Goal: Task Accomplishment & Management: Manage account settings

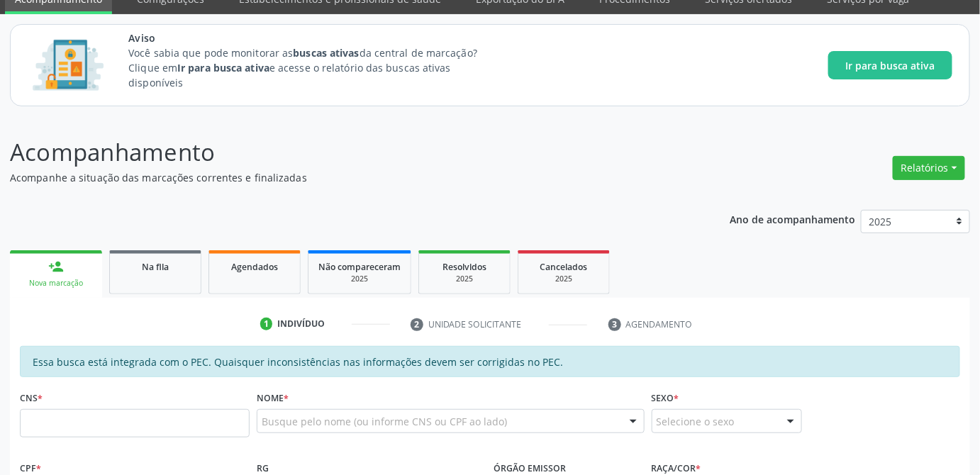
scroll to position [128, 0]
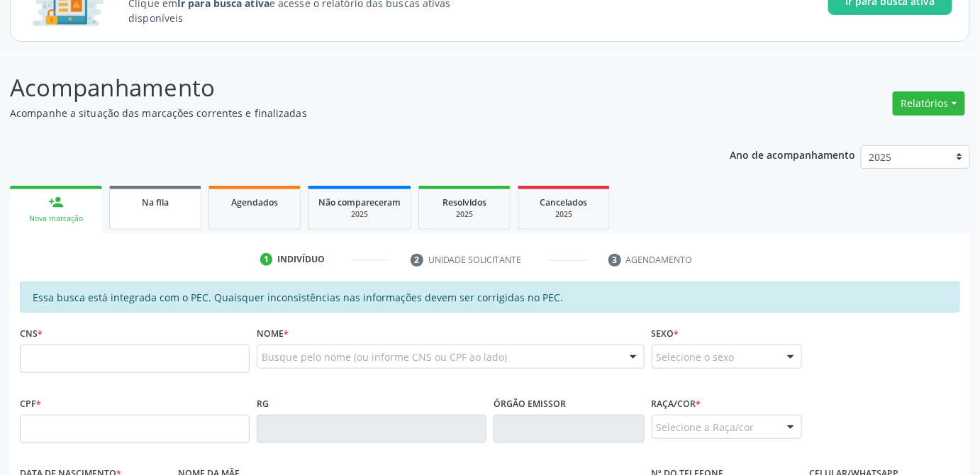
click at [159, 201] on span "Na fila" at bounding box center [155, 202] width 27 height 12
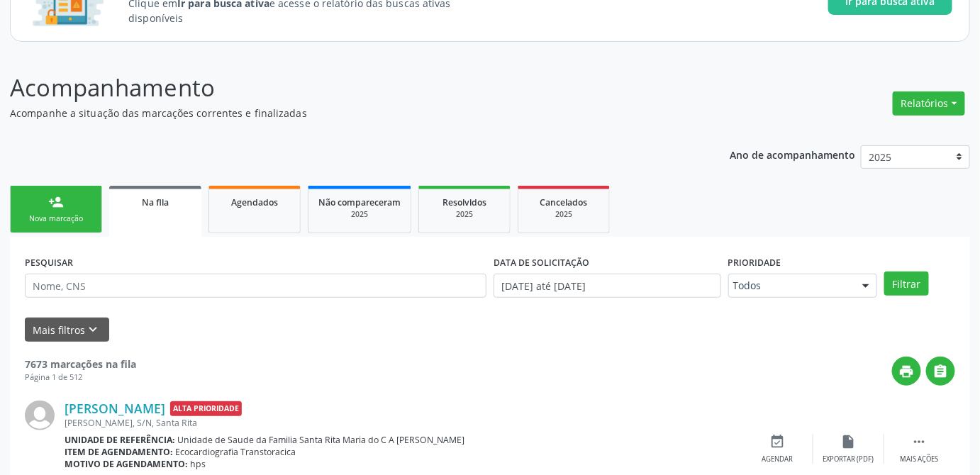
scroll to position [257, 0]
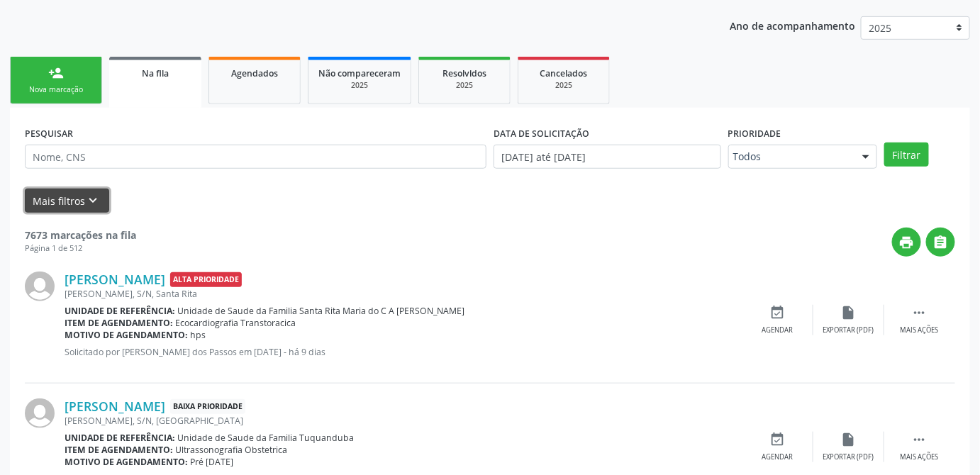
click at [70, 203] on button "Mais filtros keyboard_arrow_down" at bounding box center [67, 201] width 84 height 25
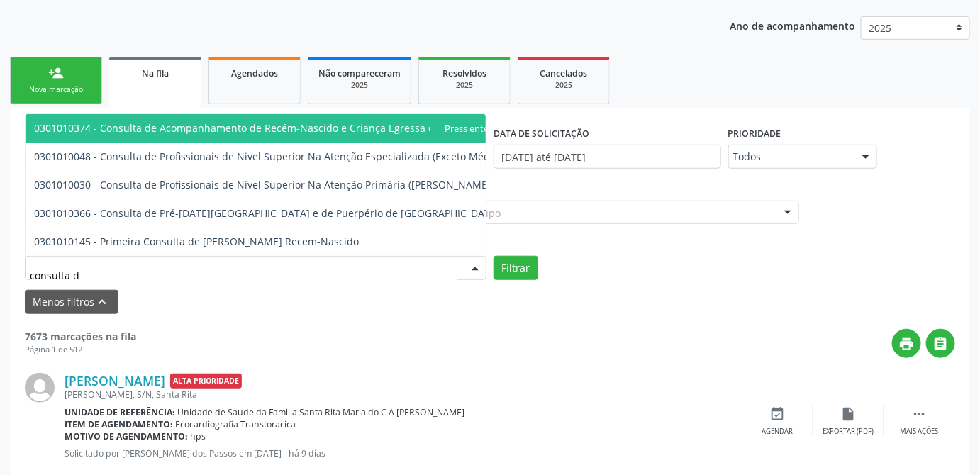
type input "consulta de"
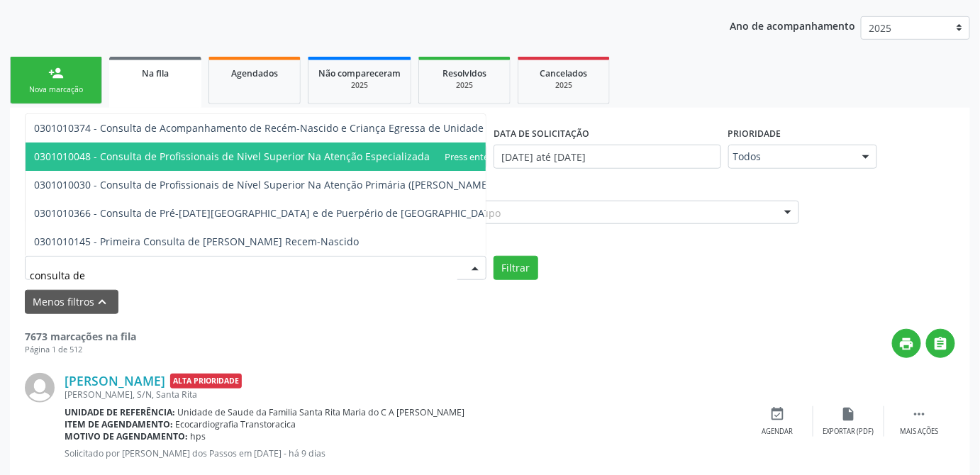
click at [168, 150] on span "0301010048 - Consulta de Profissionais de Nivel Superior Na Atenção Especializa…" at bounding box center [270, 156] width 472 height 13
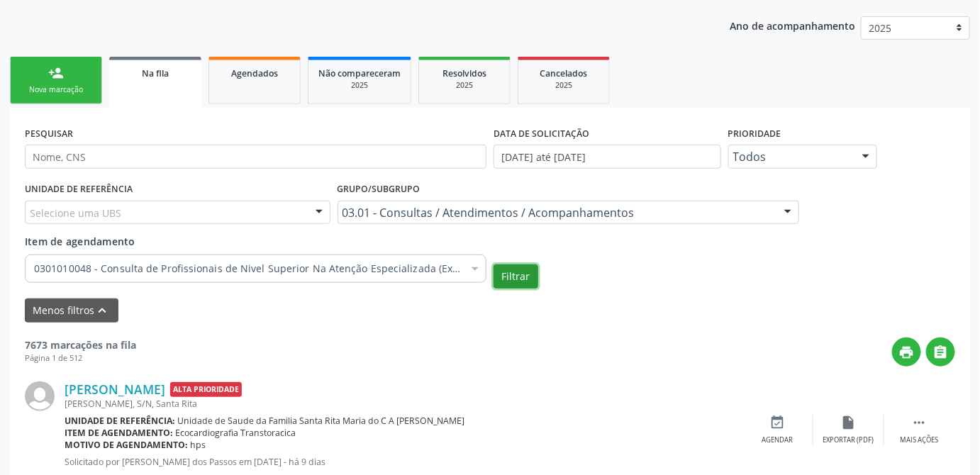
click at [520, 275] on button "Filtrar" at bounding box center [516, 277] width 45 height 24
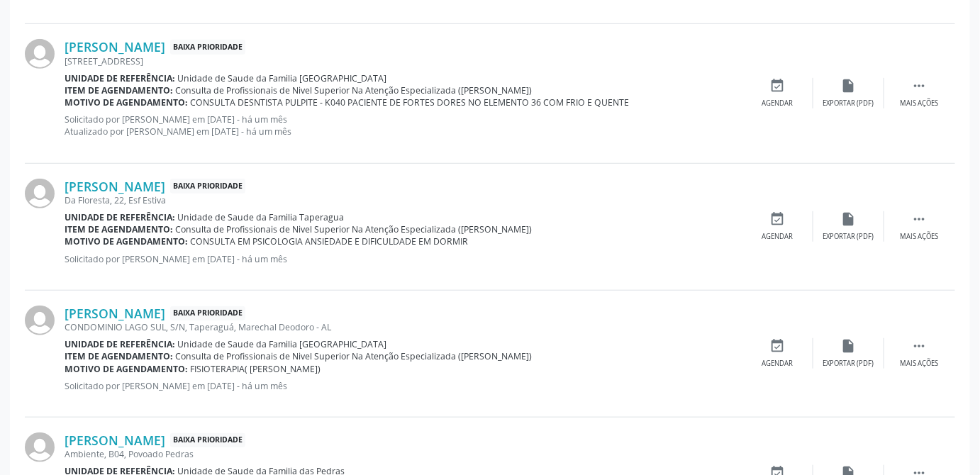
scroll to position [2151, 0]
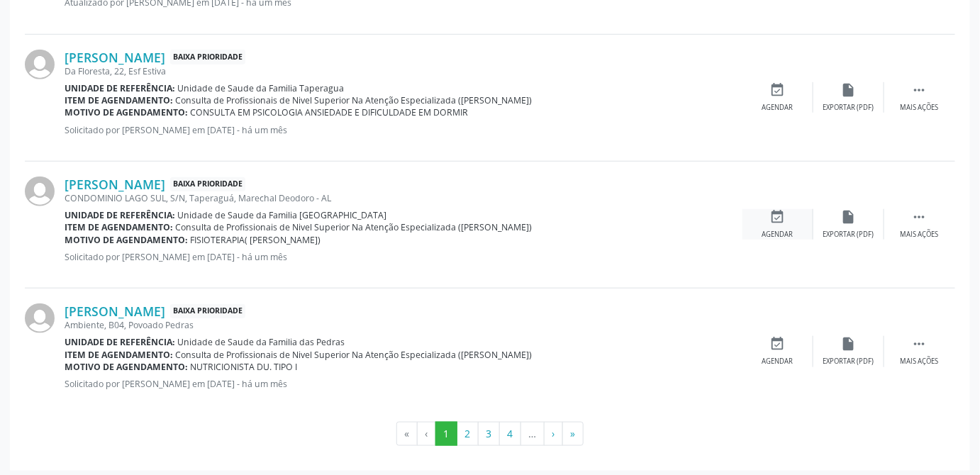
click at [783, 230] on div "Agendar" at bounding box center [777, 235] width 31 height 10
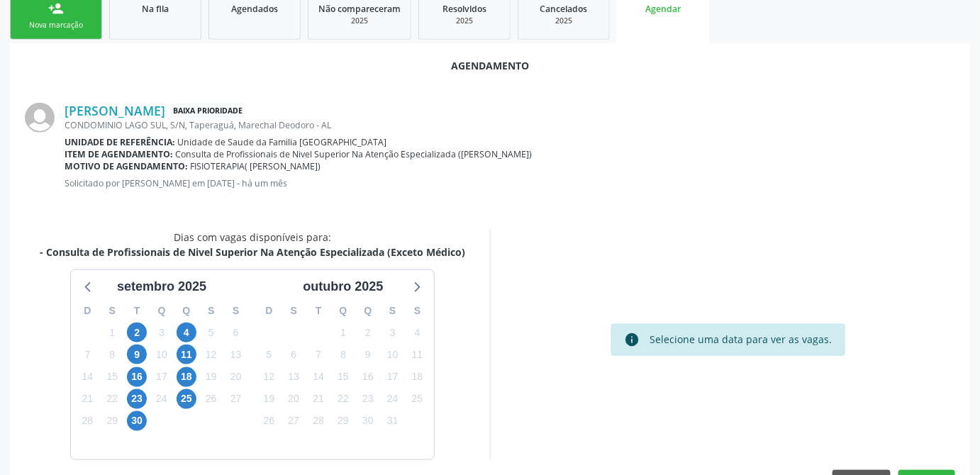
scroll to position [363, 0]
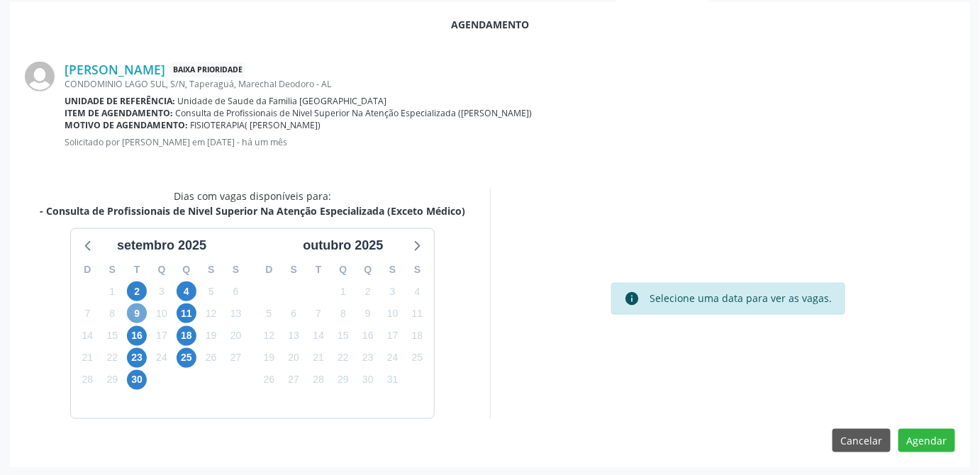
click at [138, 315] on span "9" at bounding box center [137, 314] width 20 height 20
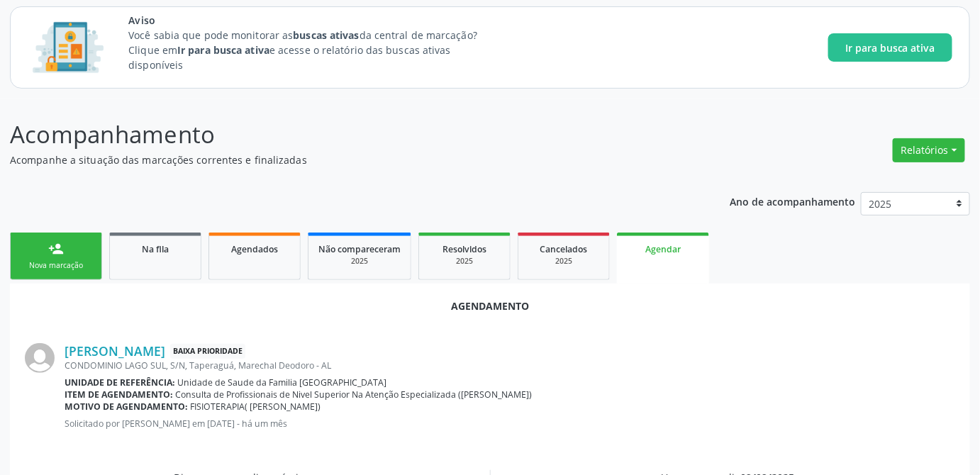
scroll to position [242, 0]
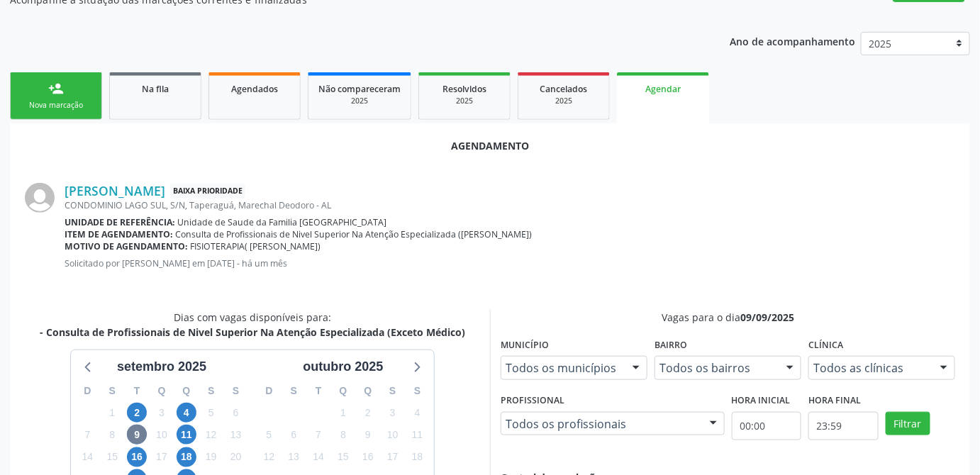
click at [718, 220] on div "Unidade de referência: Unidade de Saude da Familia Rua da Estiva" at bounding box center [510, 222] width 891 height 12
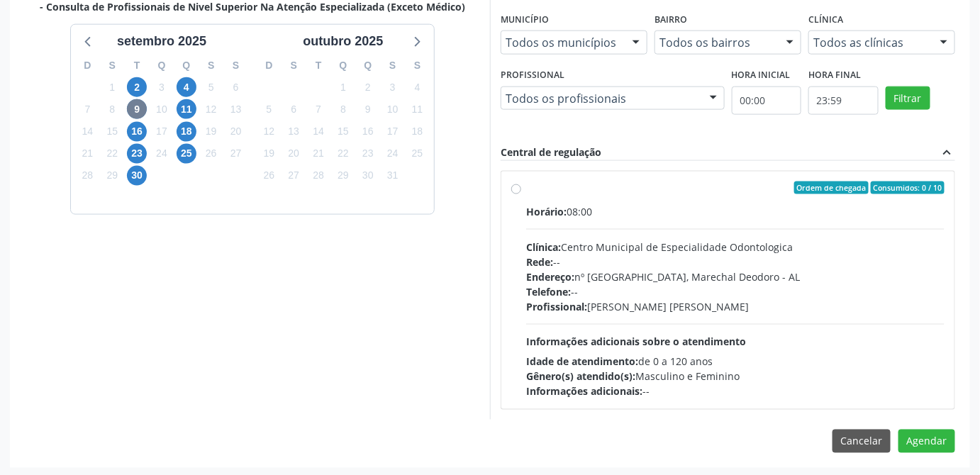
scroll to position [438, 0]
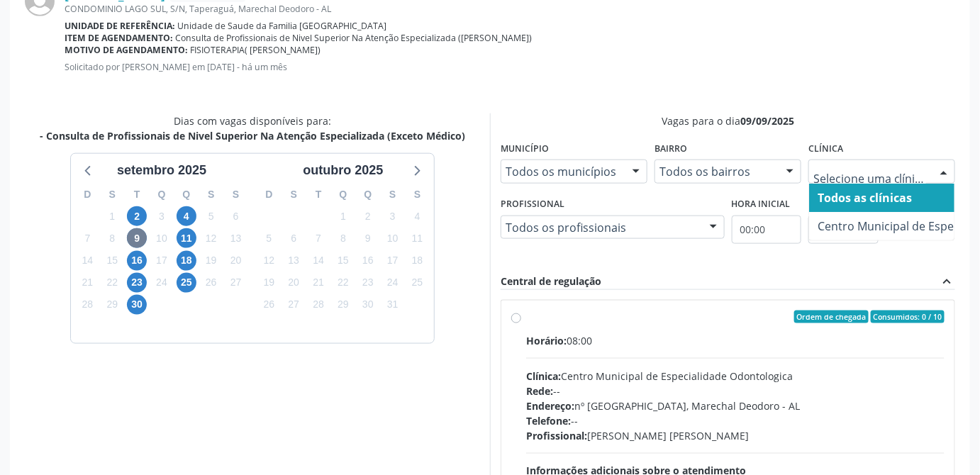
click at [941, 173] on div at bounding box center [943, 172] width 21 height 24
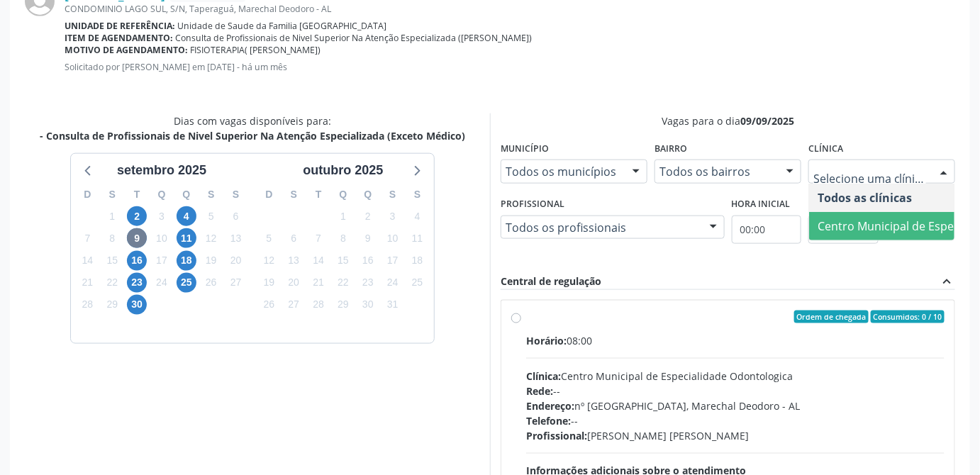
scroll to position [399, 0]
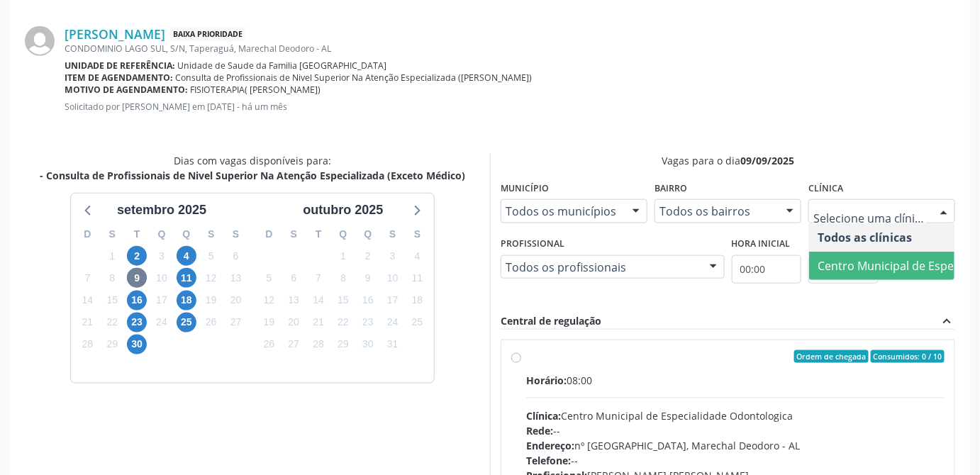
click at [879, 266] on span "Centro Municipal de Especialidade Odontologica" at bounding box center [947, 266] width 259 height 16
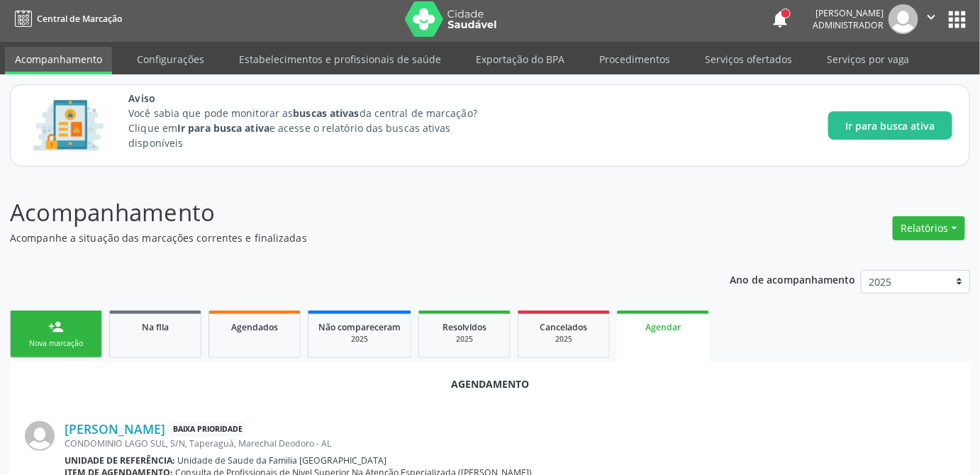
scroll to position [0, 0]
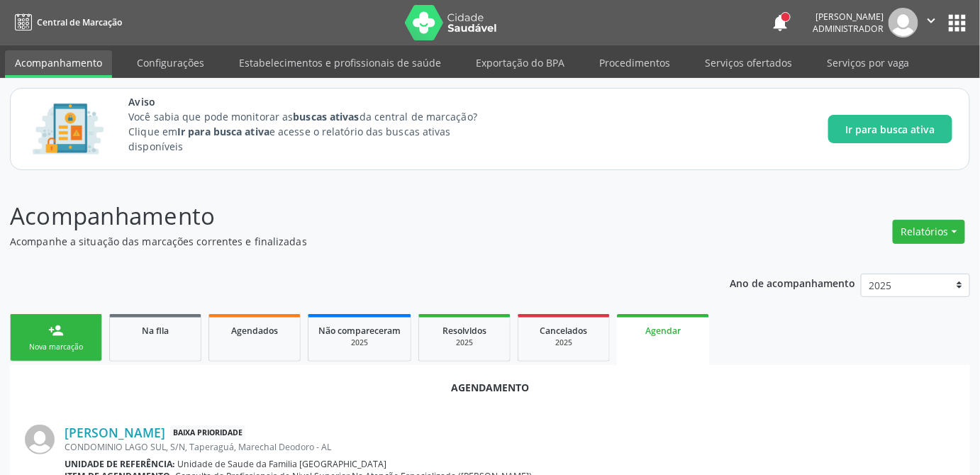
click at [755, 385] on div "Agendamento" at bounding box center [490, 387] width 930 height 15
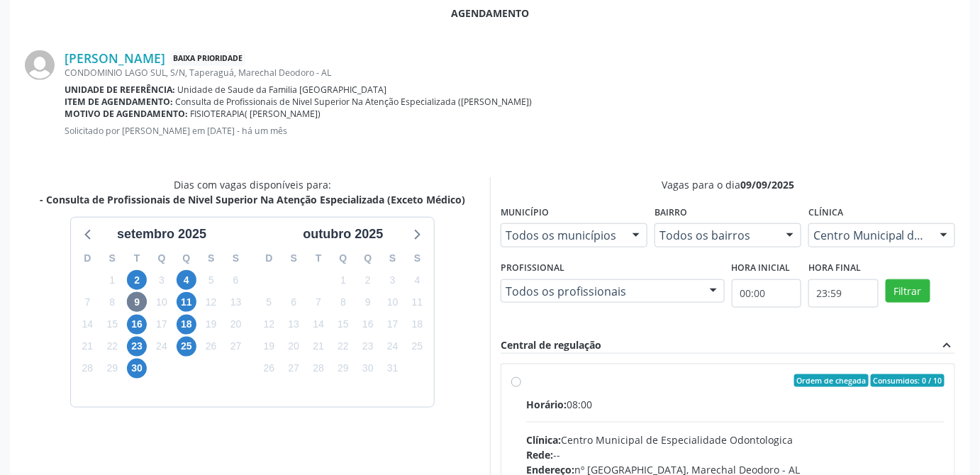
scroll to position [310, 0]
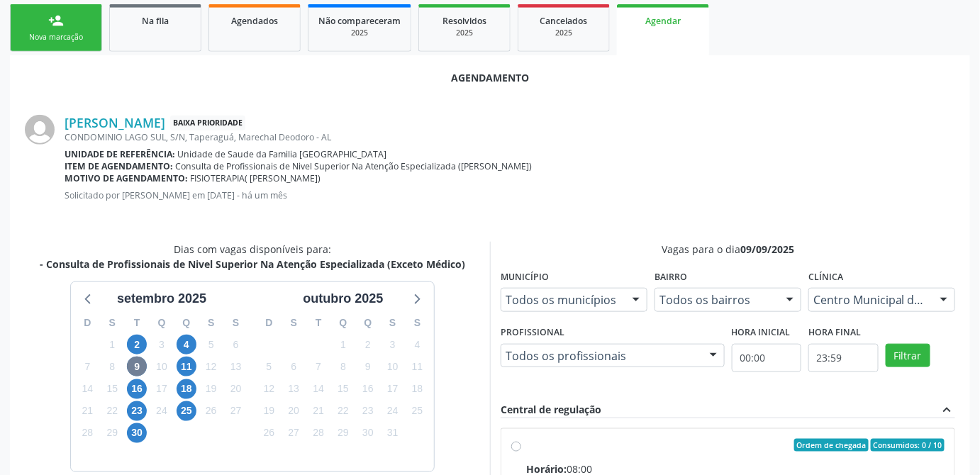
click at [879, 195] on p "Solicitado por [PERSON_NAME] em 2[DATE] - há um mês" at bounding box center [510, 195] width 891 height 12
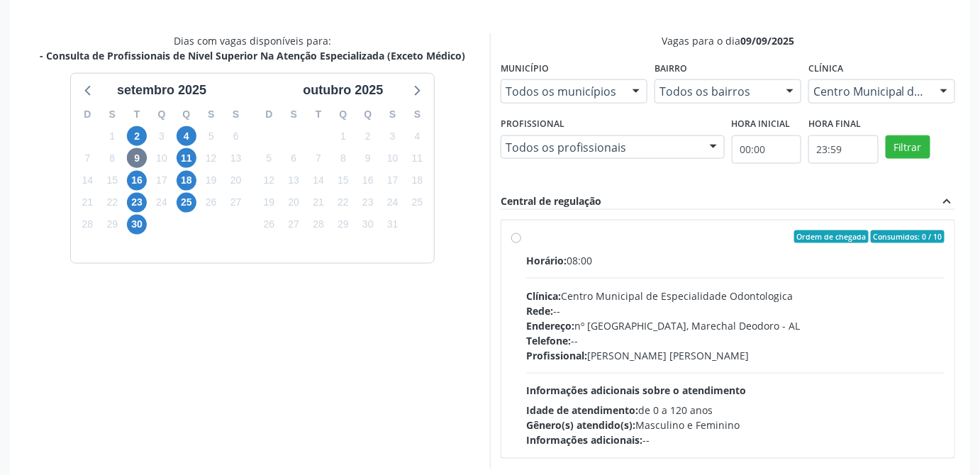
scroll to position [496, 0]
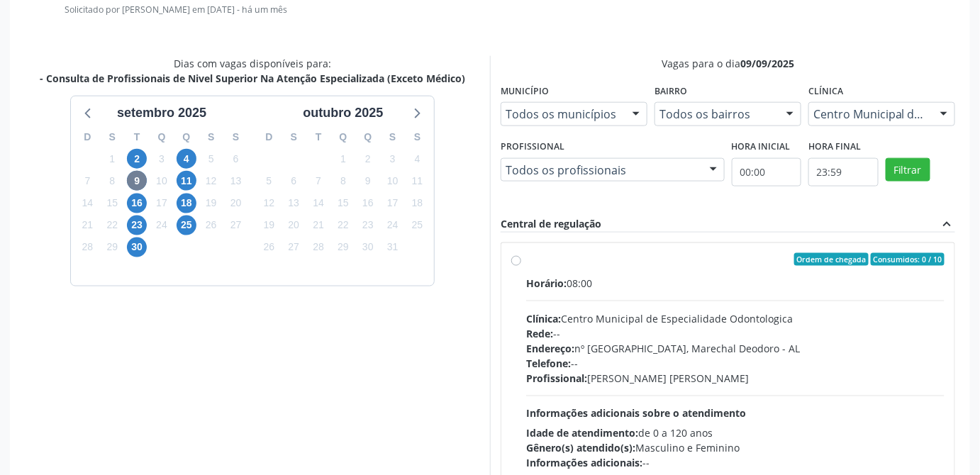
click at [288, 416] on div "Dias com vagas disponíveis para: - Consulta de Profissionais de Nivel Superior …" at bounding box center [252, 273] width 475 height 435
click at [409, 360] on div "Dias com vagas disponíveis para: - Consulta de Profissionais de Nivel Superior …" at bounding box center [252, 273] width 475 height 435
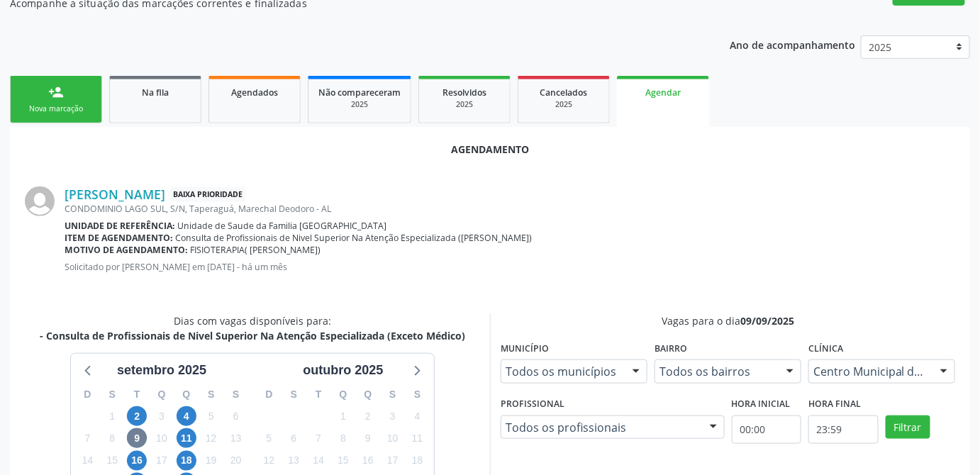
scroll to position [302, 0]
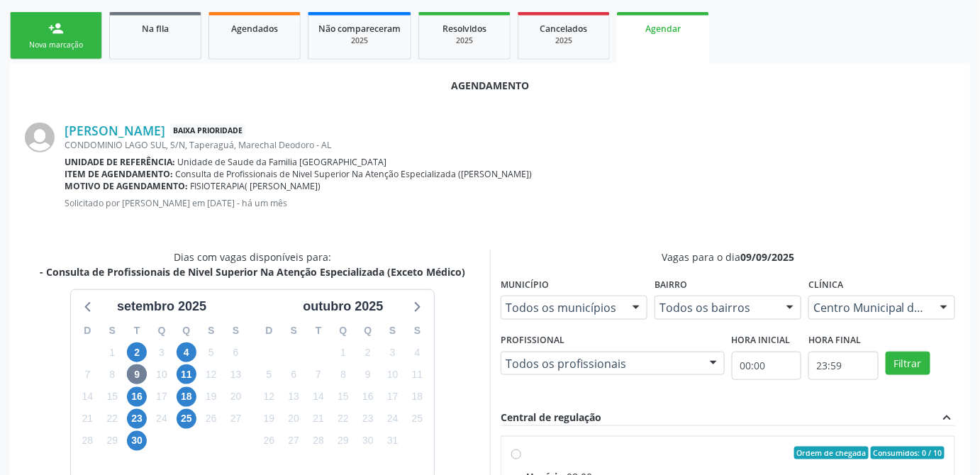
click at [944, 308] on div at bounding box center [943, 308] width 21 height 24
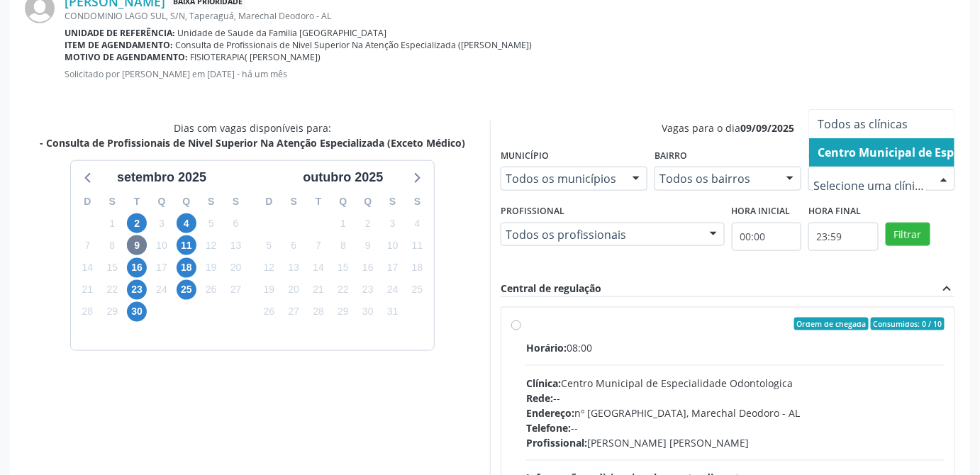
scroll to position [367, 0]
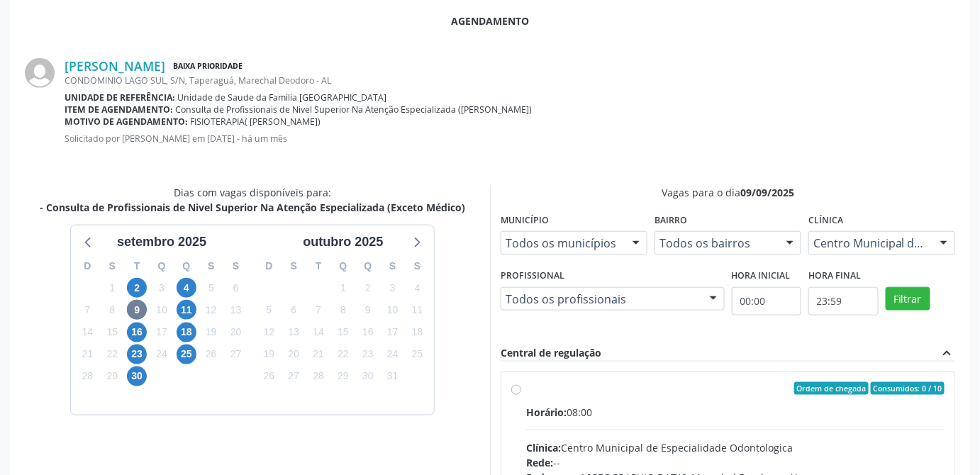
click at [634, 123] on div "Motivo de agendamento: FISIOTERAPIA( JOELHO ESQUERDO)" at bounding box center [510, 122] width 891 height 12
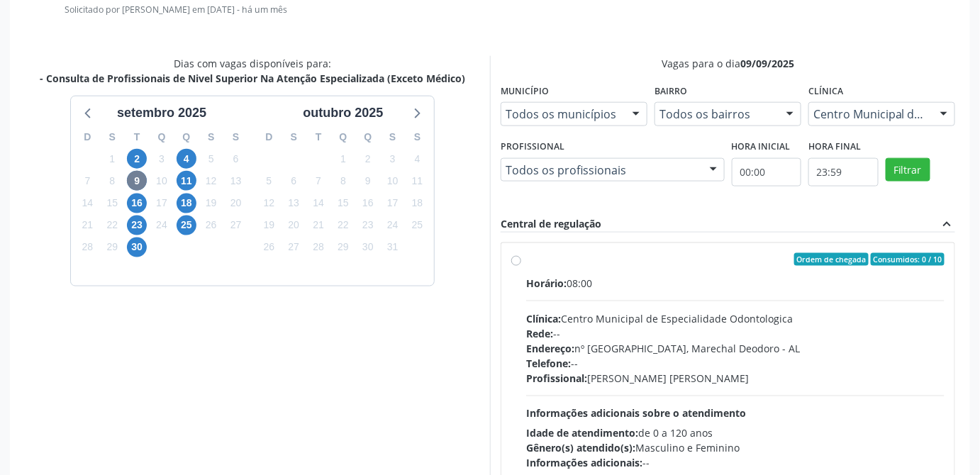
scroll to position [567, 0]
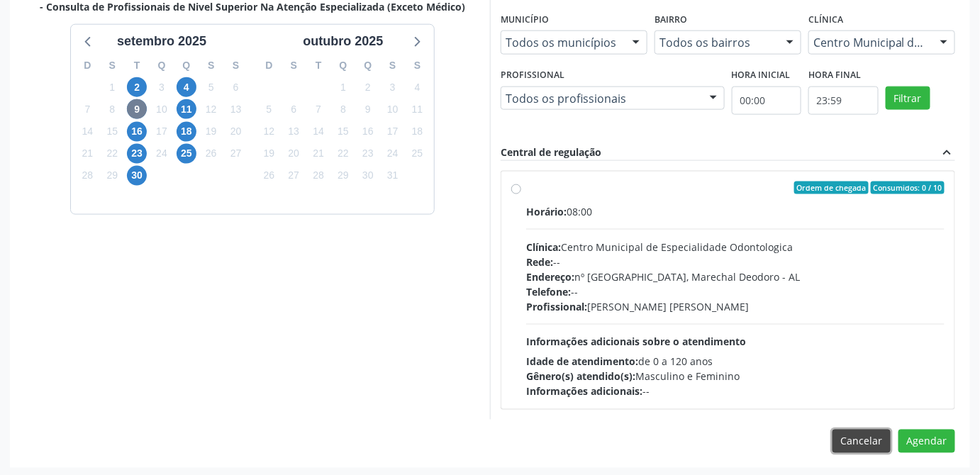
click at [864, 443] on button "Cancelar" at bounding box center [862, 442] width 58 height 24
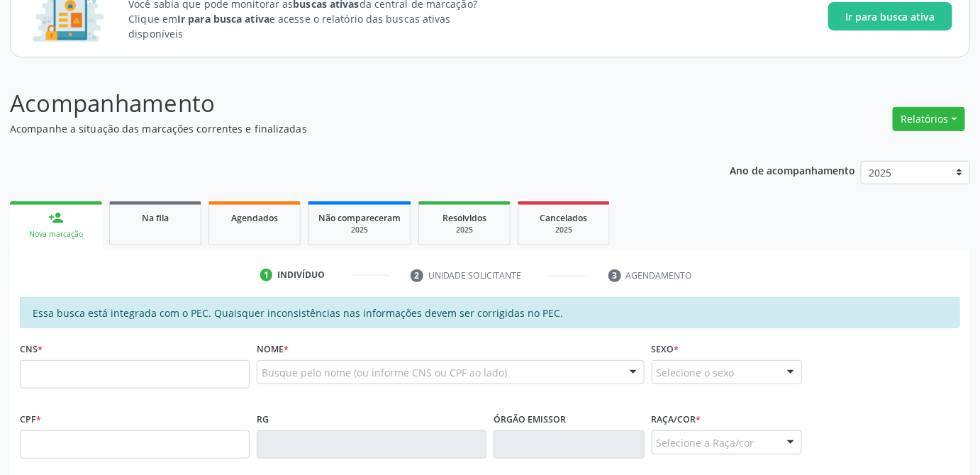
scroll to position [0, 0]
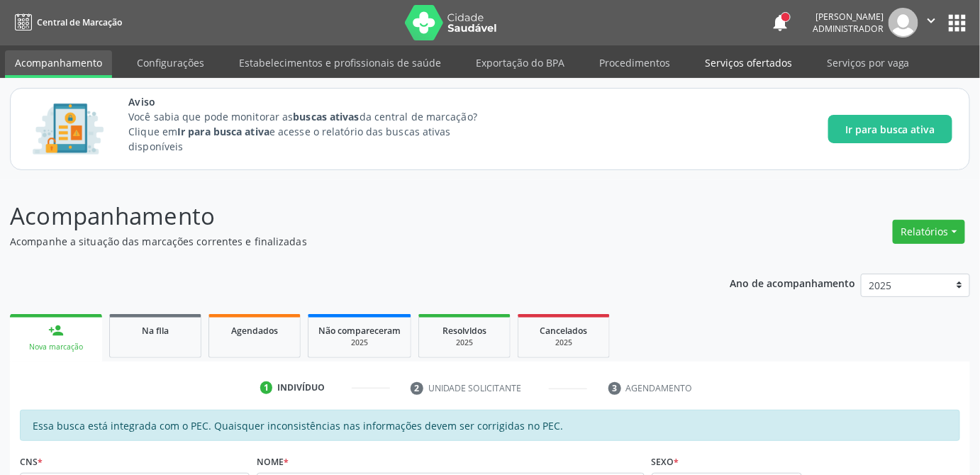
click at [733, 63] on link "Serviços ofertados" at bounding box center [748, 62] width 107 height 25
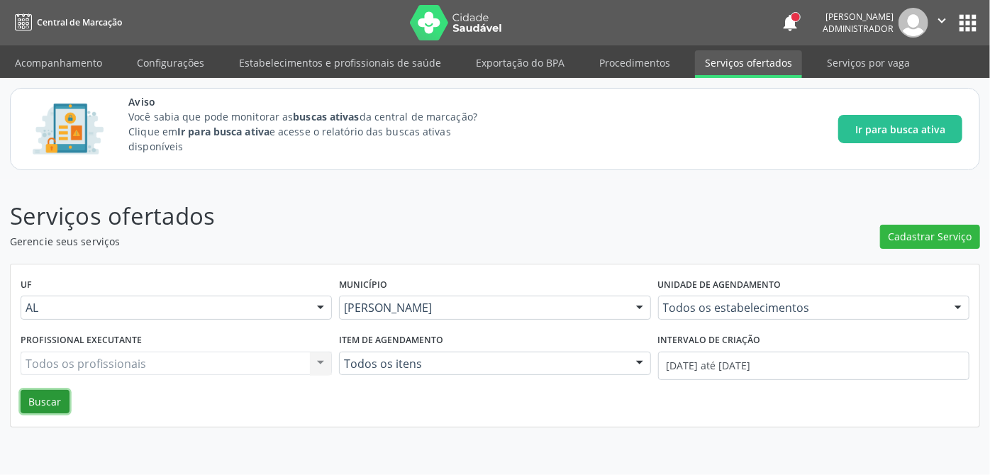
click at [44, 403] on button "Buscar" at bounding box center [45, 402] width 49 height 24
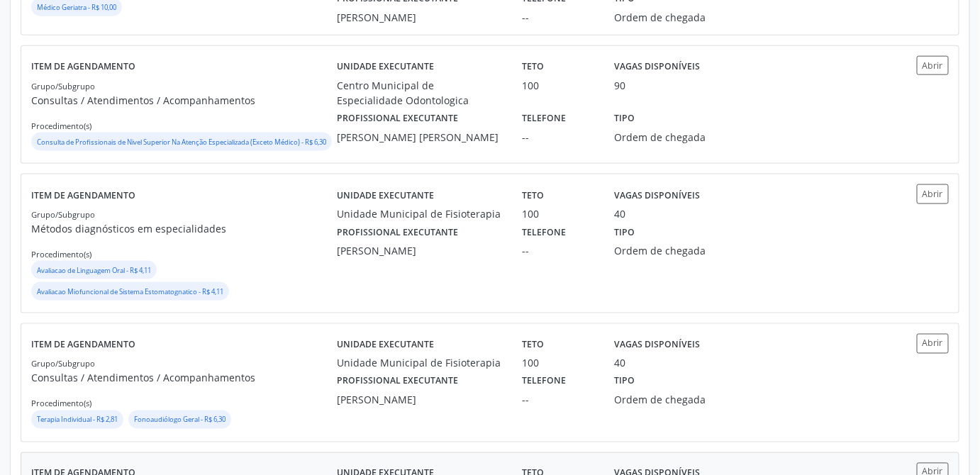
scroll to position [705, 0]
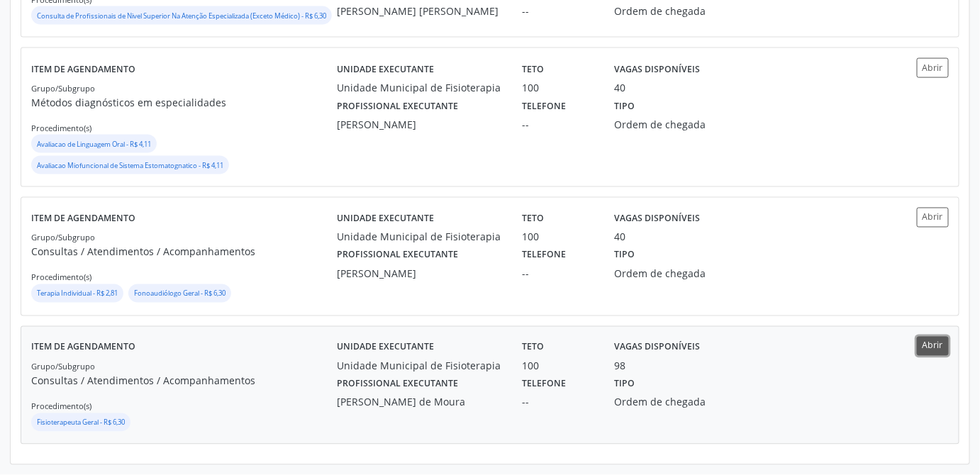
click at [932, 343] on button "Abrir" at bounding box center [933, 346] width 32 height 19
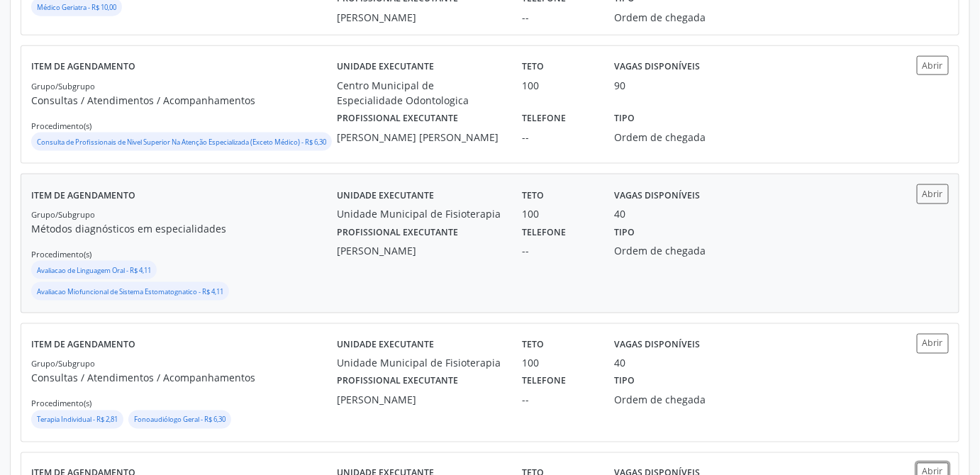
scroll to position [447, 0]
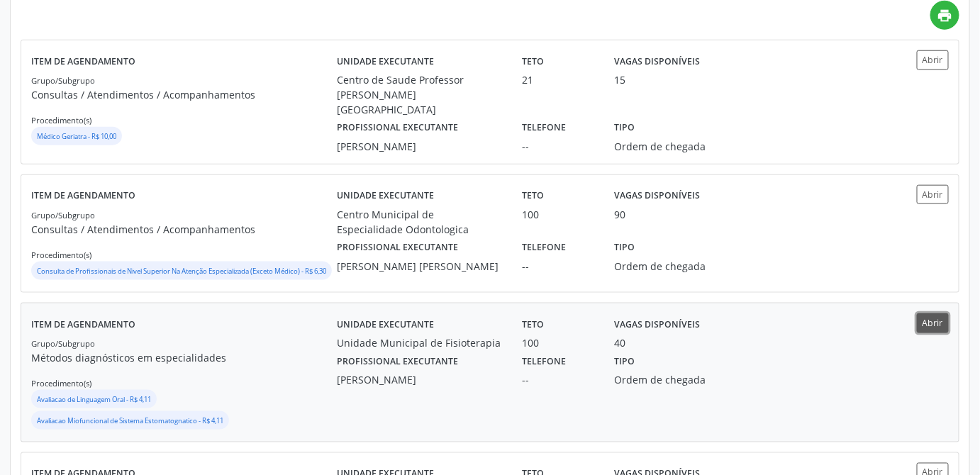
click at [938, 328] on button "Abrir" at bounding box center [933, 322] width 32 height 19
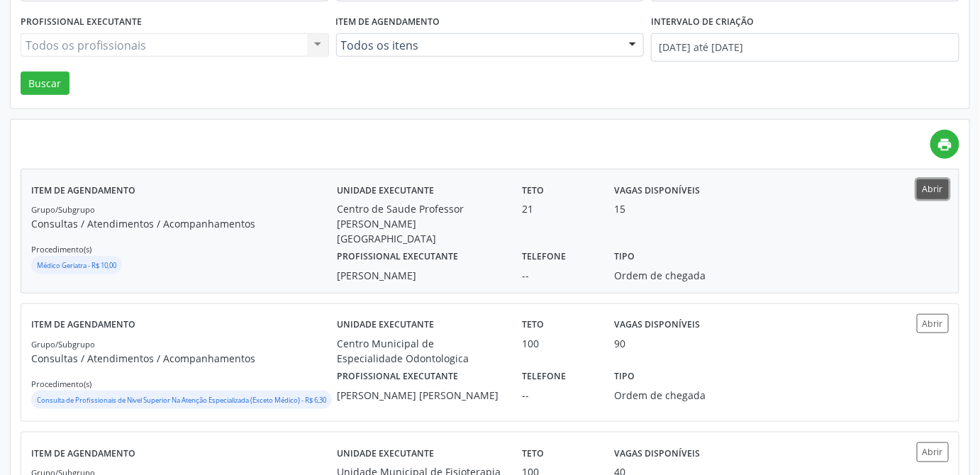
click at [926, 186] on button "Abrir" at bounding box center [933, 188] width 32 height 19
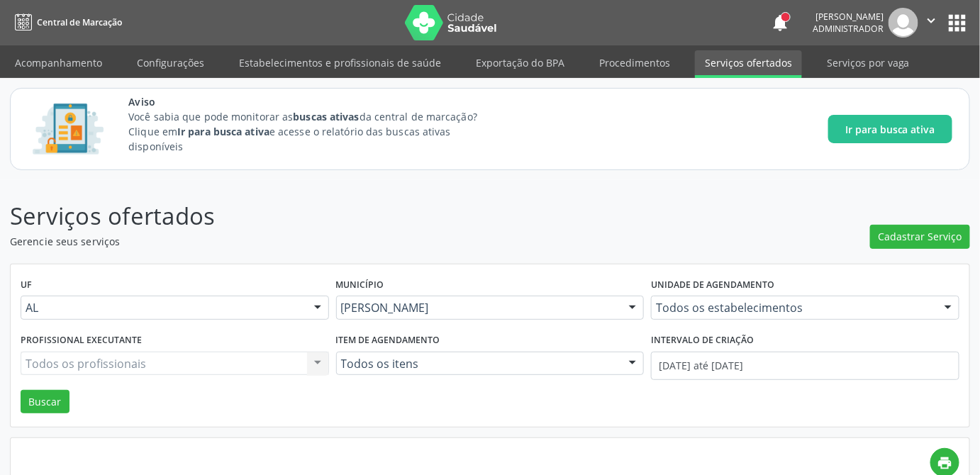
click at [758, 61] on link "Serviços ofertados" at bounding box center [748, 64] width 107 height 28
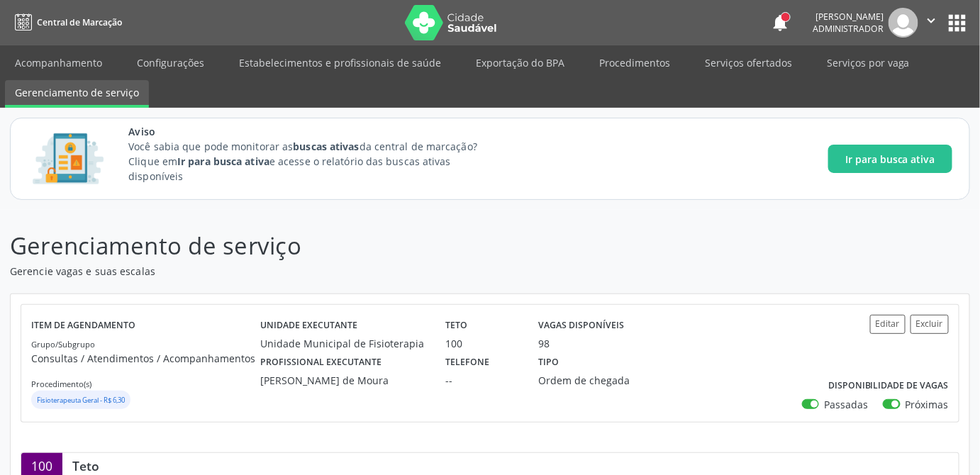
click at [709, 235] on header "Gerenciamento de serviço Gerencie vagas e suas escalas" at bounding box center [490, 253] width 960 height 50
click at [554, 228] on p "Gerenciamento de serviço" at bounding box center [346, 245] width 672 height 35
click at [486, 267] on p "Gerencie vagas e suas escalas" at bounding box center [346, 271] width 672 height 15
click at [548, 233] on p "Gerenciamento de serviço" at bounding box center [346, 245] width 672 height 35
click at [71, 67] on link "Acompanhamento" at bounding box center [58, 62] width 107 height 25
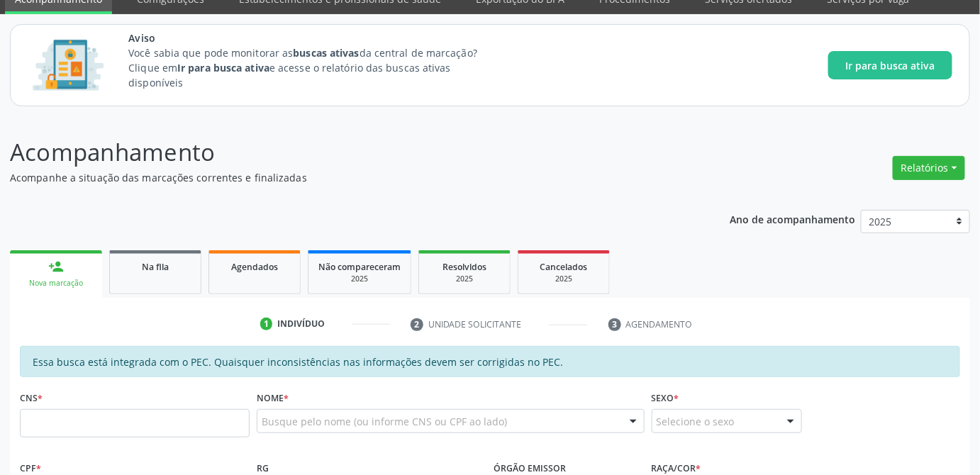
scroll to position [257, 0]
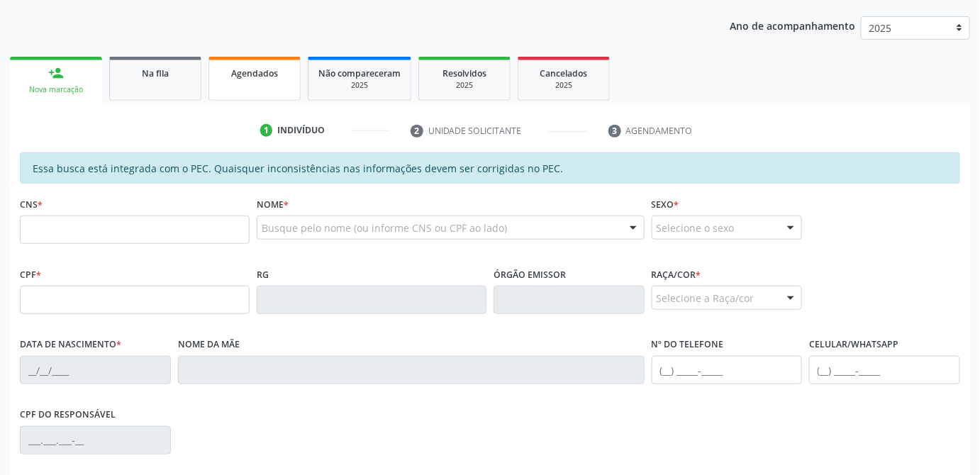
click at [247, 68] on span "Agendados" at bounding box center [254, 73] width 47 height 12
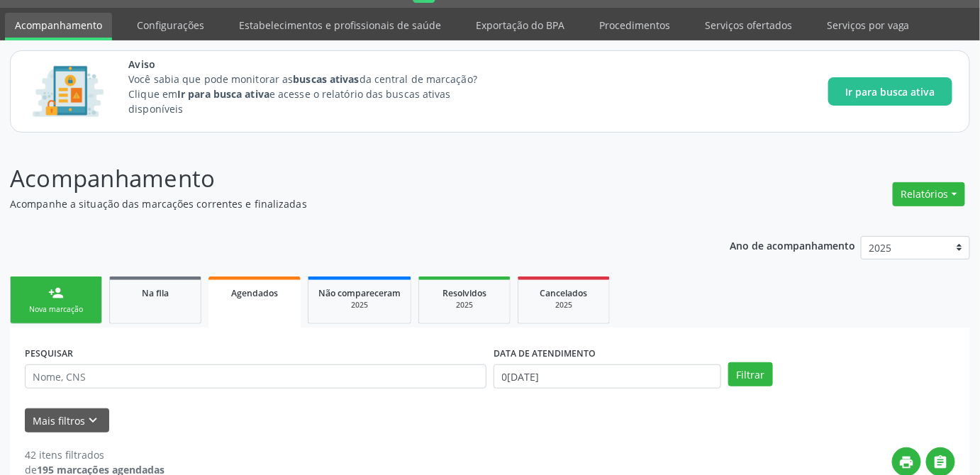
scroll to position [42, 0]
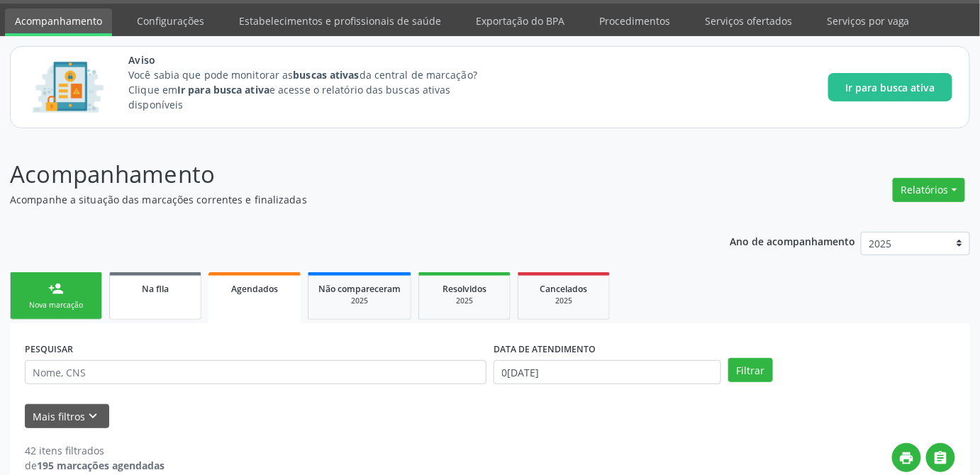
click at [159, 291] on span "Na fila" at bounding box center [155, 289] width 27 height 12
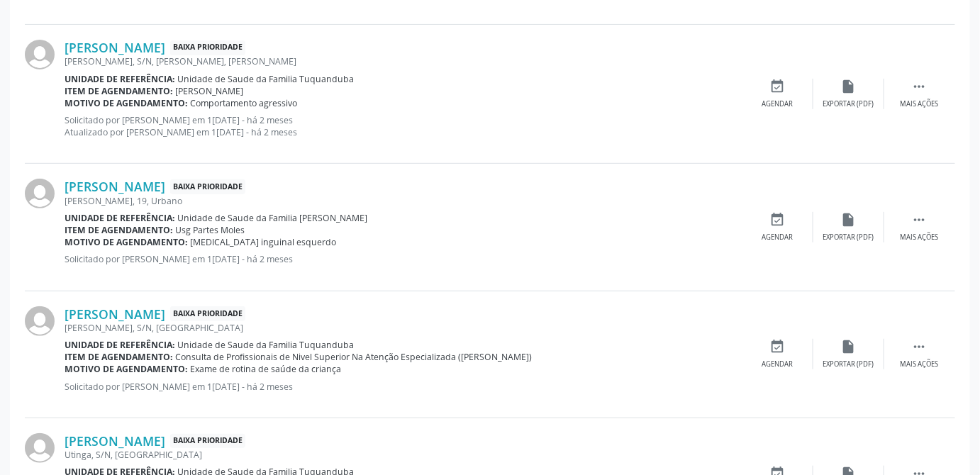
scroll to position [2065, 0]
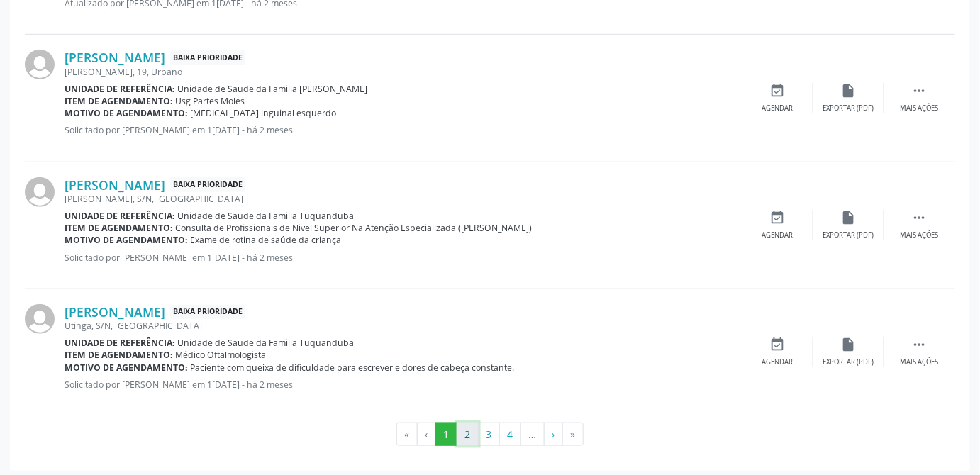
click at [467, 433] on button "2" at bounding box center [468, 435] width 22 height 24
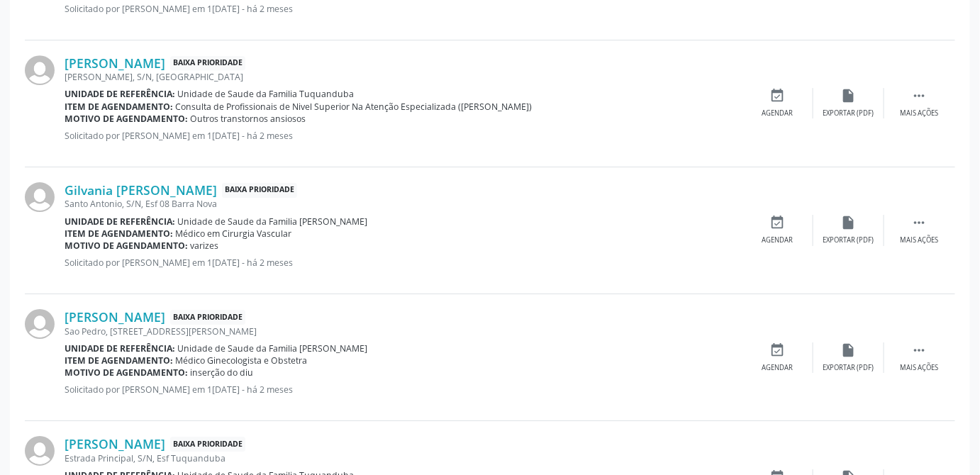
scroll to position [2004, 0]
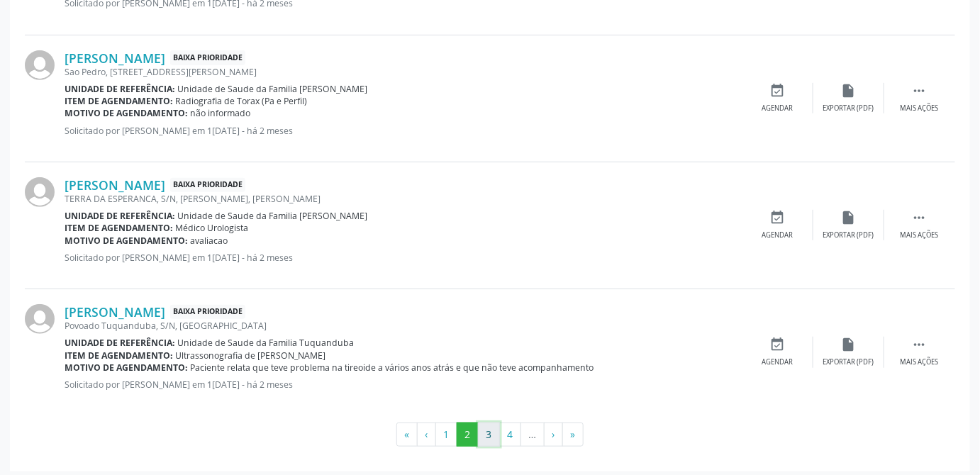
click at [486, 429] on button "3" at bounding box center [489, 435] width 22 height 24
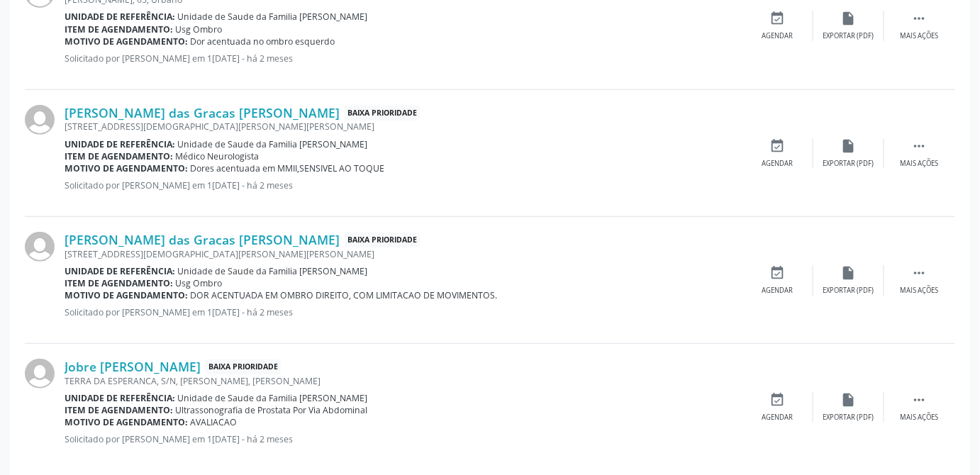
scroll to position [2041, 0]
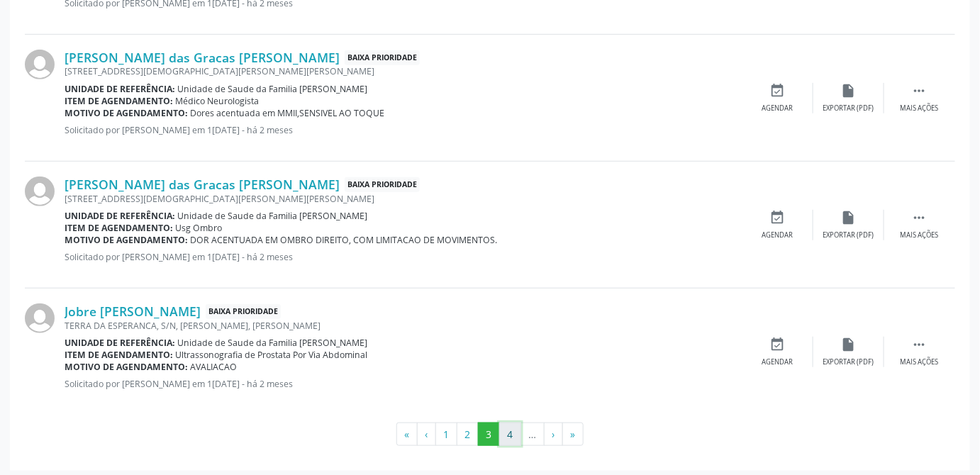
click at [511, 428] on button "4" at bounding box center [510, 435] width 22 height 24
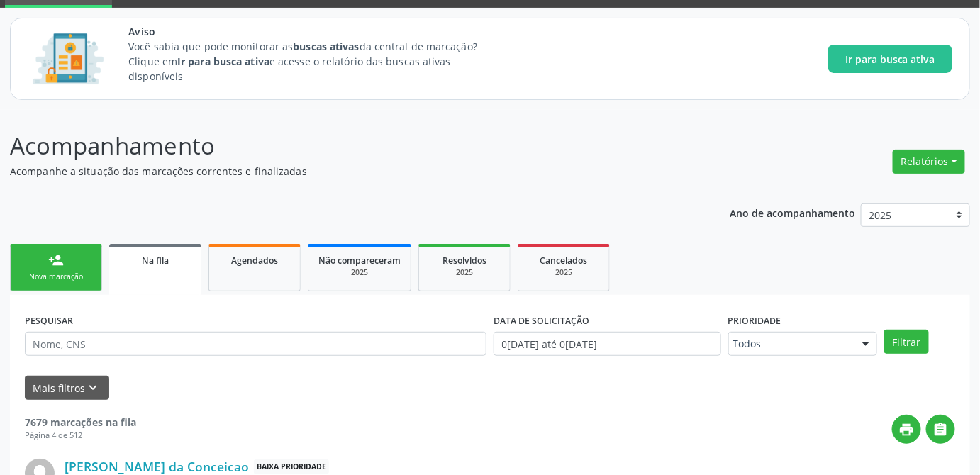
scroll to position [0, 0]
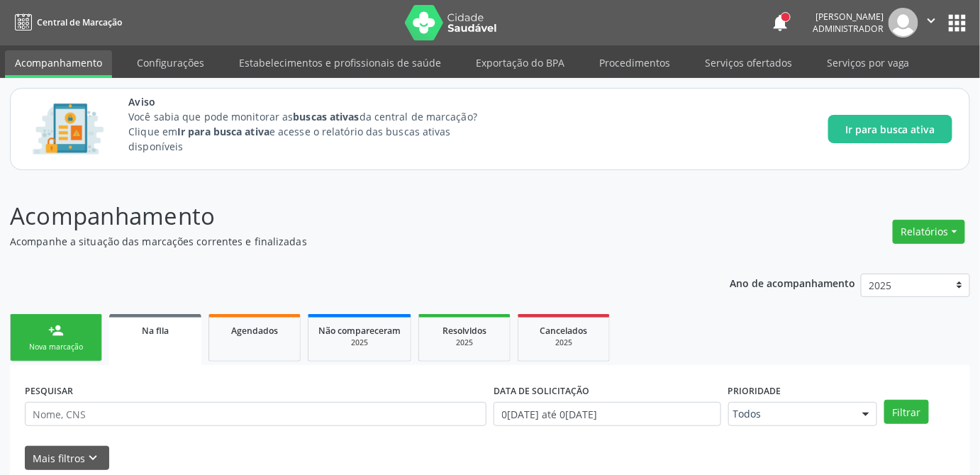
click at [160, 335] on div "Na fila" at bounding box center [155, 330] width 72 height 15
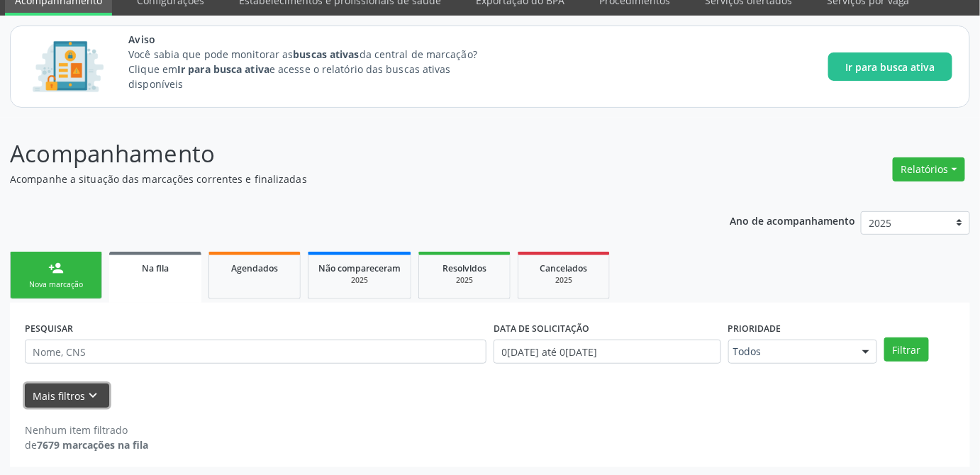
click at [98, 391] on icon "keyboard_arrow_down" at bounding box center [94, 396] width 16 height 16
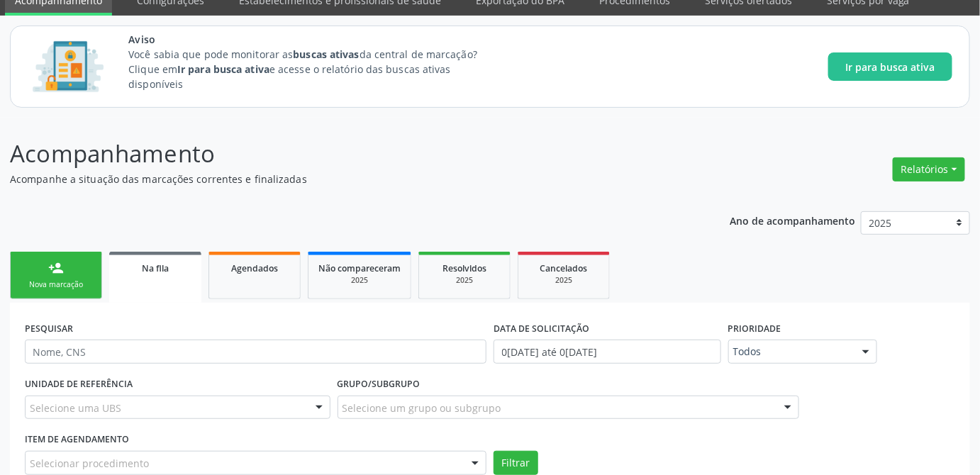
scroll to position [165, 0]
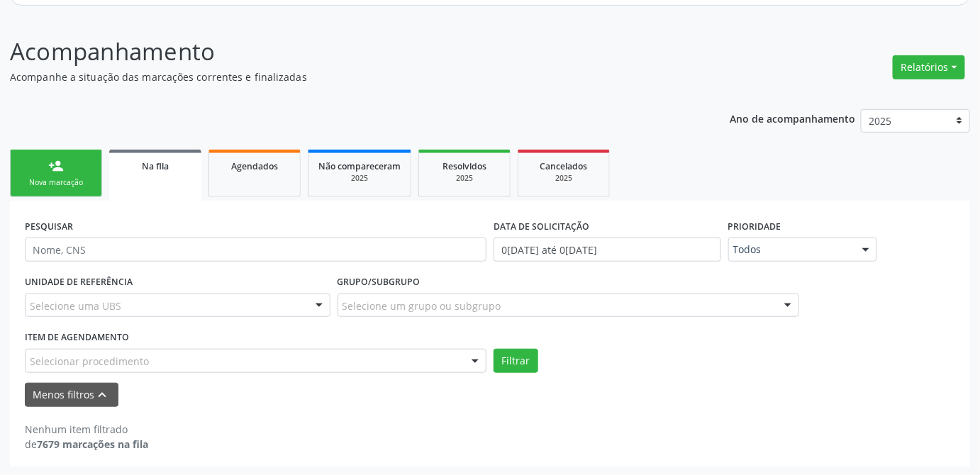
click at [296, 358] on div "Selecionar procedimento" at bounding box center [256, 361] width 462 height 24
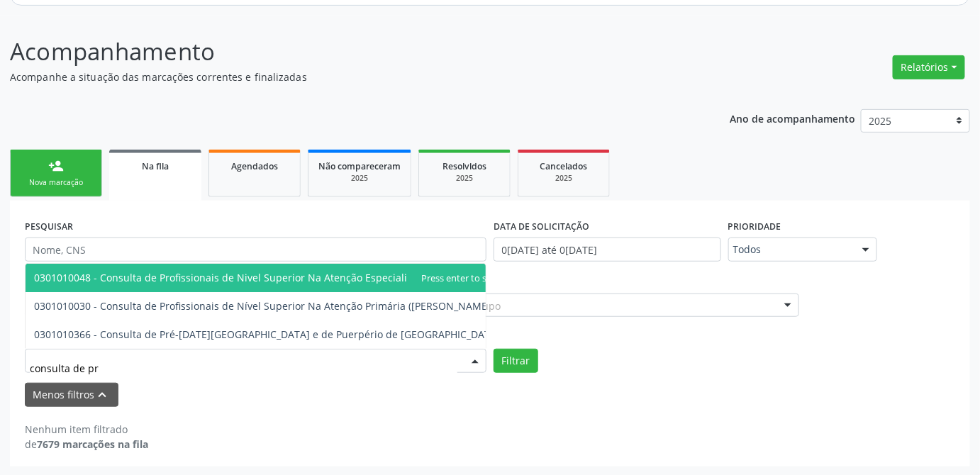
type input "consulta de pro"
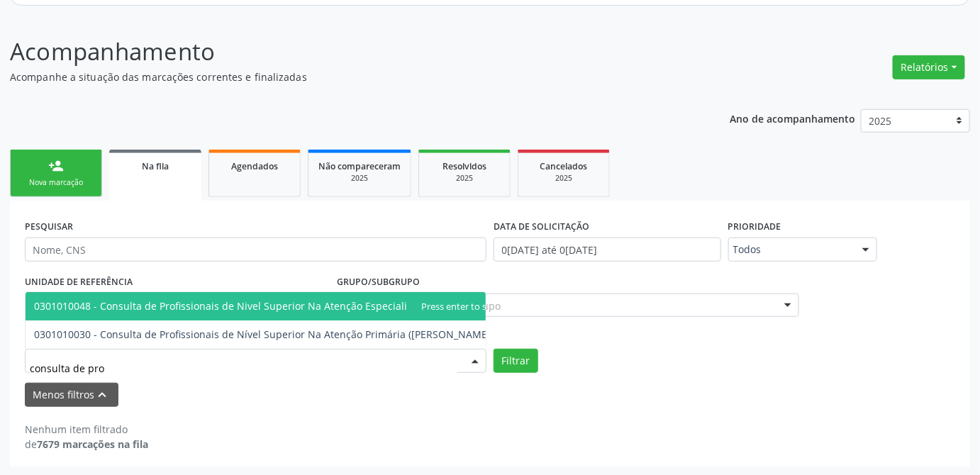
click at [296, 299] on span "0301010048 - Consulta de Profissionais de Nivel Superior Na Atenção Especializa…" at bounding box center [270, 305] width 472 height 13
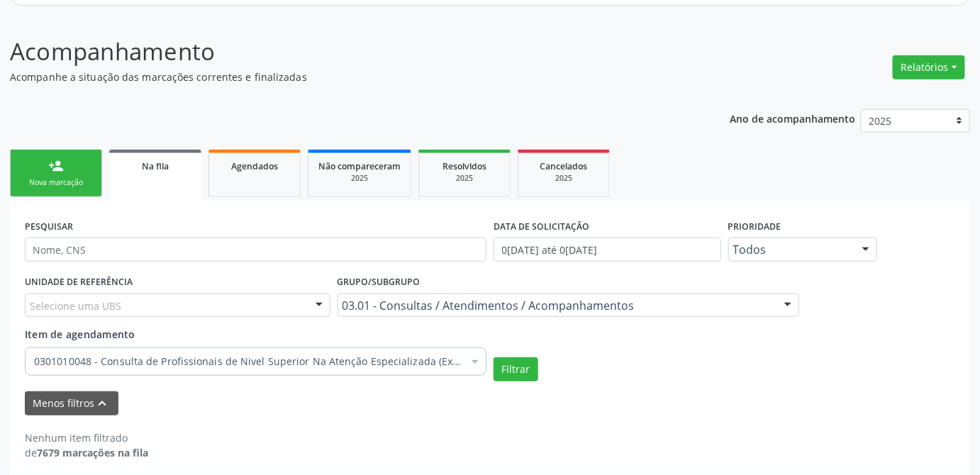
scroll to position [172, 0]
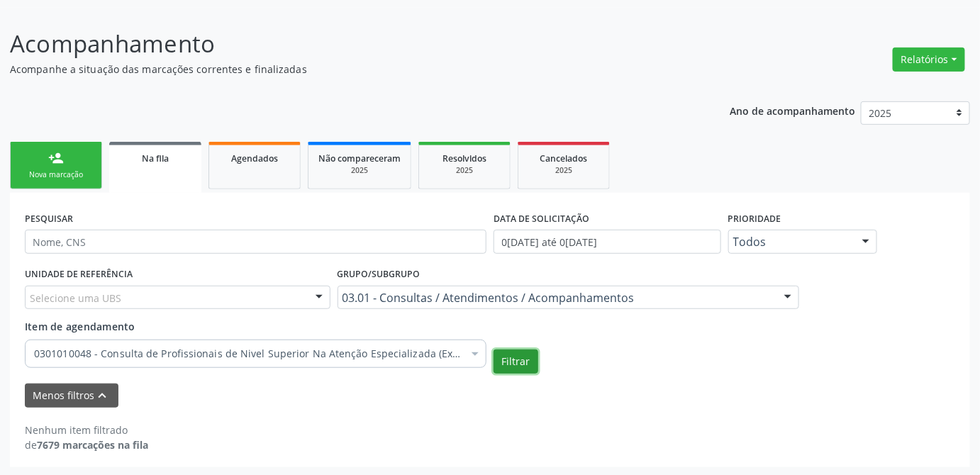
click at [521, 357] on button "Filtrar" at bounding box center [516, 362] width 45 height 24
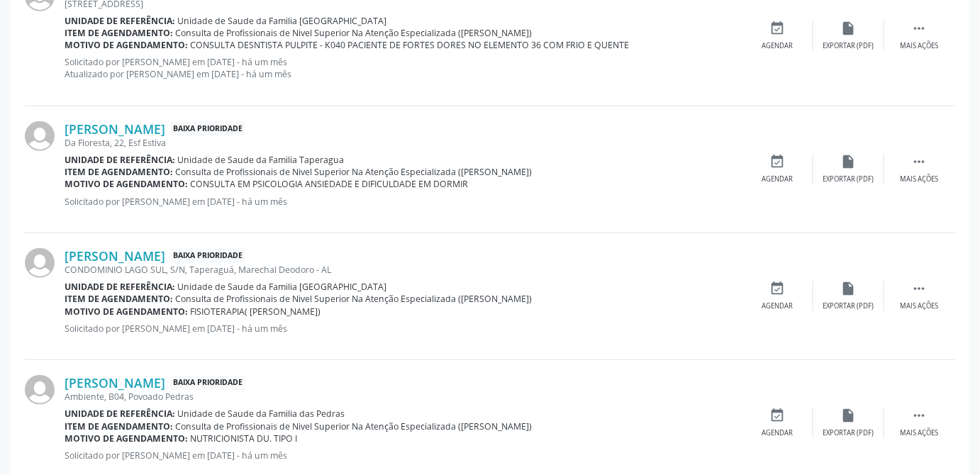
scroll to position [2151, 0]
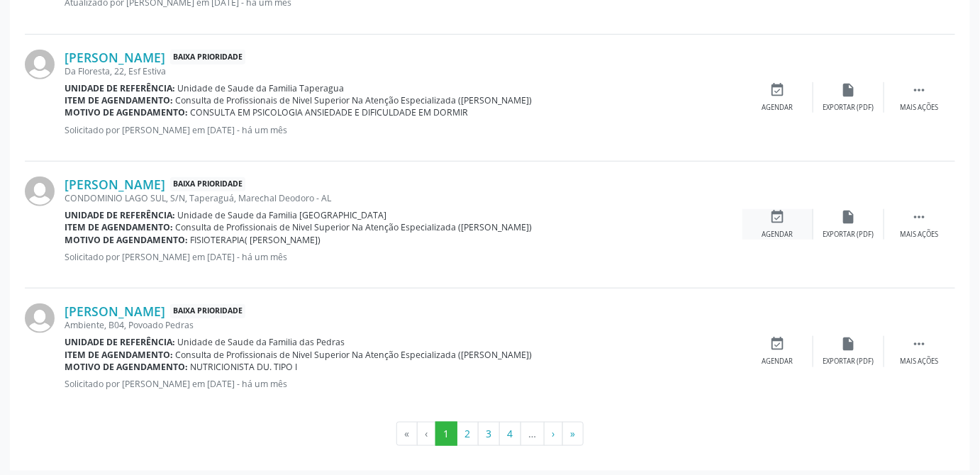
click at [777, 211] on icon "event_available" at bounding box center [778, 217] width 16 height 16
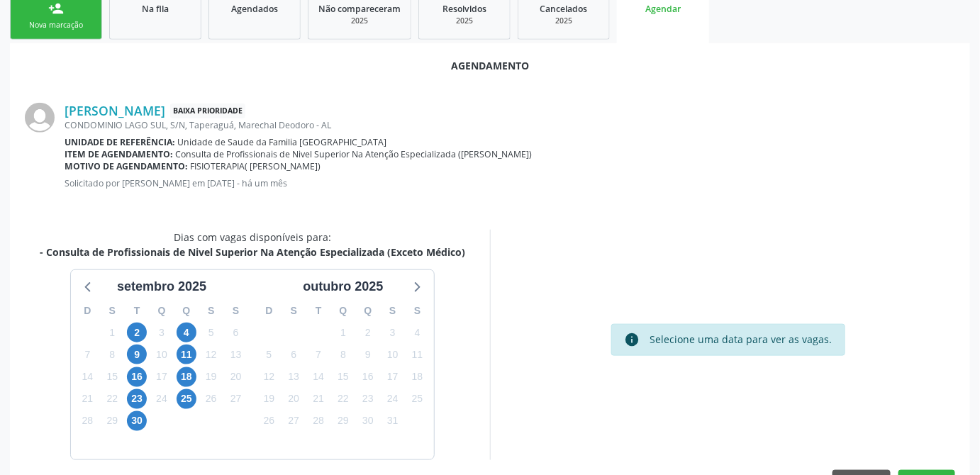
scroll to position [363, 0]
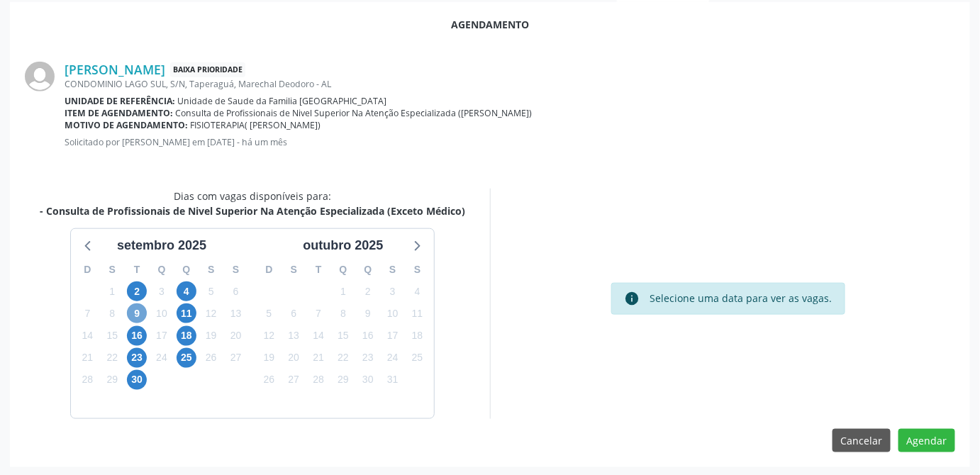
click at [135, 316] on span "9" at bounding box center [137, 314] width 20 height 20
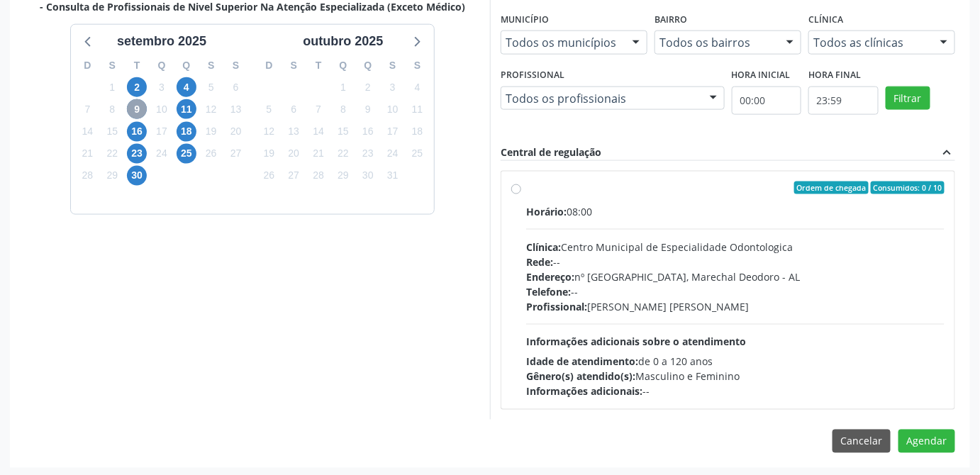
scroll to position [438, 0]
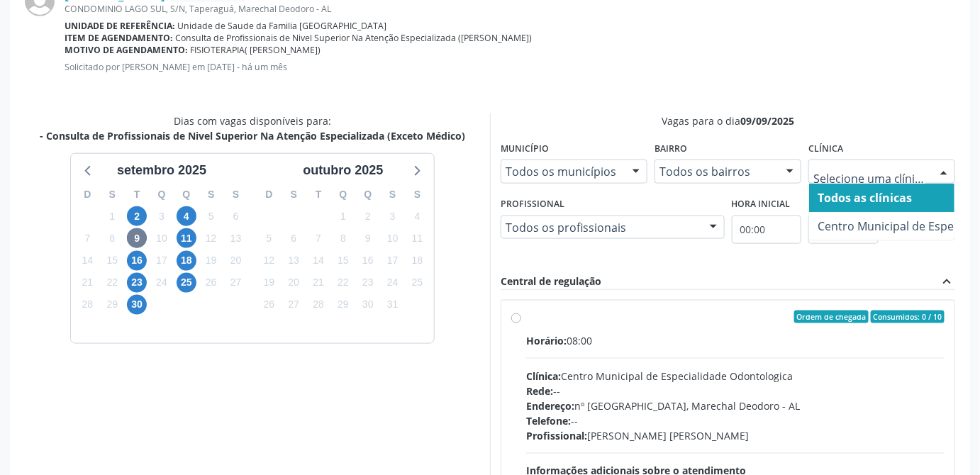
click at [950, 169] on div at bounding box center [943, 172] width 21 height 24
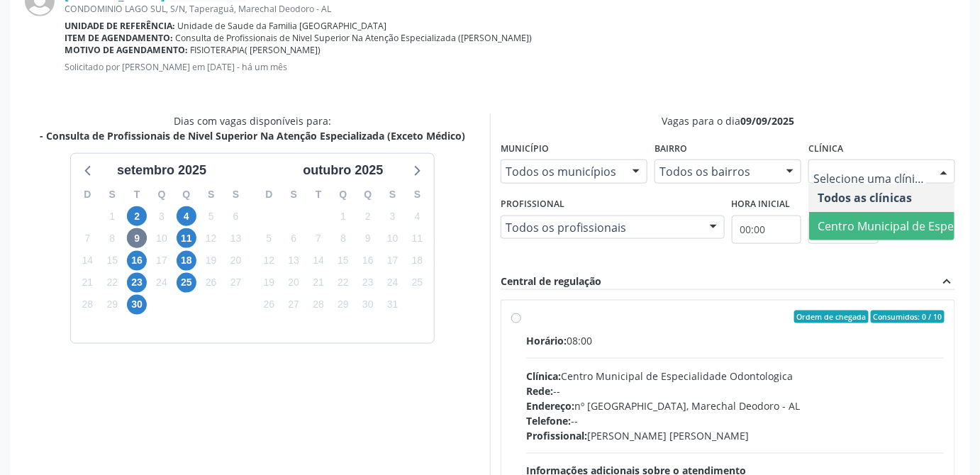
click at [781, 268] on div "Vagas para o dia 09/09/2025 Município Todos os municípios Todos os municípios M…" at bounding box center [728, 330] width 455 height 435
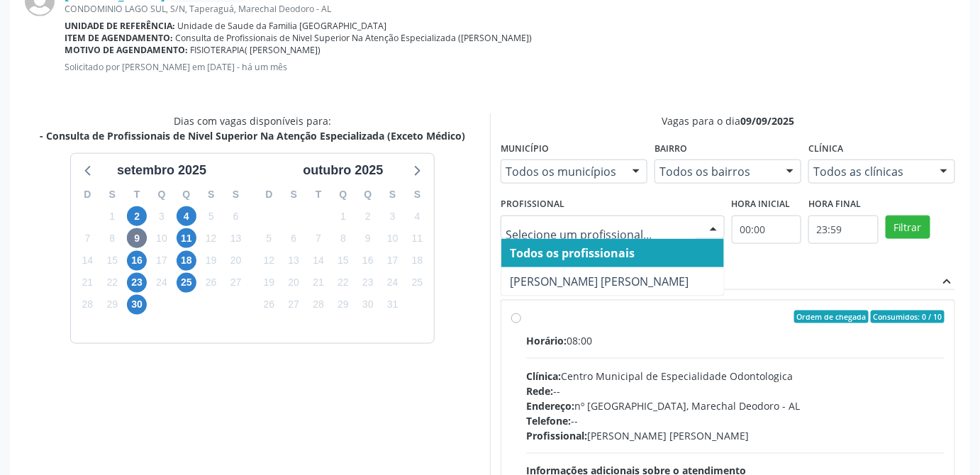
click at [715, 221] on div at bounding box center [713, 228] width 21 height 24
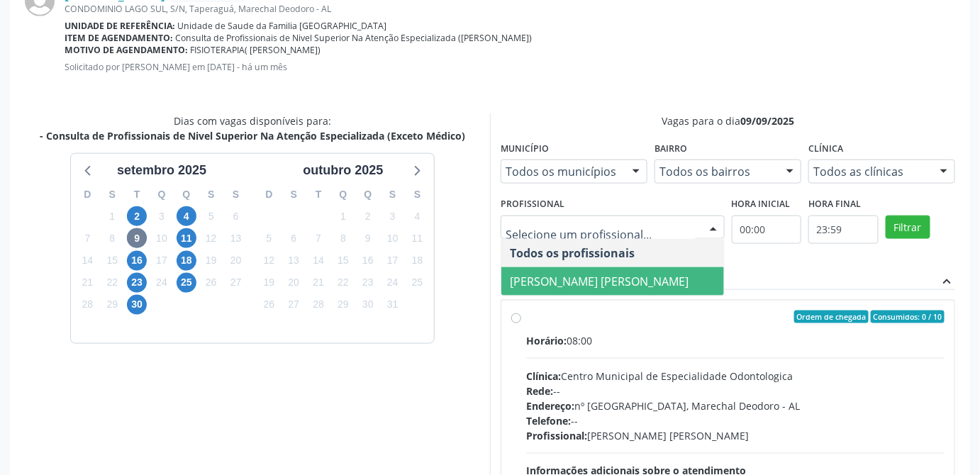
click at [779, 269] on div "Vagas para o dia 09/09/2025 Município Todos os municípios Todos os municípios M…" at bounding box center [728, 330] width 455 height 435
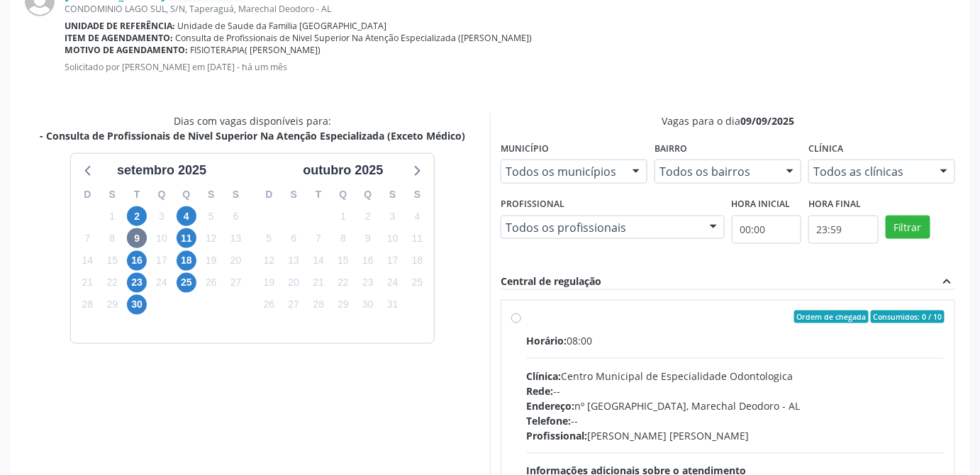
click at [639, 172] on div at bounding box center [635, 172] width 21 height 24
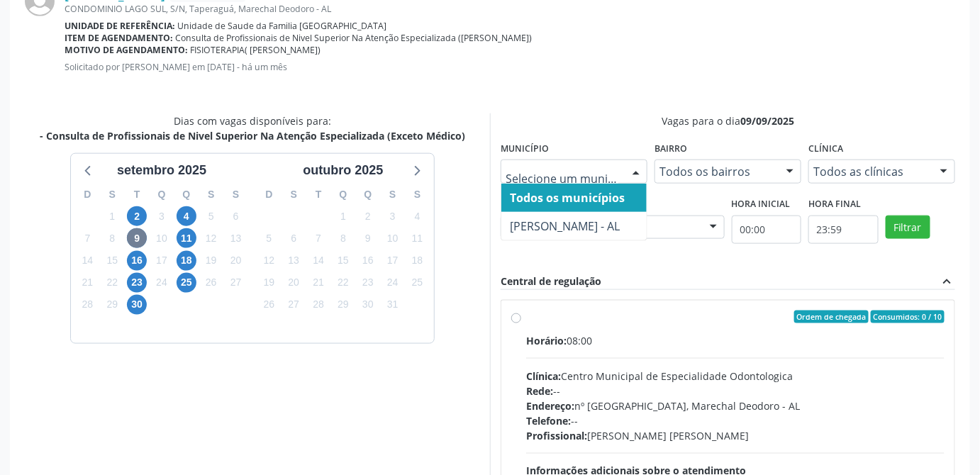
click at [639, 172] on div at bounding box center [635, 172] width 21 height 24
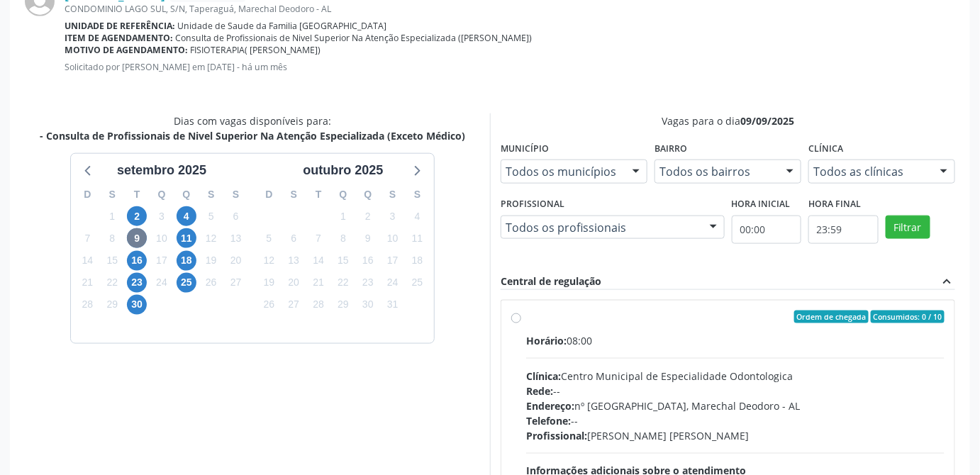
click at [793, 172] on div at bounding box center [789, 172] width 21 height 24
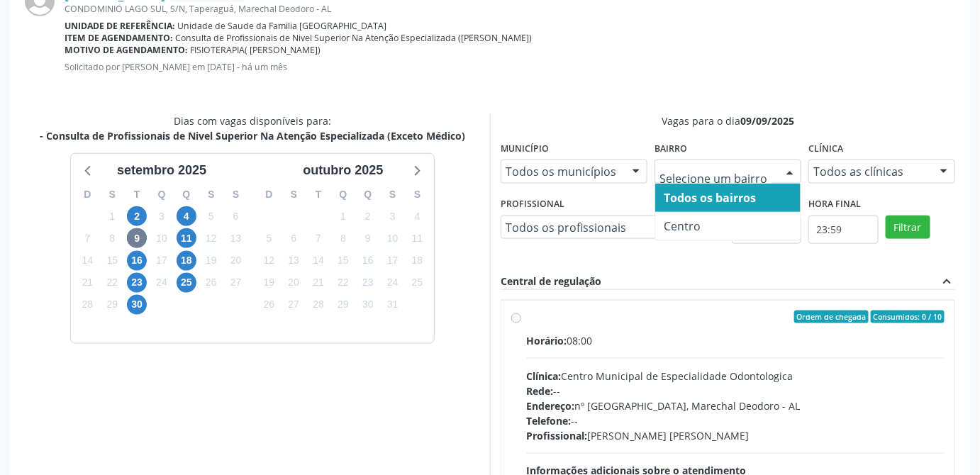
click at [752, 194] on span "Todos os bairros" at bounding box center [710, 198] width 92 height 16
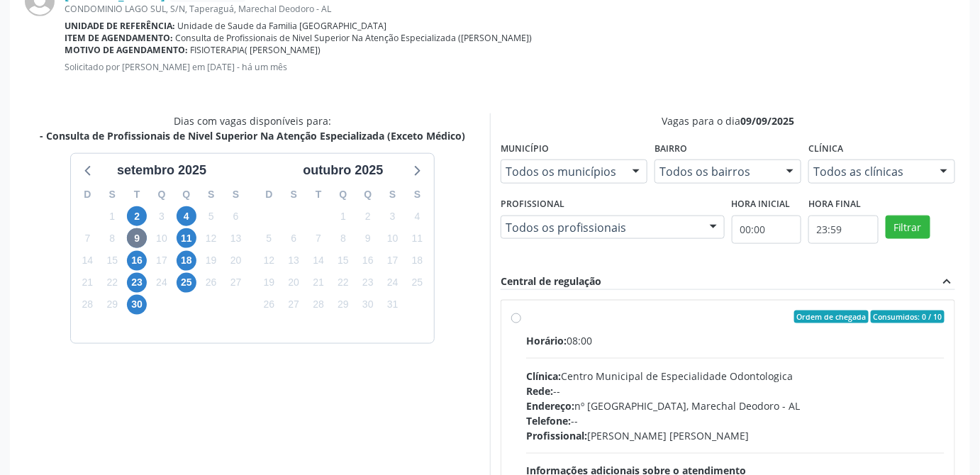
click at [872, 106] on div "Agendamento Marivaldo Neves dos Santos Baixa Prioridade CONDOMINIO LAGO SUL, S/…" at bounding box center [490, 262] width 960 height 670
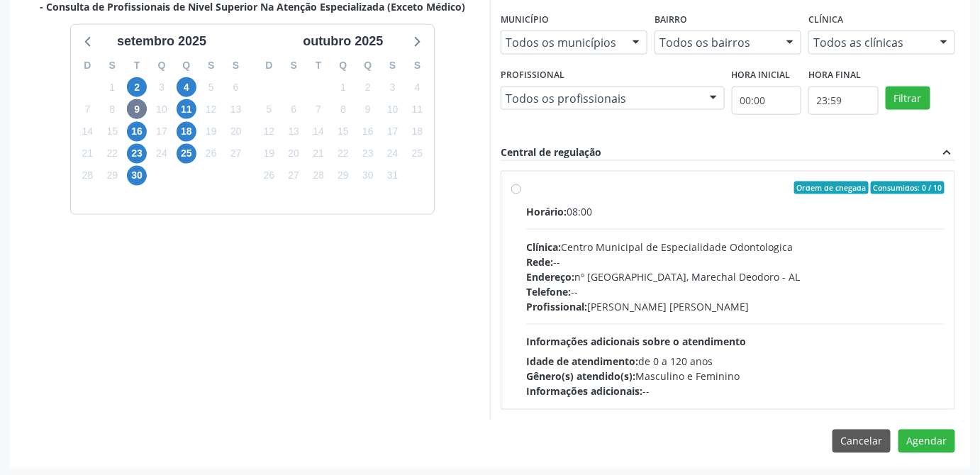
click at [681, 435] on div "Cancelar Agendar" at bounding box center [490, 442] width 930 height 24
click at [862, 439] on button "Cancelar" at bounding box center [862, 442] width 58 height 24
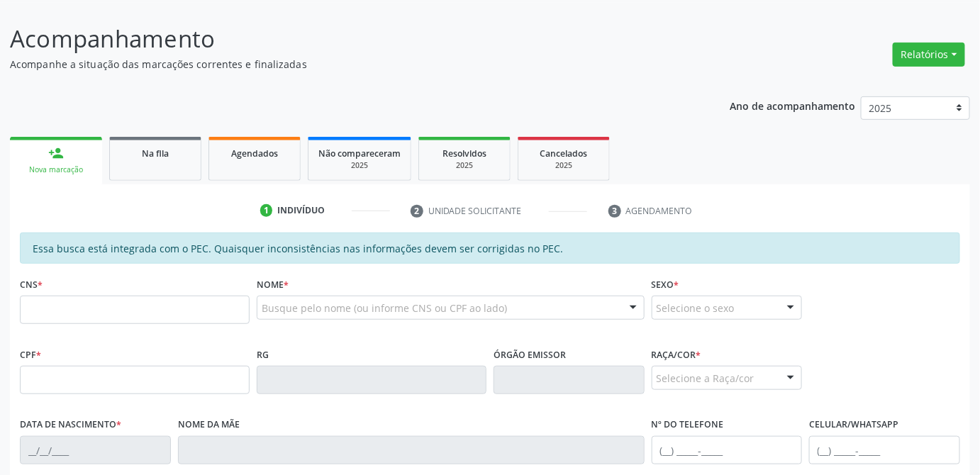
scroll to position [113, 0]
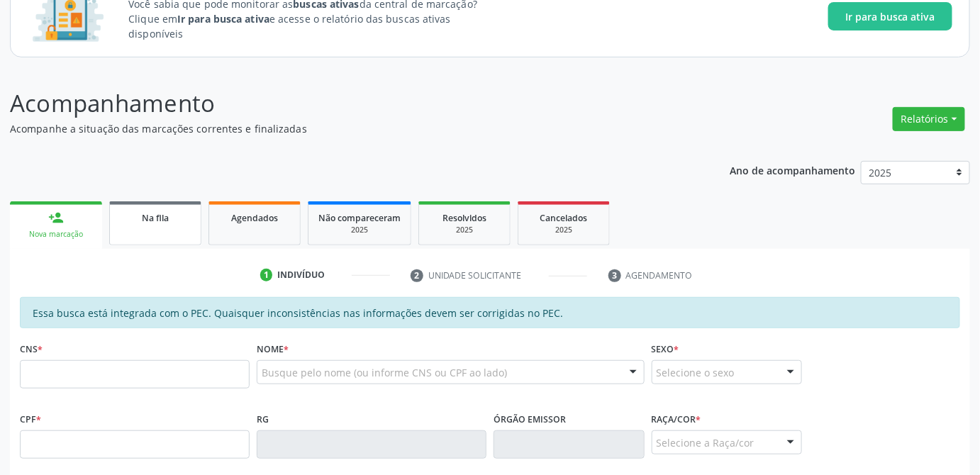
click at [156, 220] on span "Na fila" at bounding box center [155, 218] width 27 height 12
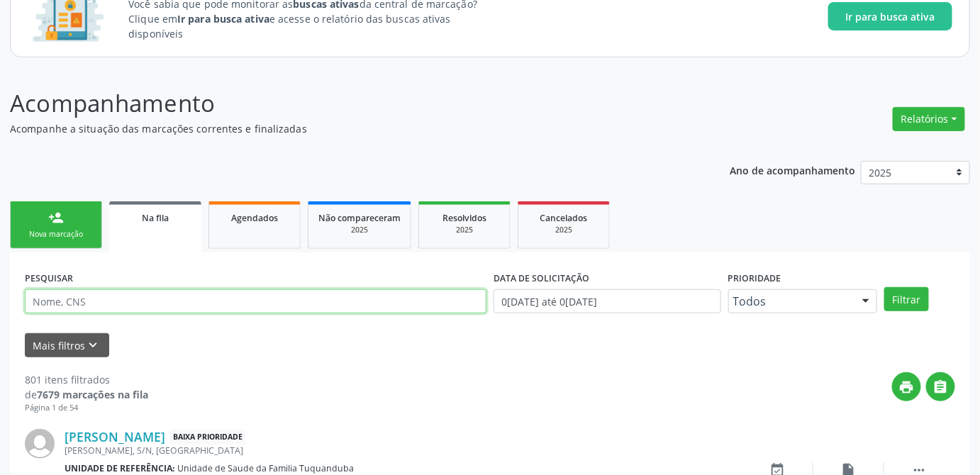
click at [116, 304] on input "text" at bounding box center [256, 301] width 462 height 24
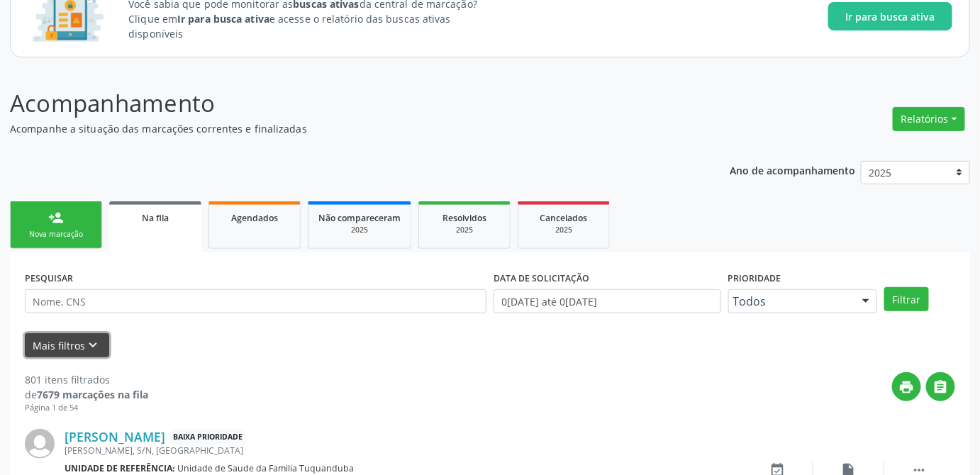
click at [58, 341] on button "Mais filtros keyboard_arrow_down" at bounding box center [67, 345] width 84 height 25
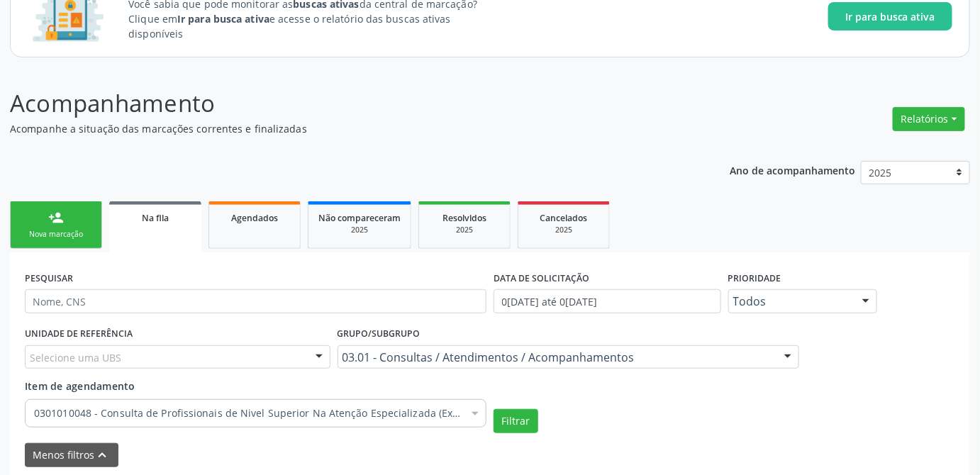
click at [198, 452] on div "Menos filtros keyboard_arrow_up" at bounding box center [489, 455] width 937 height 25
click at [95, 451] on icon "keyboard_arrow_up" at bounding box center [103, 455] width 16 height 16
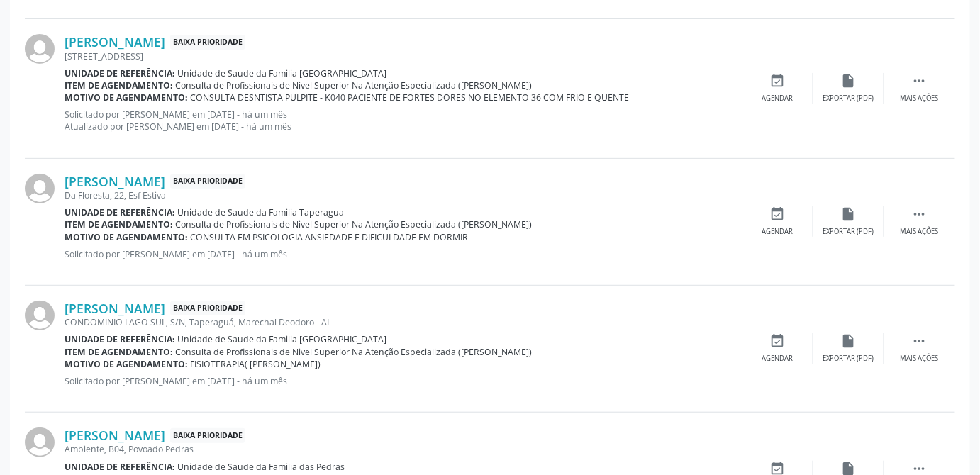
scroll to position [1982, 0]
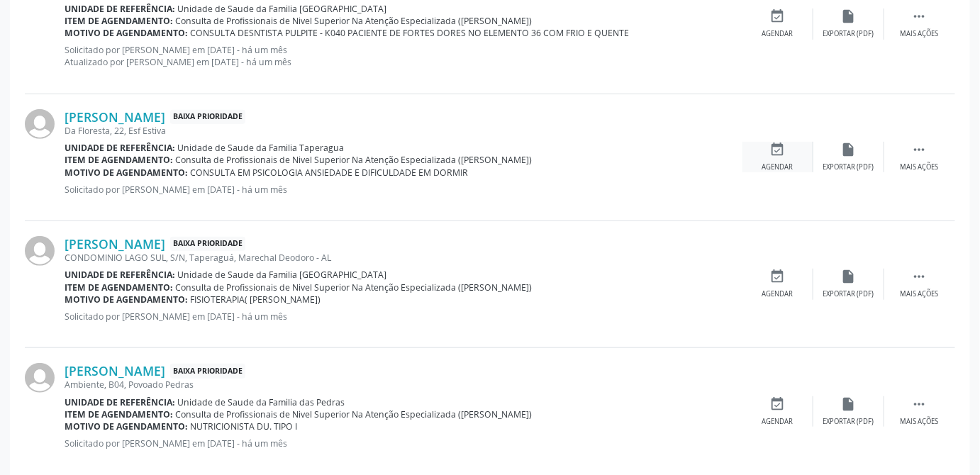
click at [777, 142] on icon "event_available" at bounding box center [778, 150] width 16 height 16
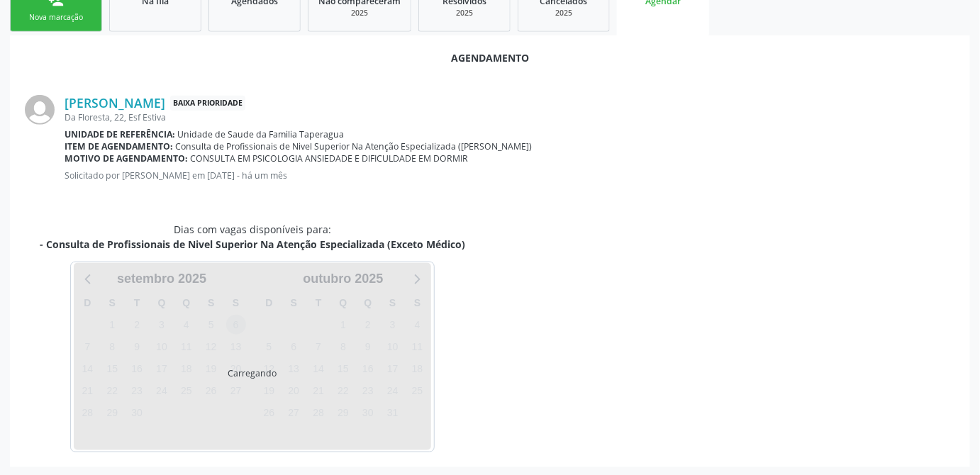
scroll to position [363, 0]
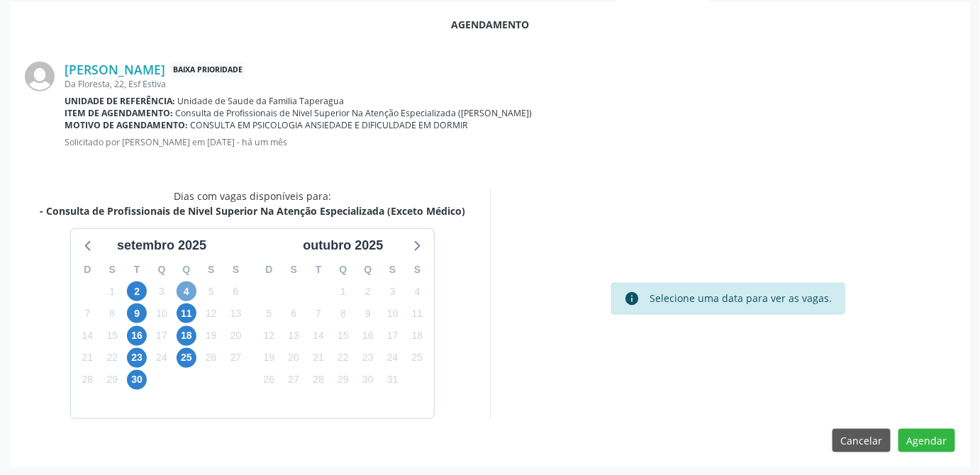
click at [182, 294] on span "4" at bounding box center [187, 292] width 20 height 20
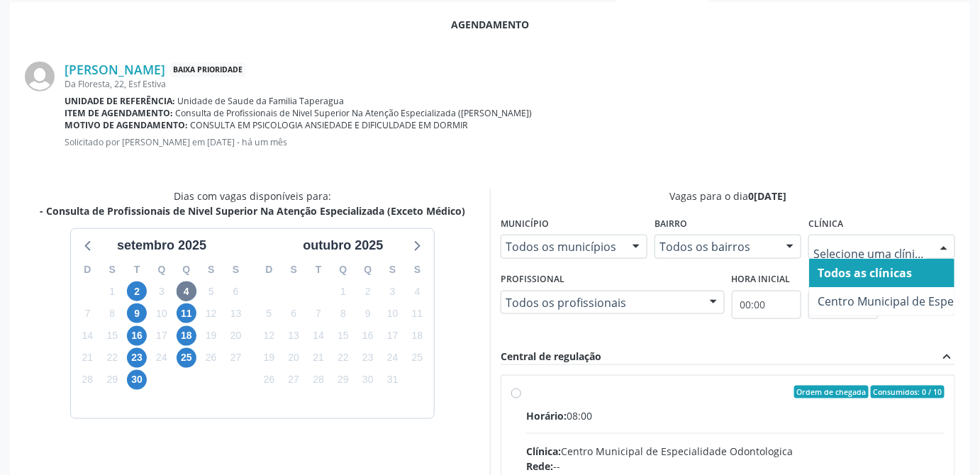
click at [937, 243] on div at bounding box center [943, 247] width 21 height 24
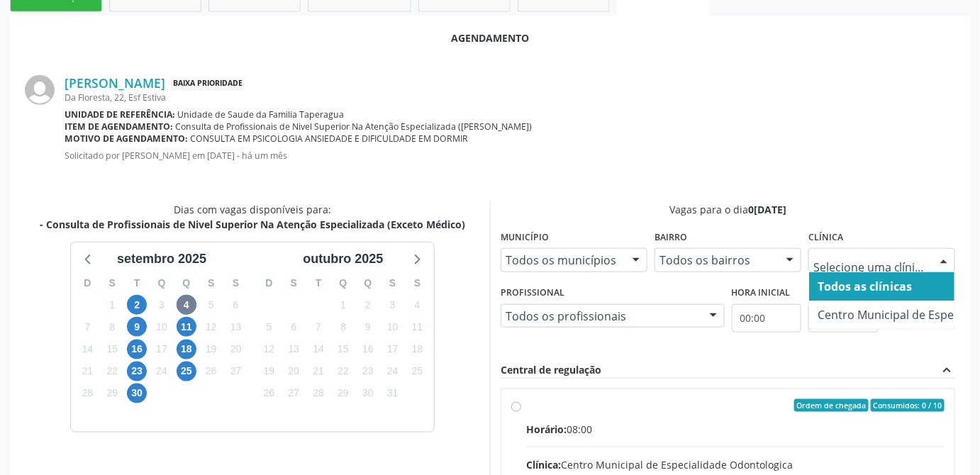
scroll to position [322, 0]
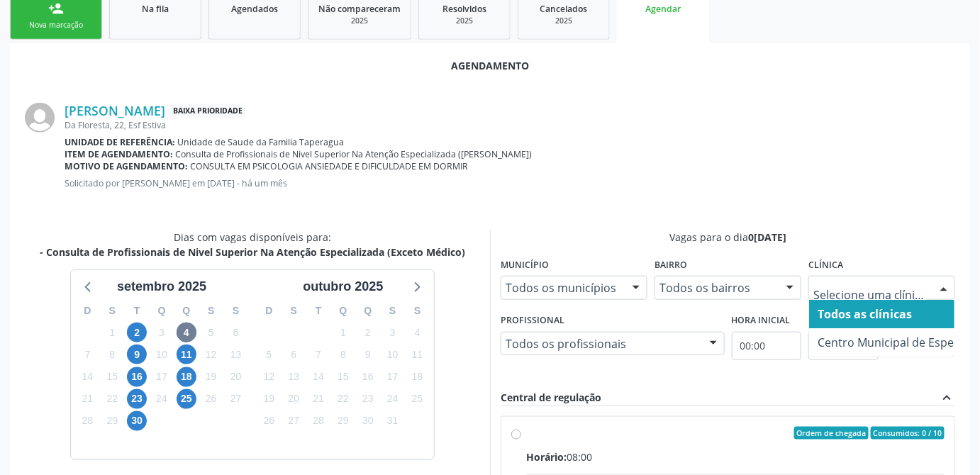
click at [837, 316] on span "Todos as clínicas" at bounding box center [865, 314] width 94 height 16
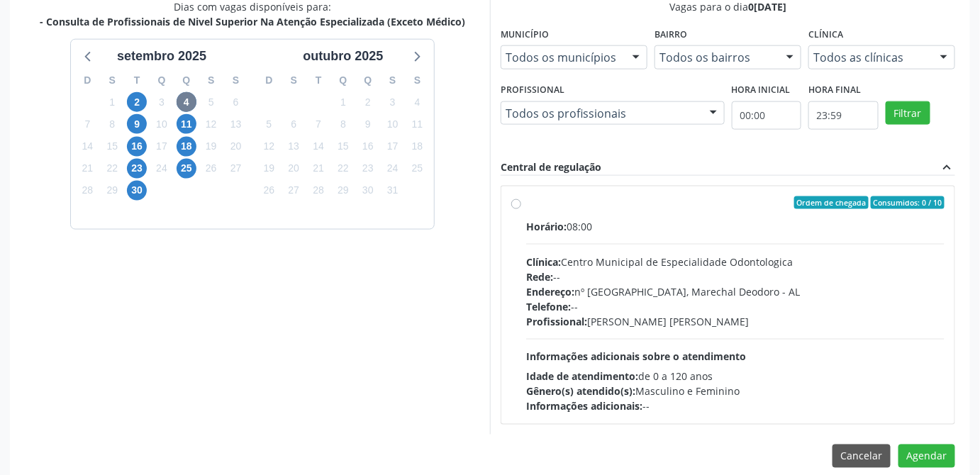
scroll to position [567, 0]
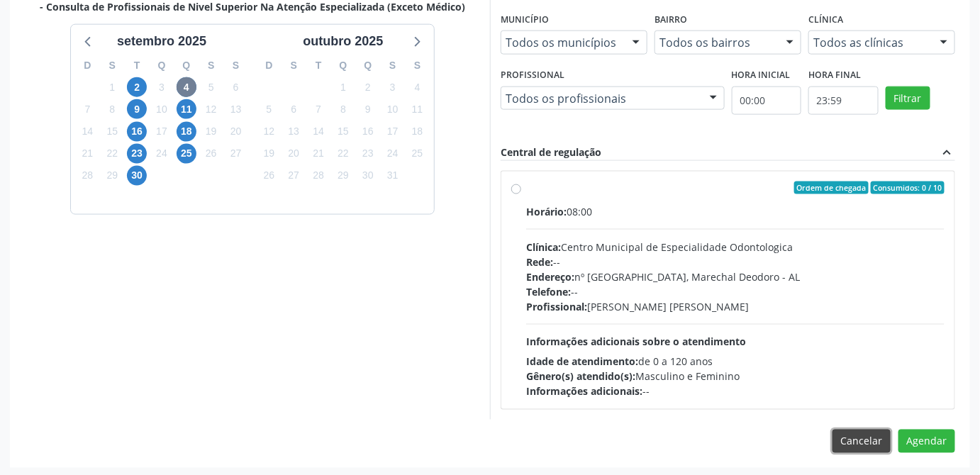
click at [875, 439] on button "Cancelar" at bounding box center [862, 442] width 58 height 24
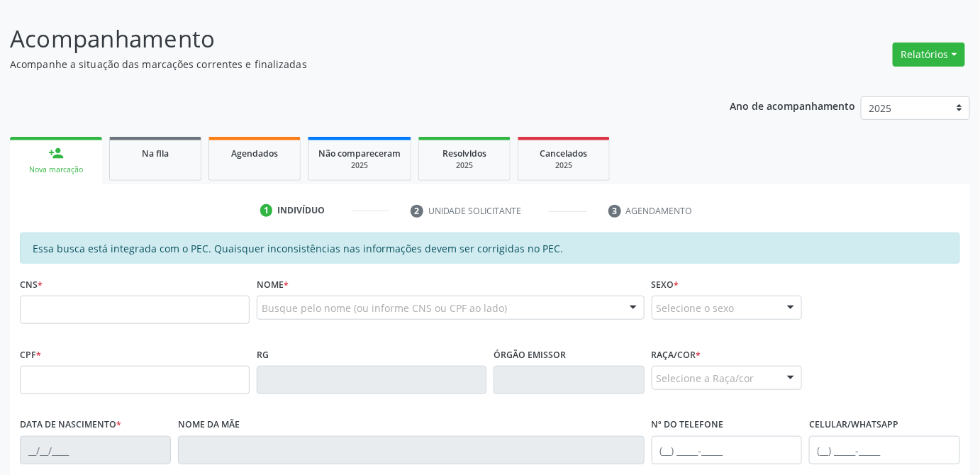
scroll to position [113, 0]
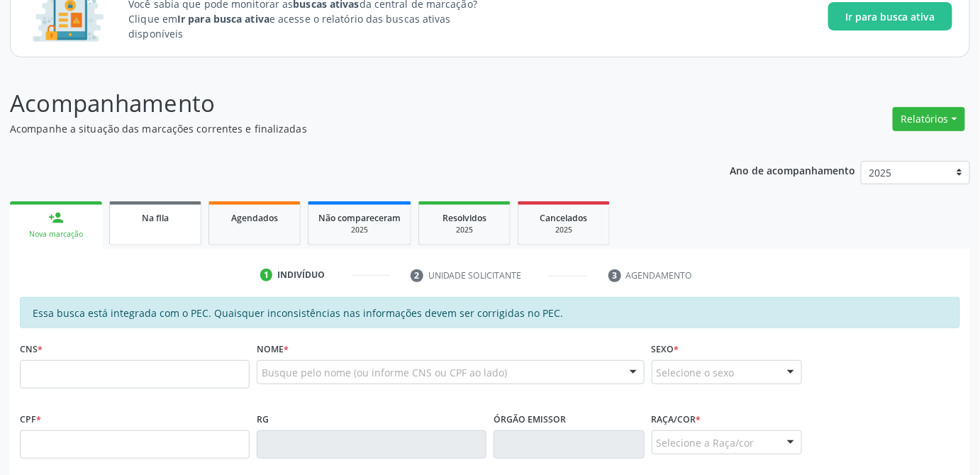
click at [166, 218] on span "Na fila" at bounding box center [155, 218] width 27 height 12
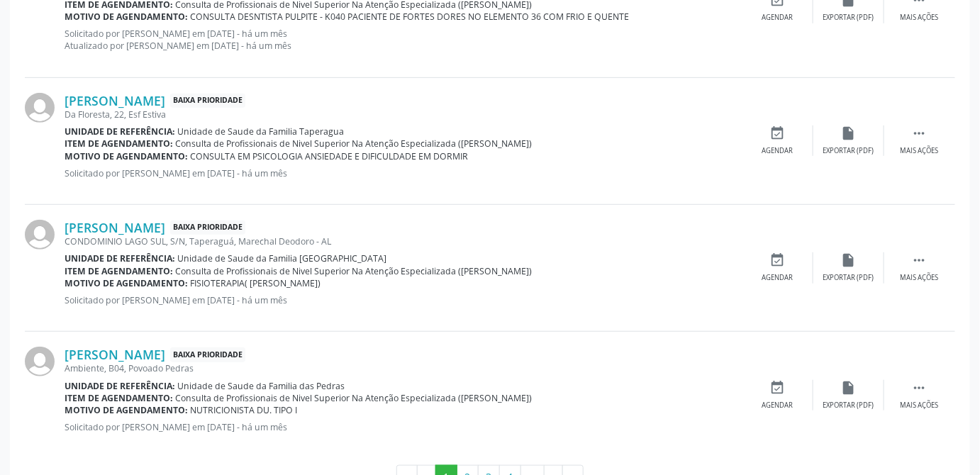
scroll to position [2042, 0]
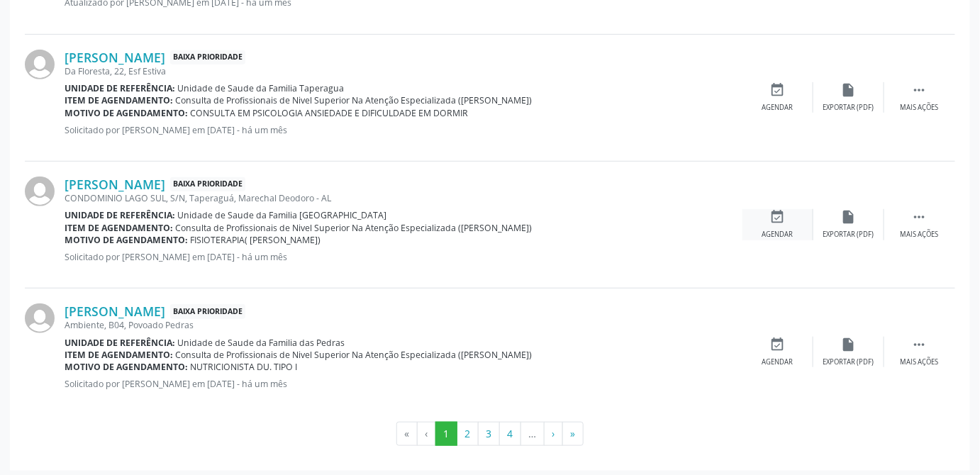
click at [788, 218] on div "event_available Agendar" at bounding box center [777, 224] width 71 height 30
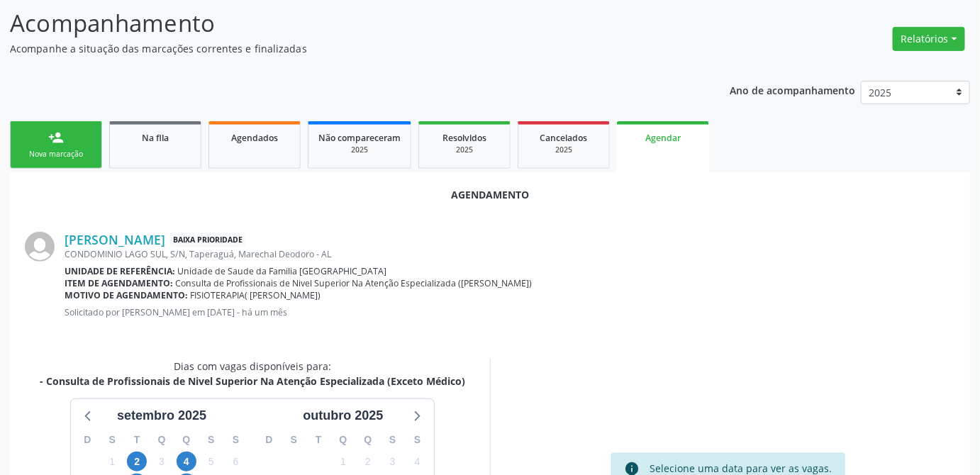
scroll to position [363, 0]
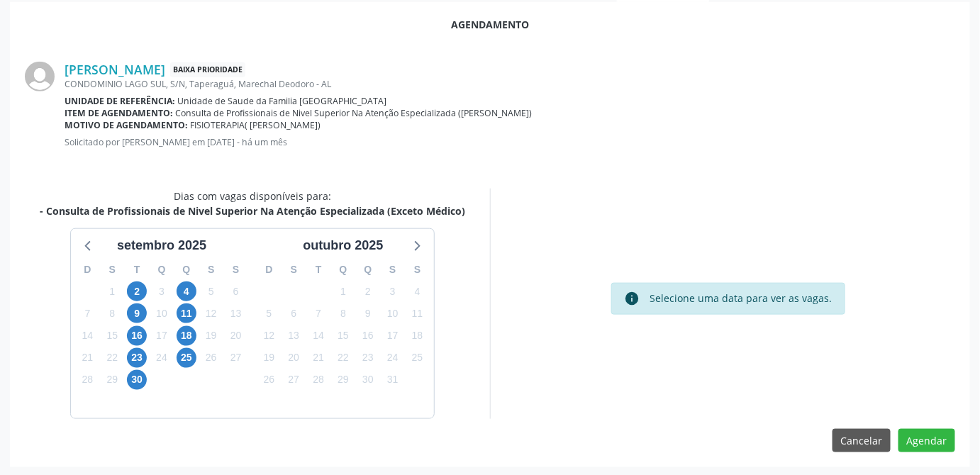
click at [896, 289] on div "info Selecione uma data para ver as vagas." at bounding box center [727, 304] width 475 height 230
click at [624, 388] on div "info Selecione uma data para ver as vagas." at bounding box center [727, 304] width 475 height 230
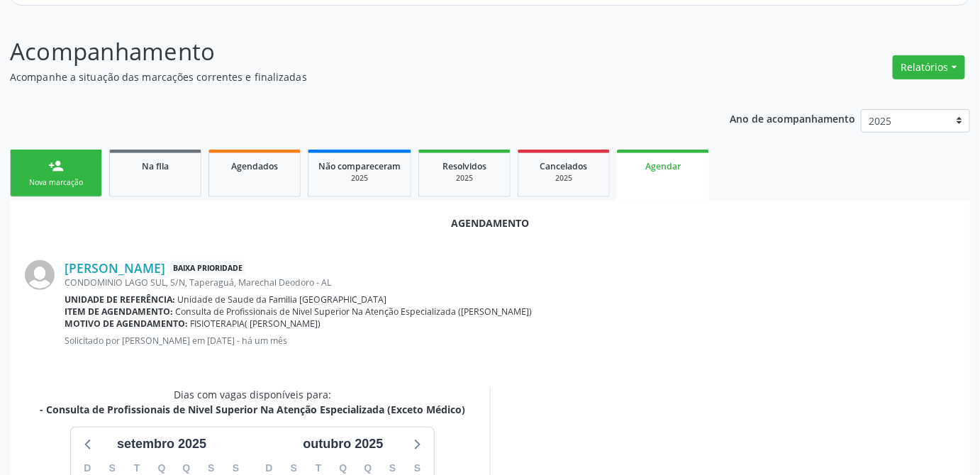
scroll to position [100, 0]
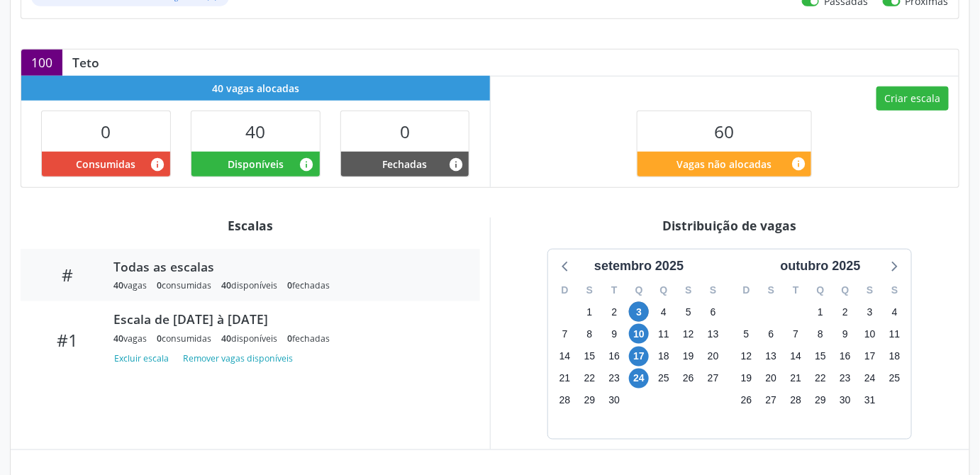
scroll to position [360, 0]
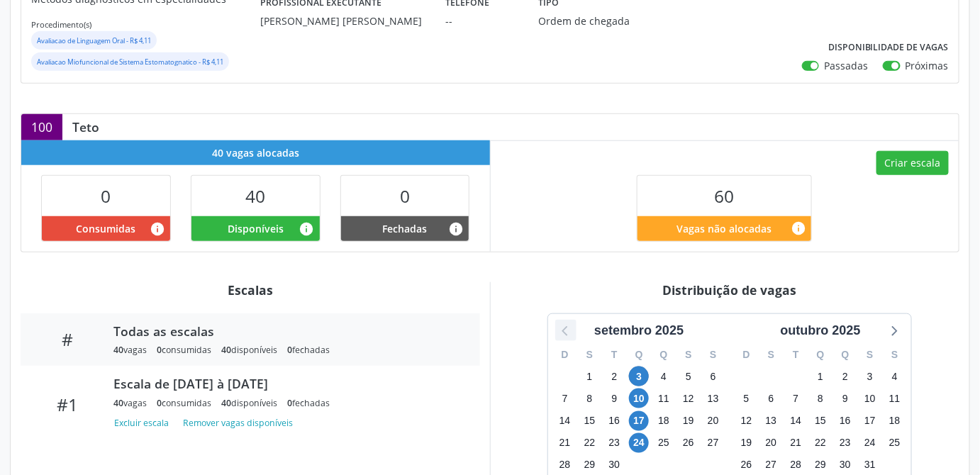
click at [569, 328] on icon at bounding box center [566, 330] width 18 height 18
click at [895, 328] on icon at bounding box center [893, 330] width 18 height 18
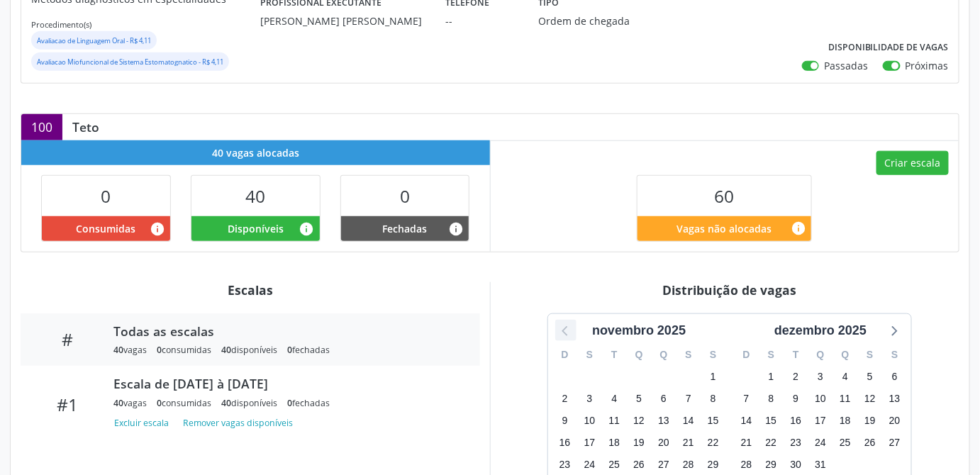
click at [565, 323] on icon at bounding box center [566, 330] width 18 height 18
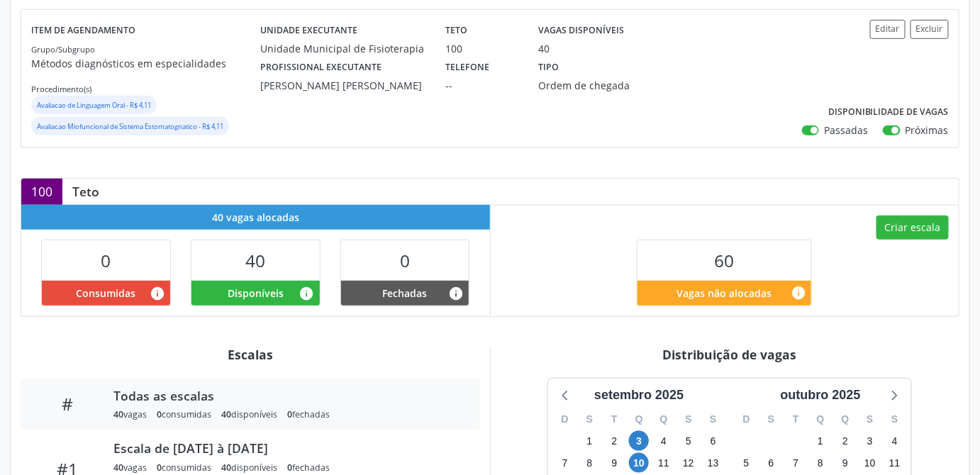
scroll to position [0, 0]
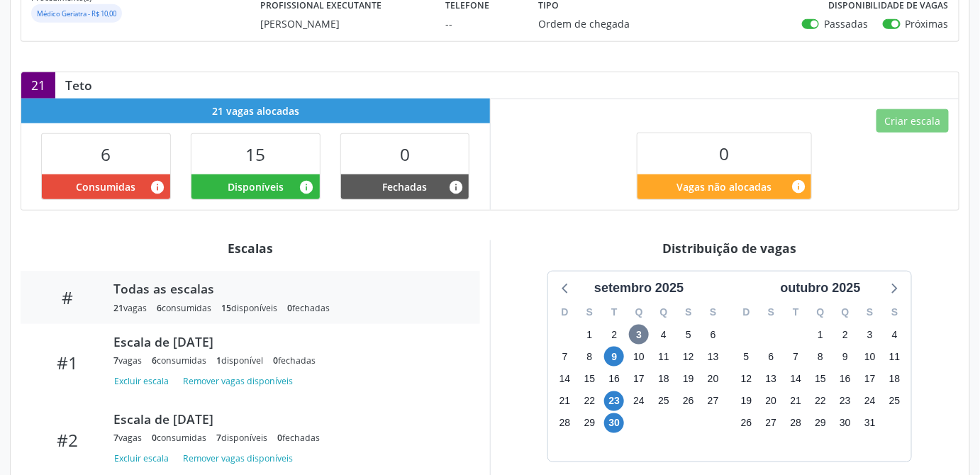
scroll to position [478, 0]
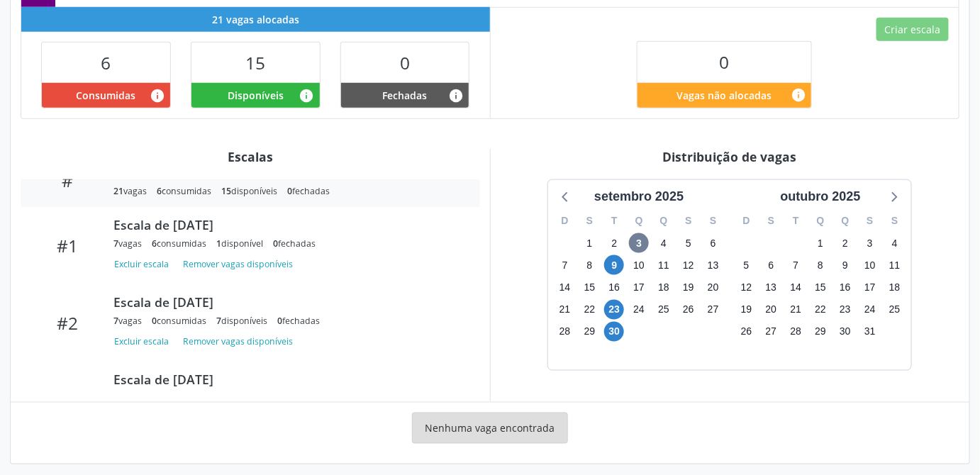
click at [479, 380] on div "# Todas as escalas 21 vagas 6 consumidas 15 disponíveis 0 fechadas #1 Escala de…" at bounding box center [251, 285] width 460 height 213
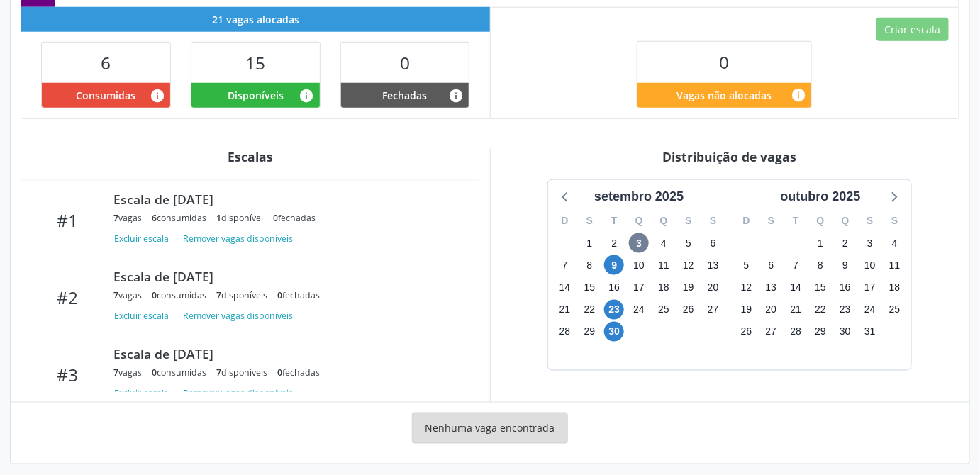
scroll to position [70, 0]
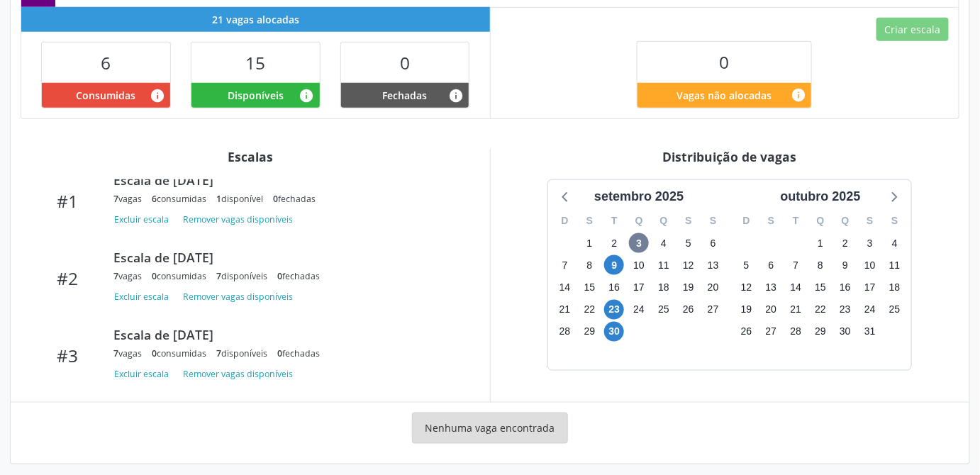
click at [716, 425] on div "Nenhuma vaga encontrada" at bounding box center [490, 433] width 939 height 41
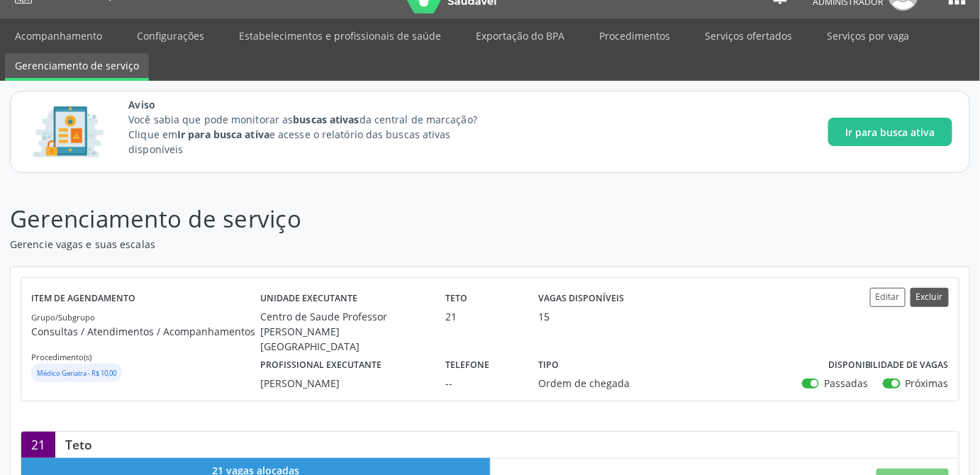
scroll to position [0, 0]
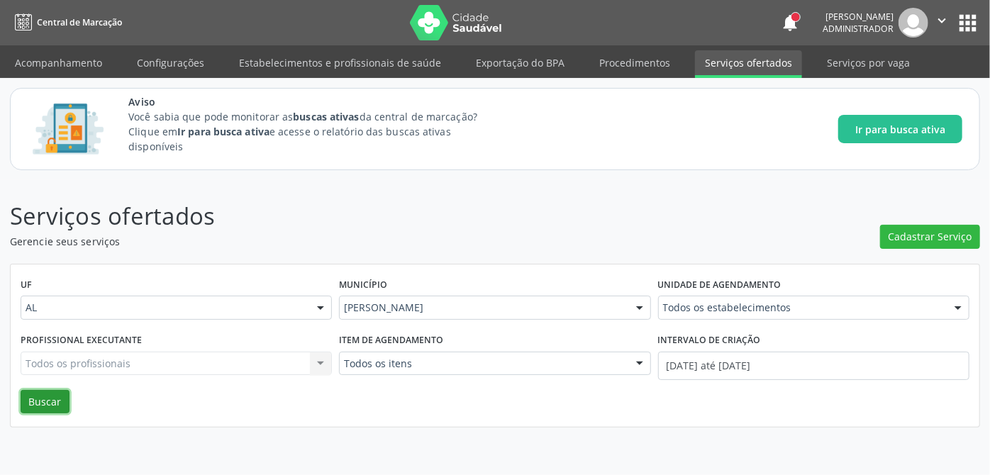
click at [45, 401] on button "Buscar" at bounding box center [45, 402] width 49 height 24
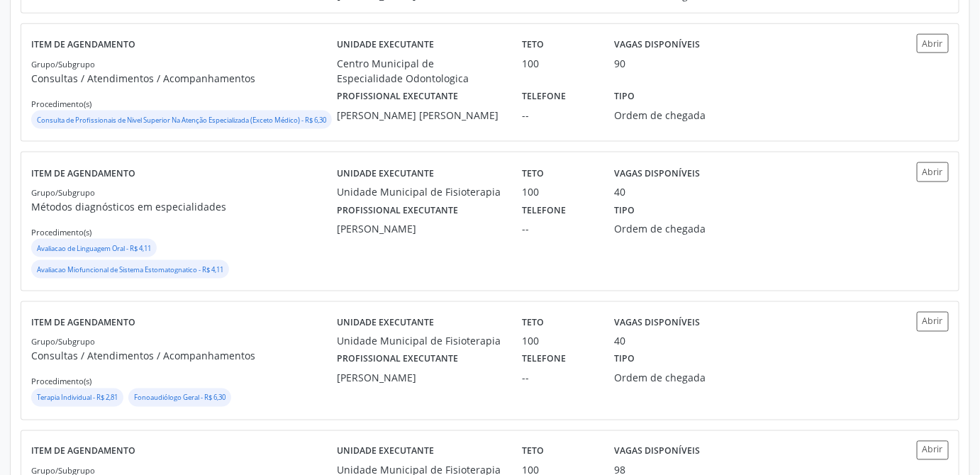
scroll to position [585, 0]
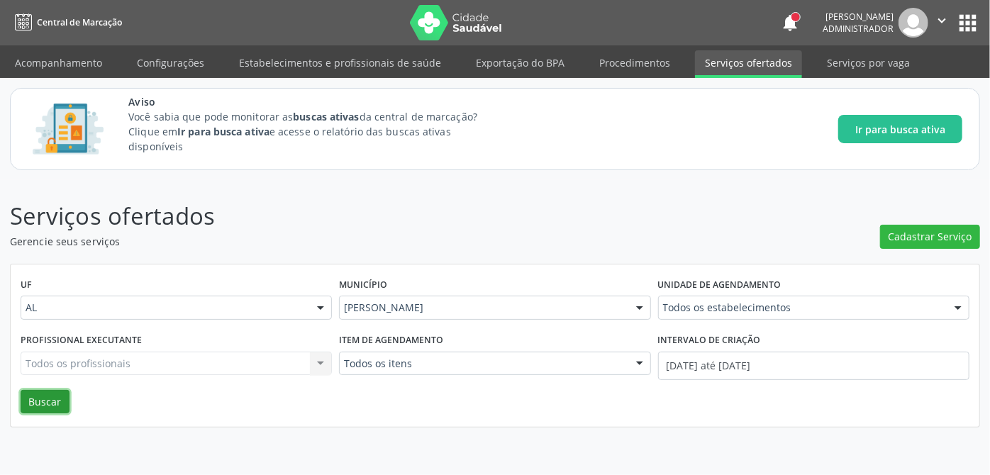
click at [51, 401] on button "Buscar" at bounding box center [45, 402] width 49 height 24
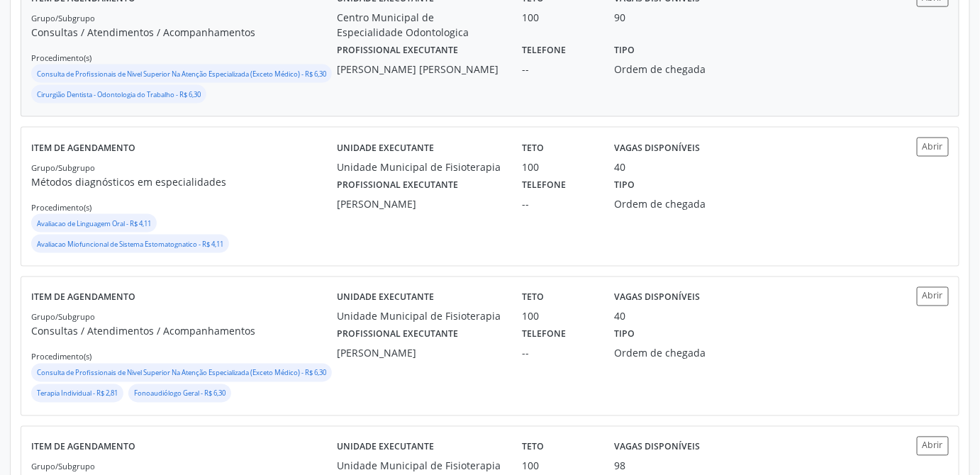
scroll to position [760, 0]
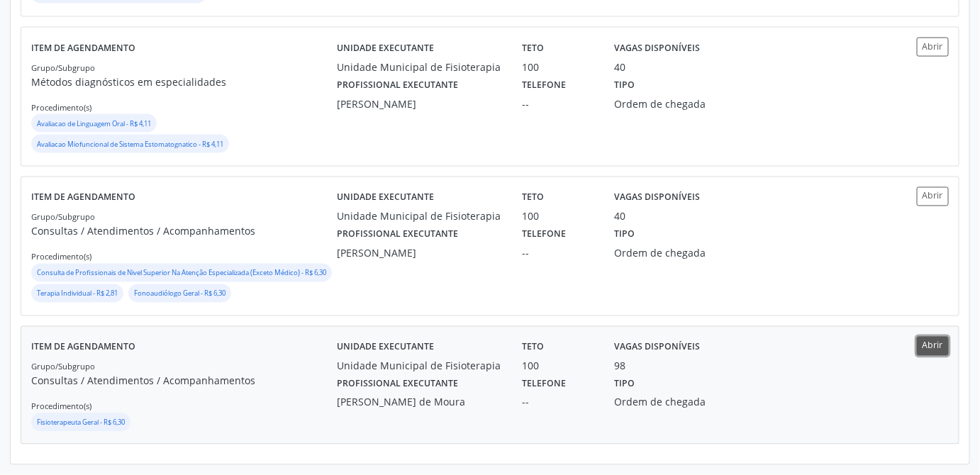
click at [934, 345] on button "Abrir" at bounding box center [933, 346] width 32 height 19
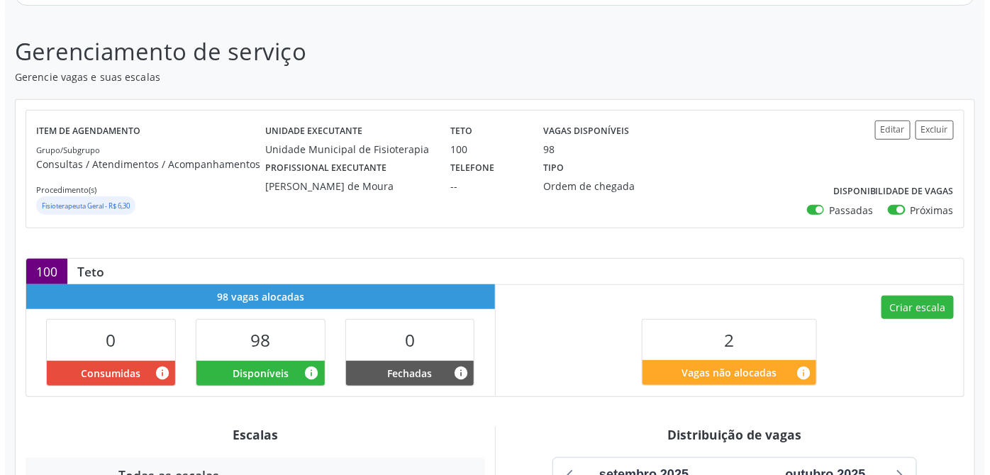
scroll to position [130, 0]
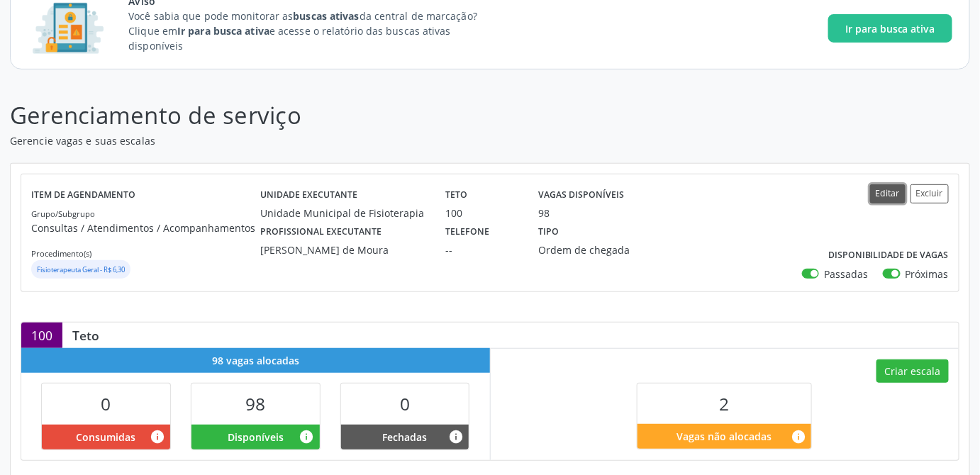
click at [883, 191] on button "Editar" at bounding box center [887, 193] width 35 height 19
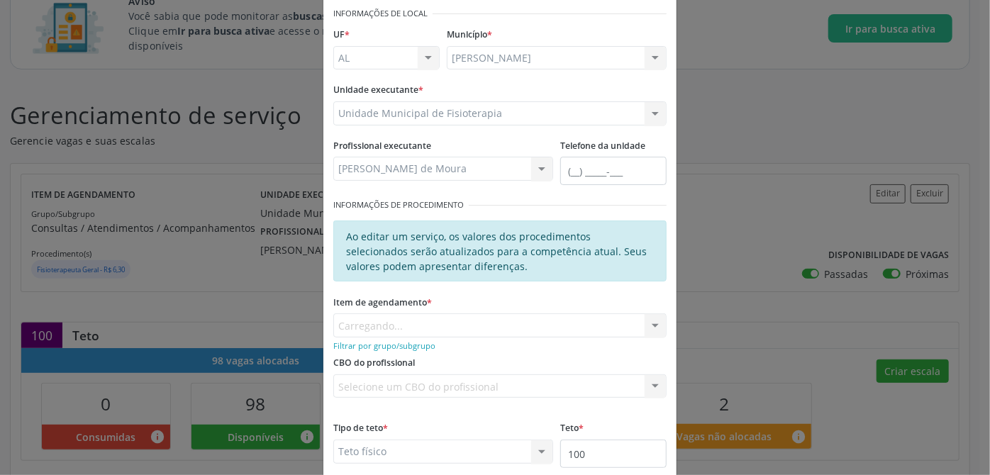
scroll to position [128, 0]
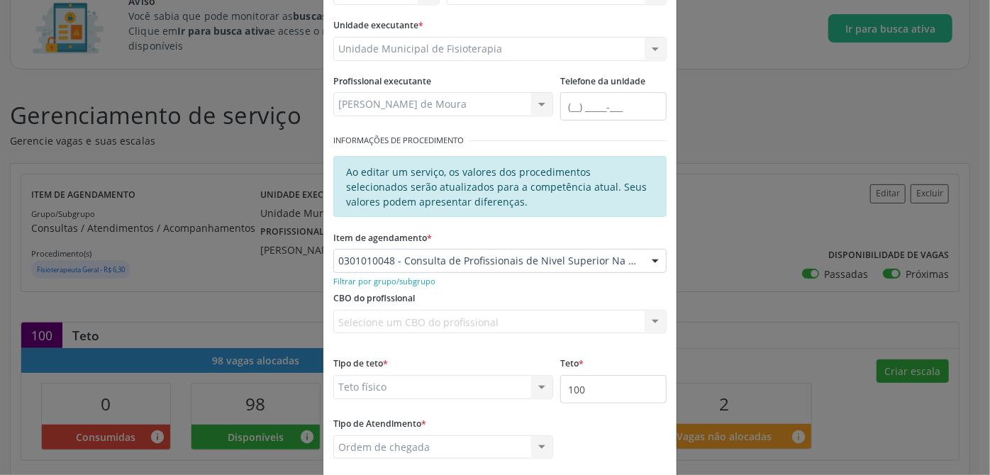
click at [472, 318] on div "Selecione um CBO do profissional Nenhum resultado encontrado para: " " Não há n…" at bounding box center [499, 322] width 333 height 24
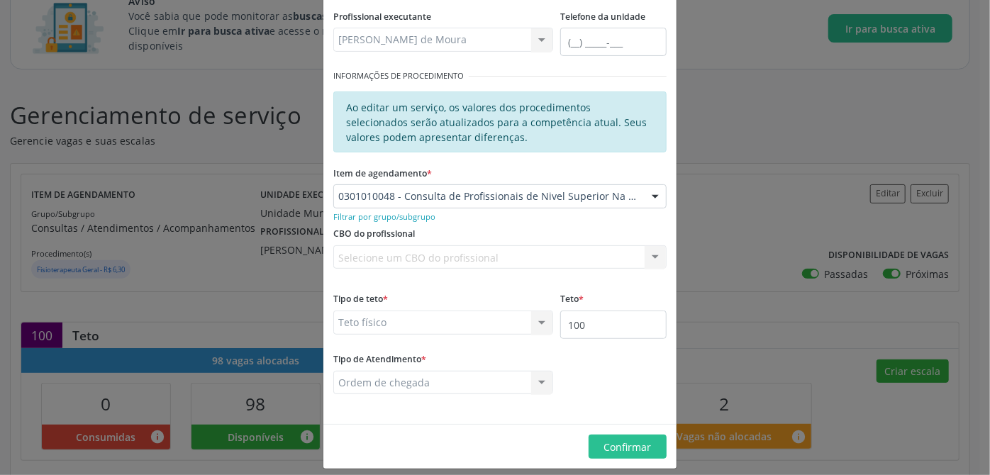
scroll to position [202, 0]
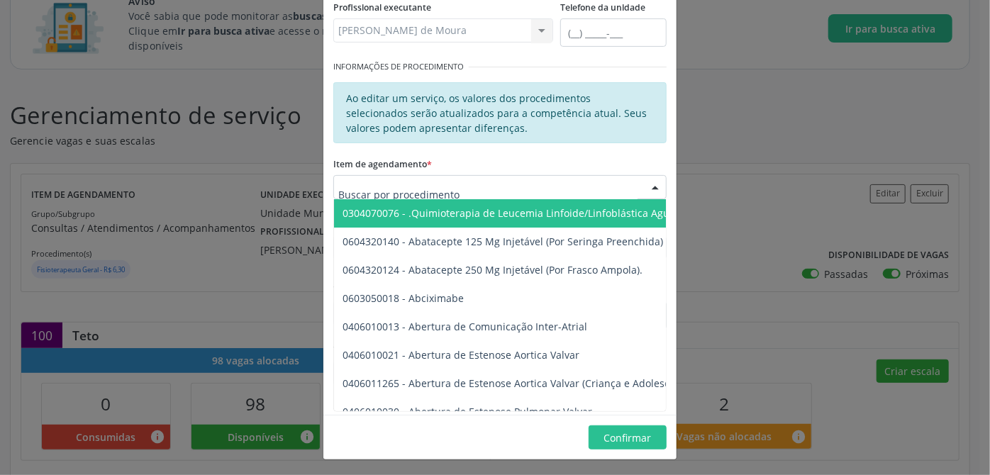
click at [424, 191] on input "text" at bounding box center [487, 194] width 299 height 28
click at [507, 151] on form "Informações de Local UF * AL AL Nenhum resultado encontrado para: " " Não há ne…" at bounding box center [499, 135] width 333 height 540
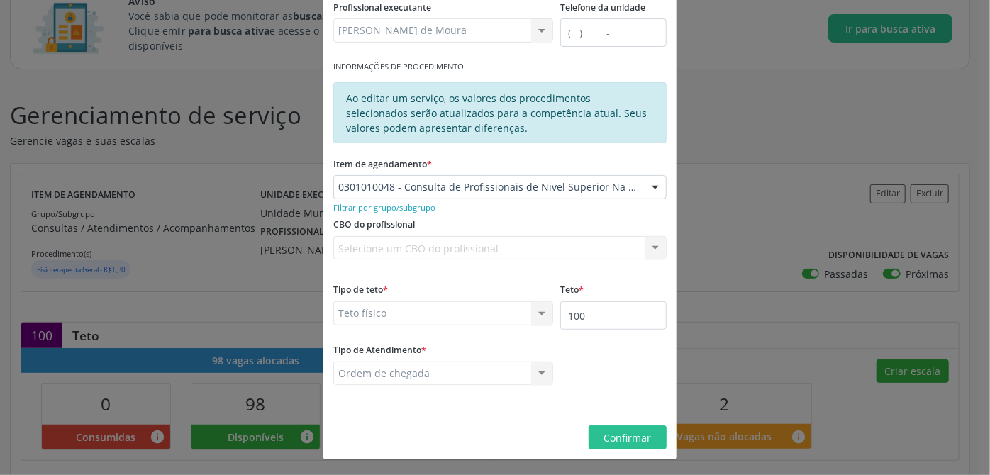
click at [401, 245] on div "Selecione um CBO do profissional Nenhum resultado encontrado para: " " Não há n…" at bounding box center [499, 248] width 333 height 24
click at [652, 247] on div "Selecione um CBO do profissional Nenhum resultado encontrado para: " " Não há n…" at bounding box center [499, 248] width 333 height 24
click at [644, 440] on span "Confirmar" at bounding box center [628, 437] width 48 height 13
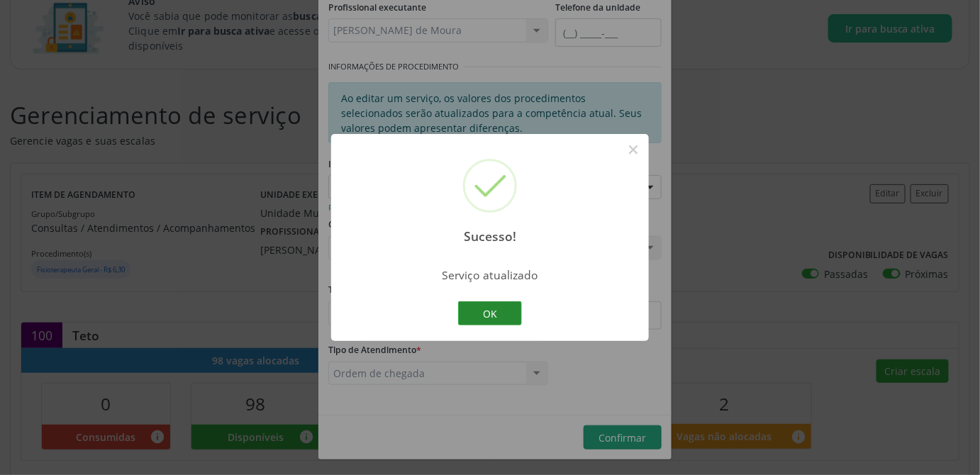
click at [484, 318] on button "OK" at bounding box center [490, 313] width 64 height 24
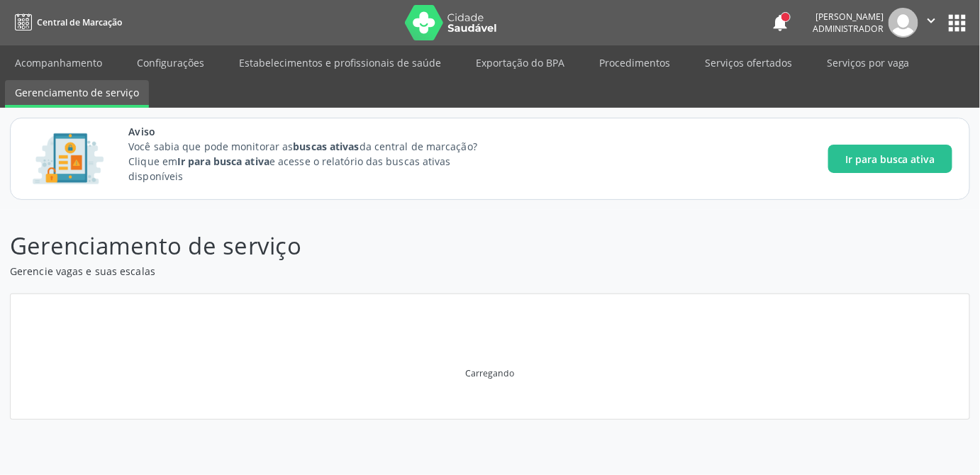
scroll to position [0, 0]
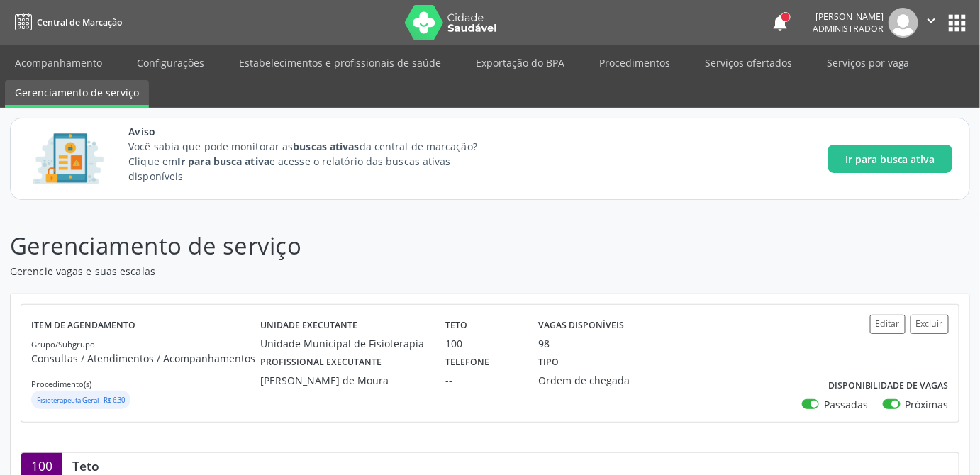
click at [954, 18] on button "apps" at bounding box center [957, 23] width 25 height 25
click at [47, 58] on link "Acompanhamento" at bounding box center [58, 62] width 107 height 25
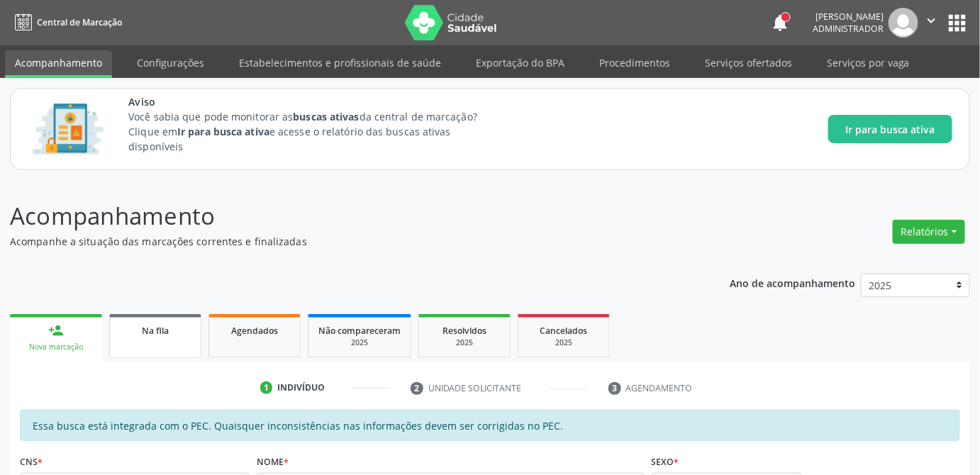
click at [150, 330] on span "Na fila" at bounding box center [155, 331] width 27 height 12
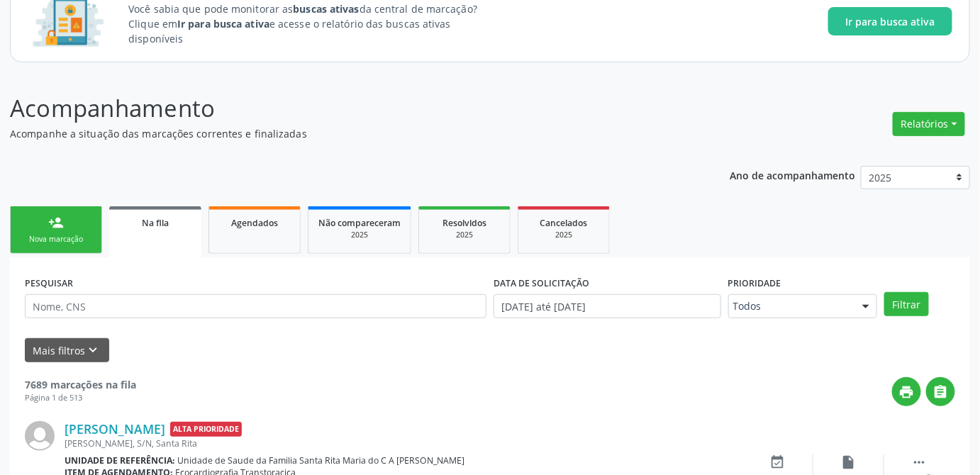
scroll to position [301, 0]
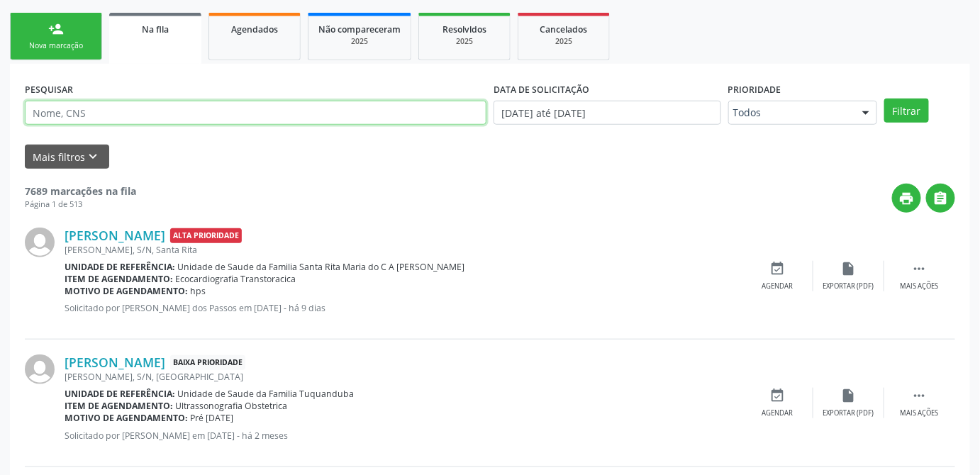
click at [91, 117] on input "text" at bounding box center [256, 113] width 462 height 24
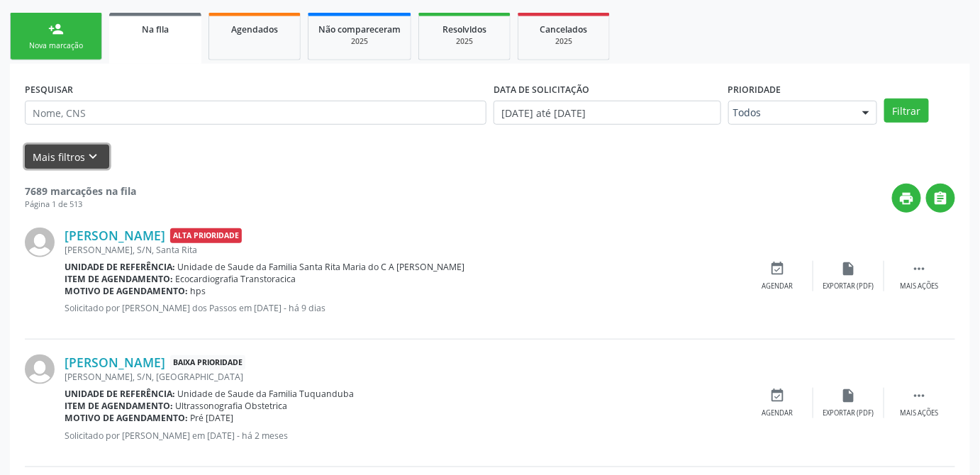
click at [51, 164] on button "Mais filtros keyboard_arrow_down" at bounding box center [67, 157] width 84 height 25
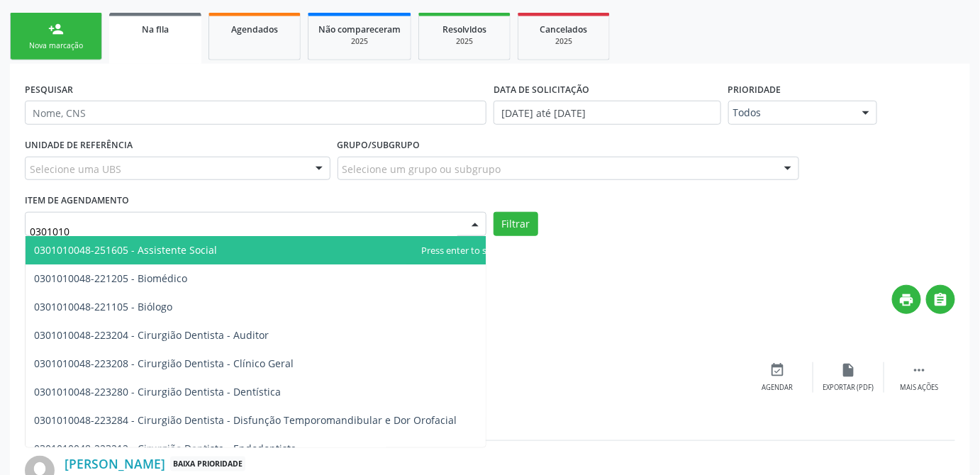
type input "03010100"
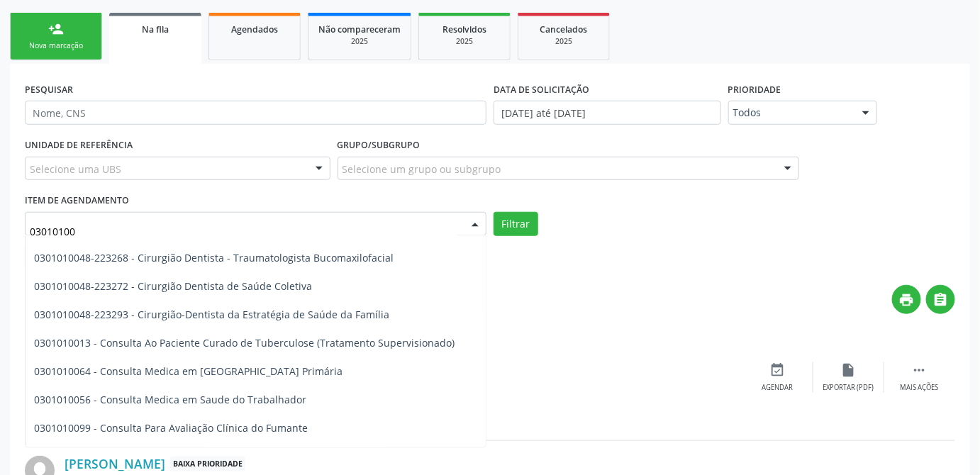
scroll to position [709, 0]
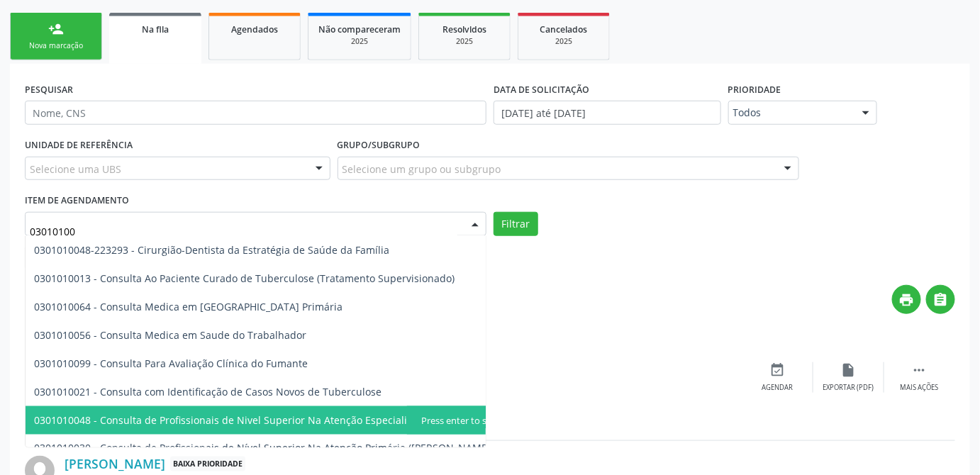
click at [264, 418] on span "0301010048 - Consulta de Profissionais de Nivel Superior Na Atenção Especializa…" at bounding box center [270, 419] width 472 height 13
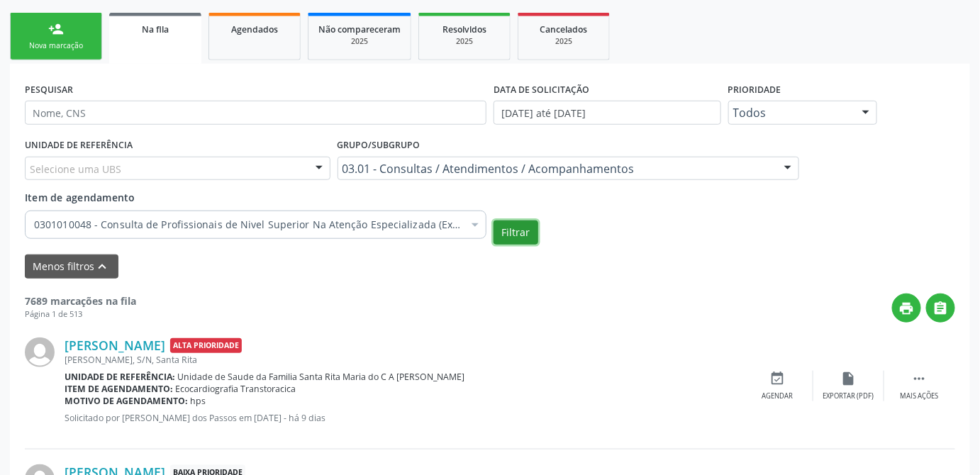
click at [516, 230] on button "Filtrar" at bounding box center [516, 233] width 45 height 24
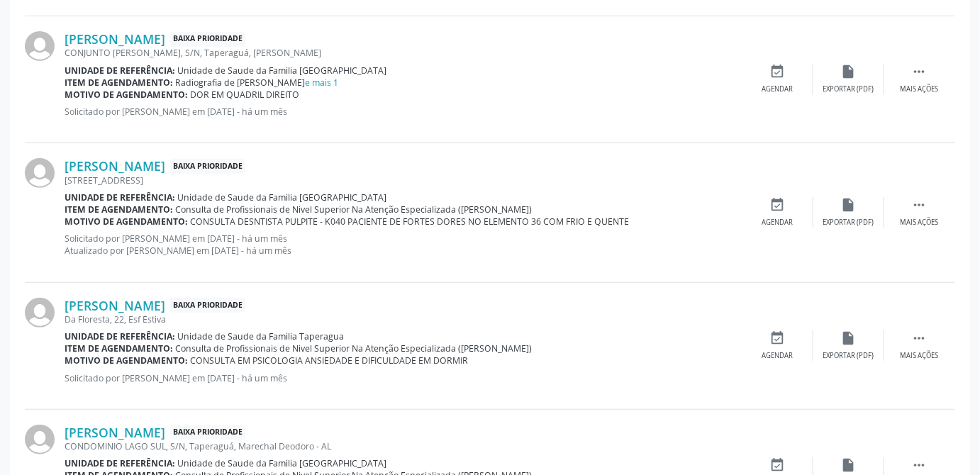
scroll to position [2151, 0]
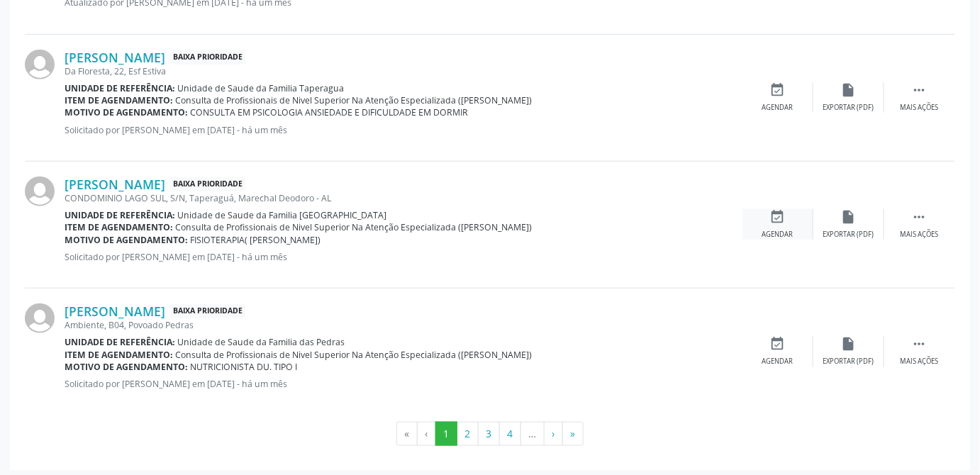
click at [786, 214] on div "event_available Agendar" at bounding box center [777, 224] width 71 height 30
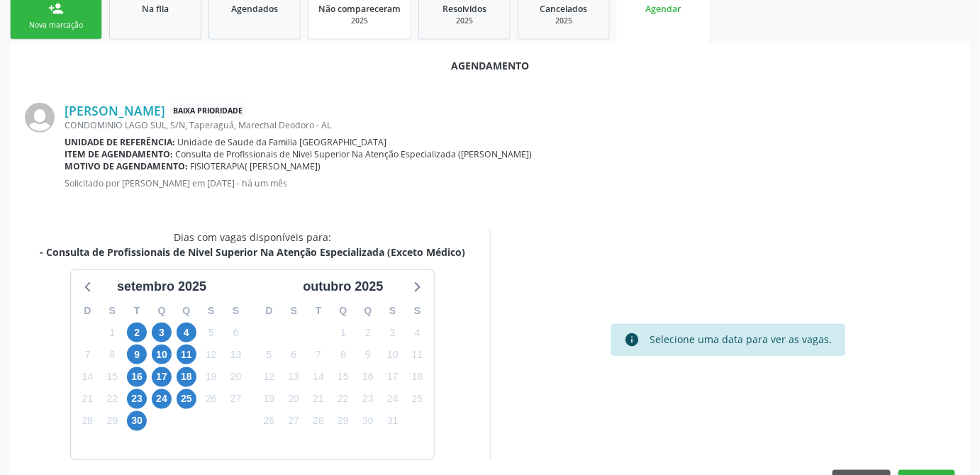
scroll to position [363, 0]
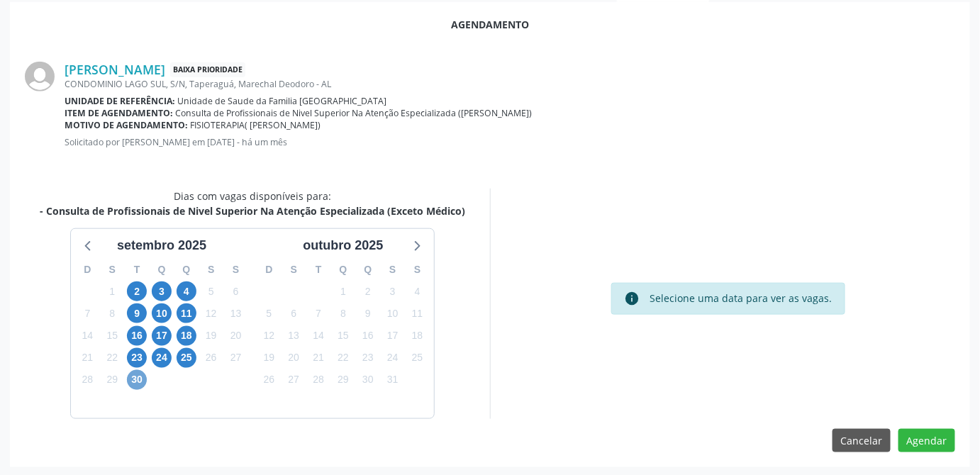
click at [137, 383] on span "30" at bounding box center [137, 380] width 20 height 20
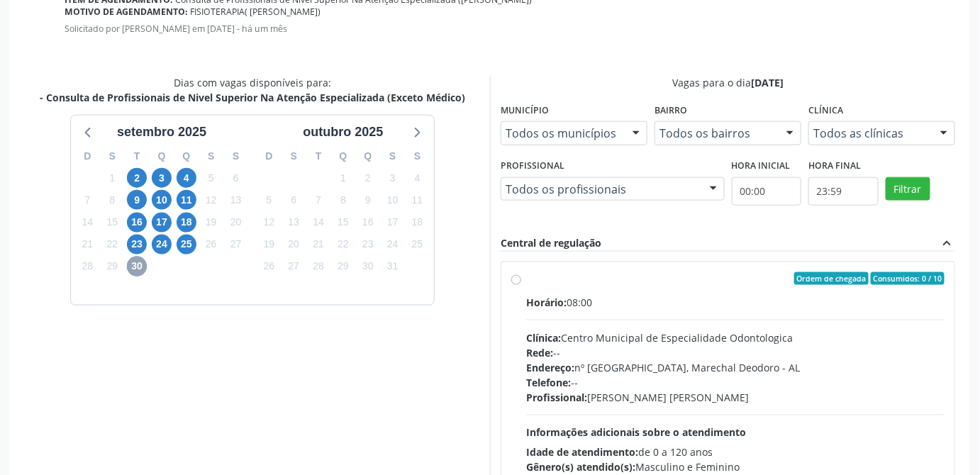
scroll to position [473, 0]
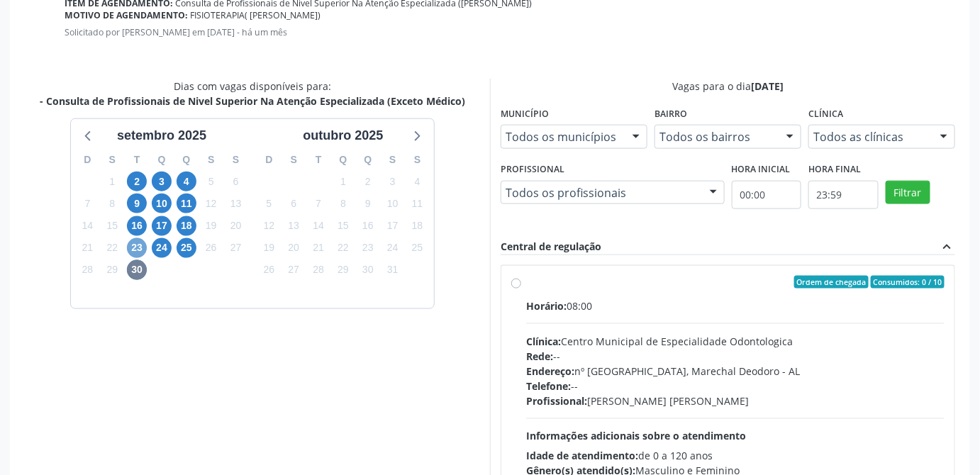
click at [136, 243] on span "23" at bounding box center [137, 248] width 20 height 20
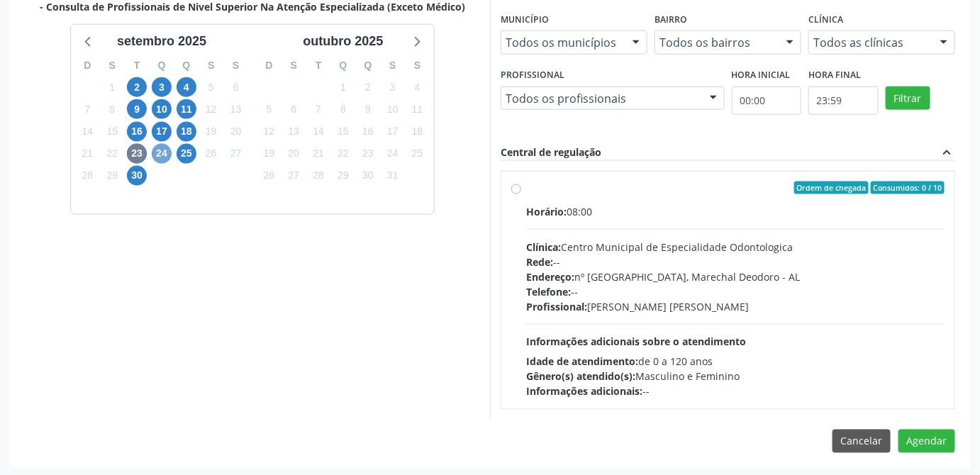
click at [160, 151] on span "24" at bounding box center [162, 154] width 20 height 20
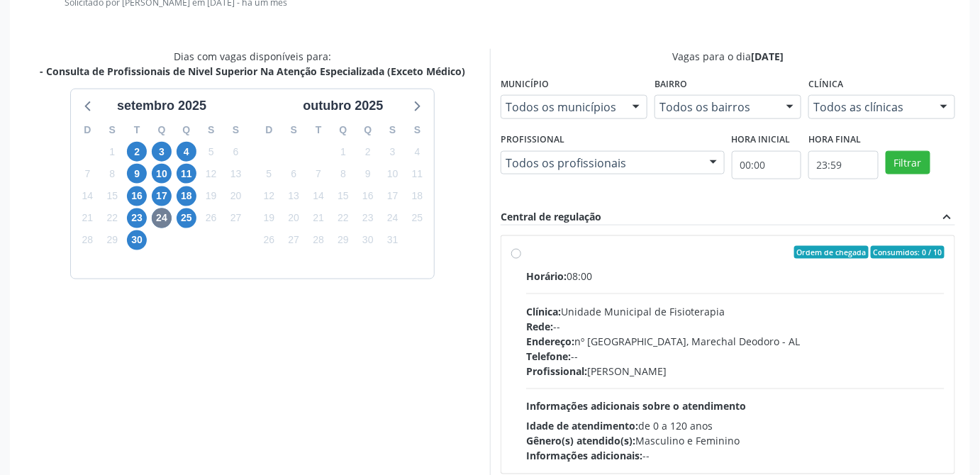
click at [939, 107] on div at bounding box center [943, 108] width 21 height 24
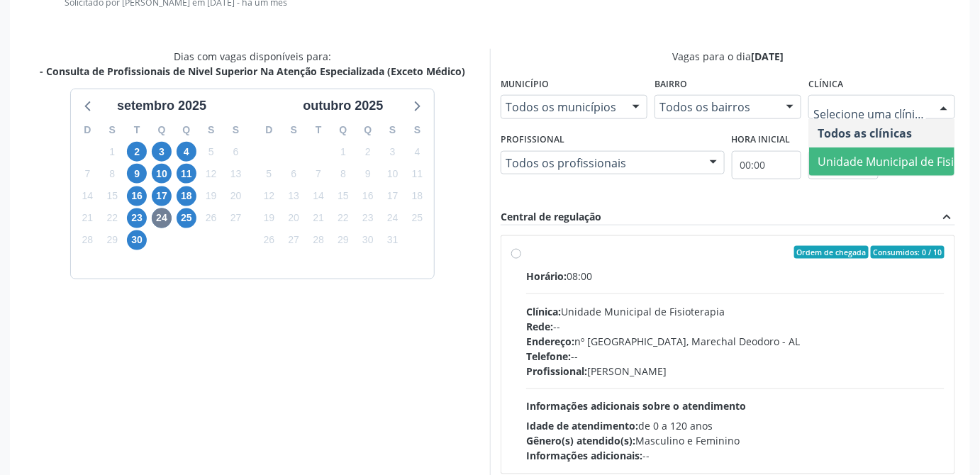
click at [840, 157] on span "Unidade Municipal de Fisioterapia" at bounding box center [909, 162] width 182 height 16
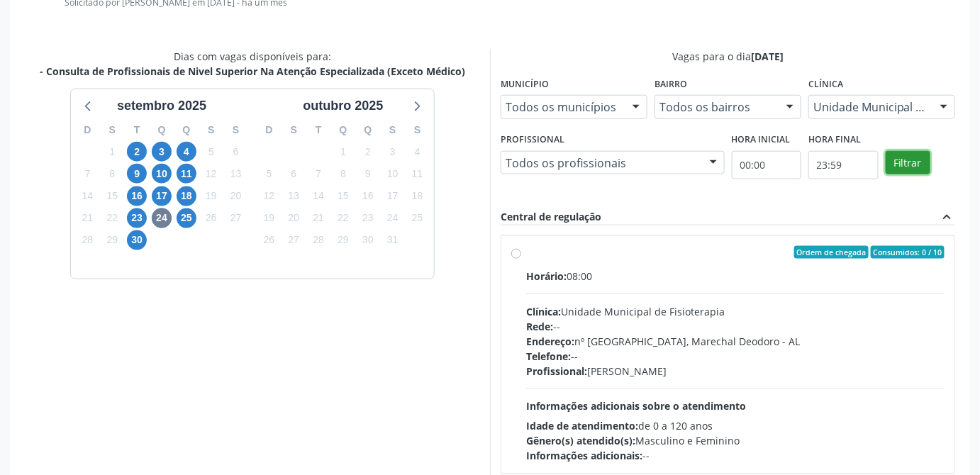
click at [909, 161] on button "Filtrar" at bounding box center [908, 163] width 45 height 24
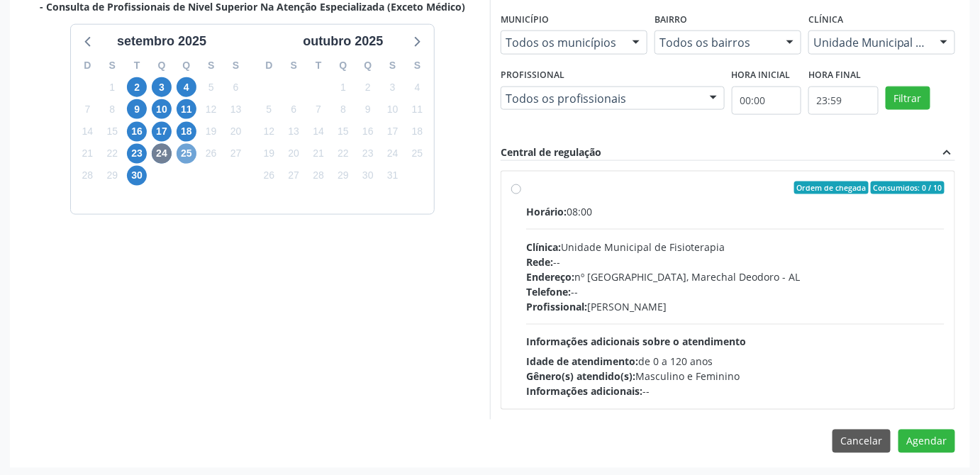
click at [189, 151] on span "25" at bounding box center [187, 154] width 20 height 20
click at [135, 149] on span "23" at bounding box center [137, 154] width 20 height 20
click at [136, 133] on span "16" at bounding box center [137, 132] width 20 height 20
click at [182, 132] on span "18" at bounding box center [187, 132] width 20 height 20
click at [184, 110] on span "11" at bounding box center [187, 109] width 20 height 20
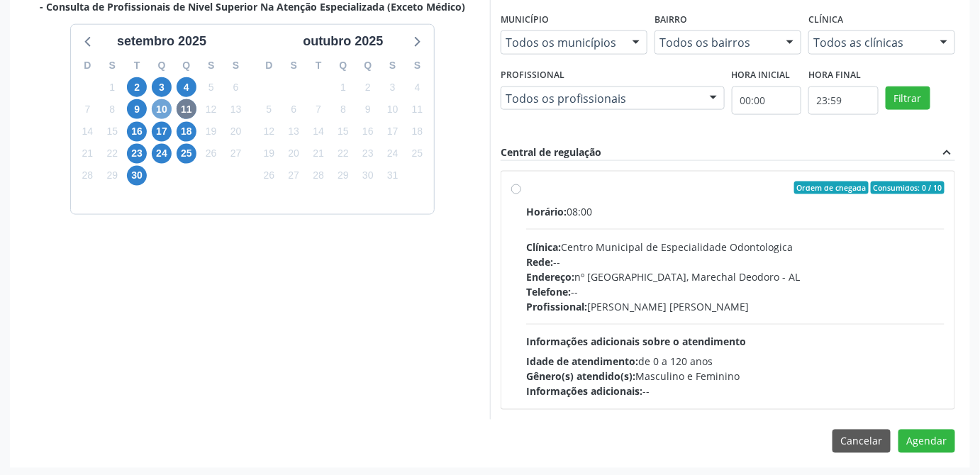
click at [159, 104] on span "10" at bounding box center [162, 109] width 20 height 20
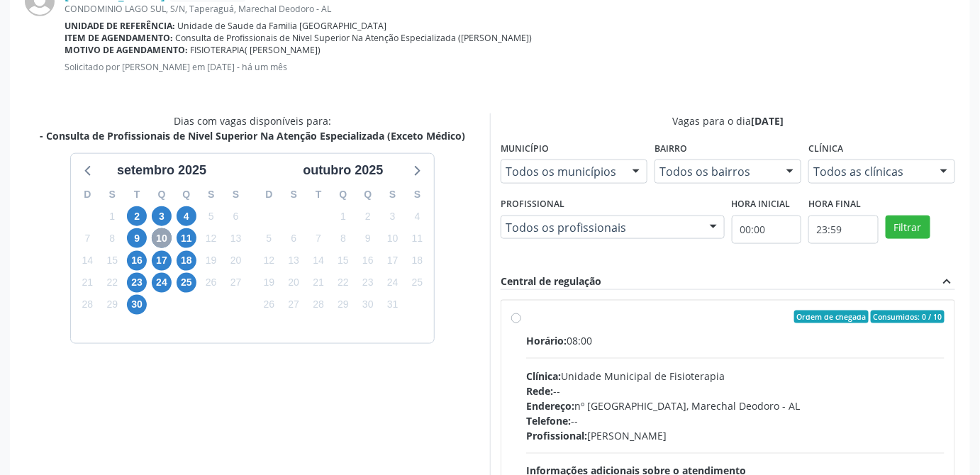
scroll to position [374, 0]
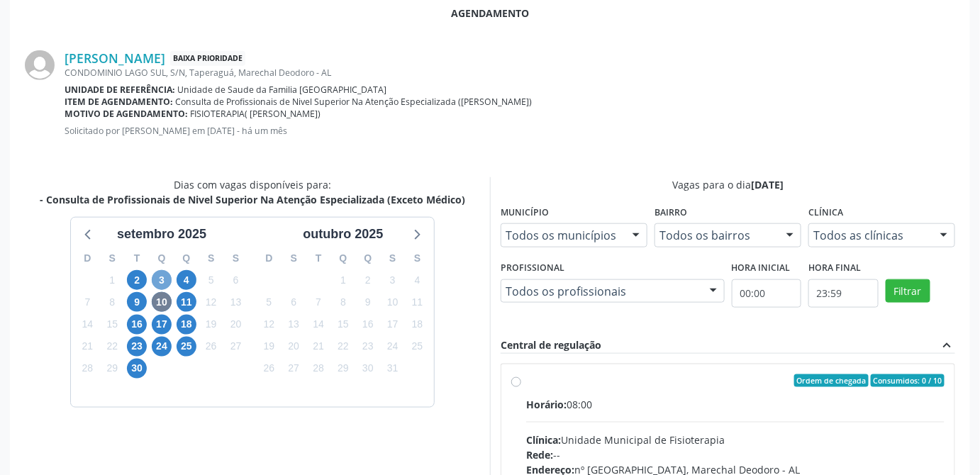
click at [161, 285] on span "3" at bounding box center [162, 280] width 20 height 20
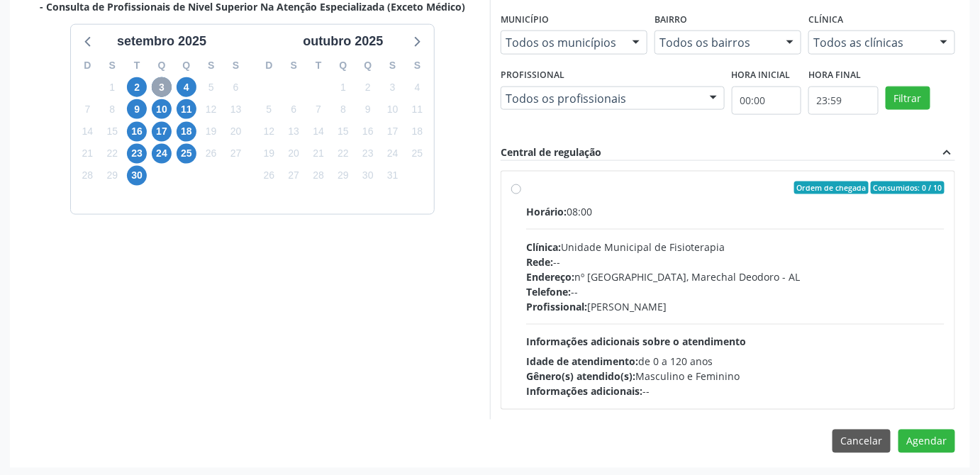
scroll to position [503, 0]
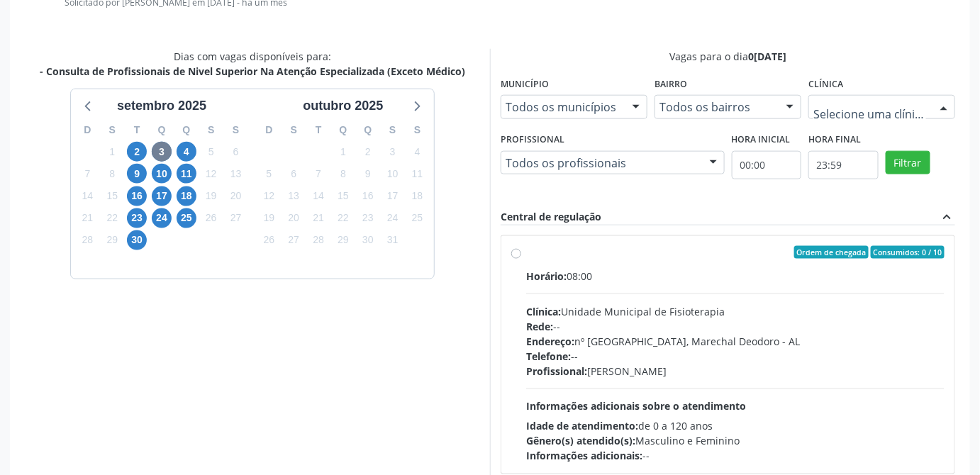
click at [940, 109] on div at bounding box center [943, 108] width 21 height 24
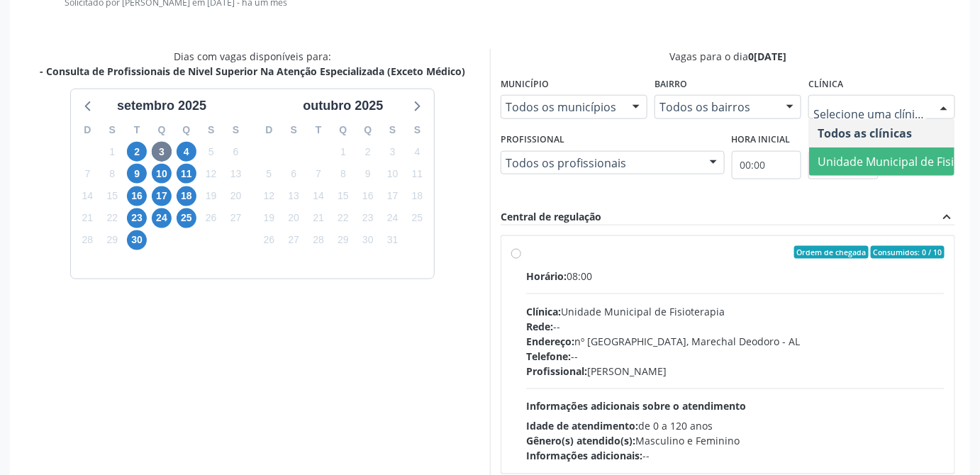
click at [899, 160] on span "Unidade Municipal de Fisioterapia" at bounding box center [909, 162] width 182 height 16
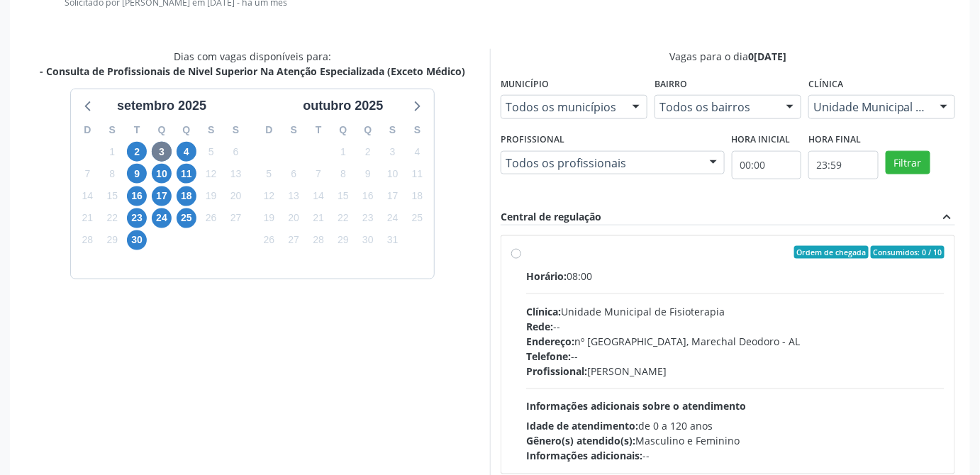
scroll to position [567, 0]
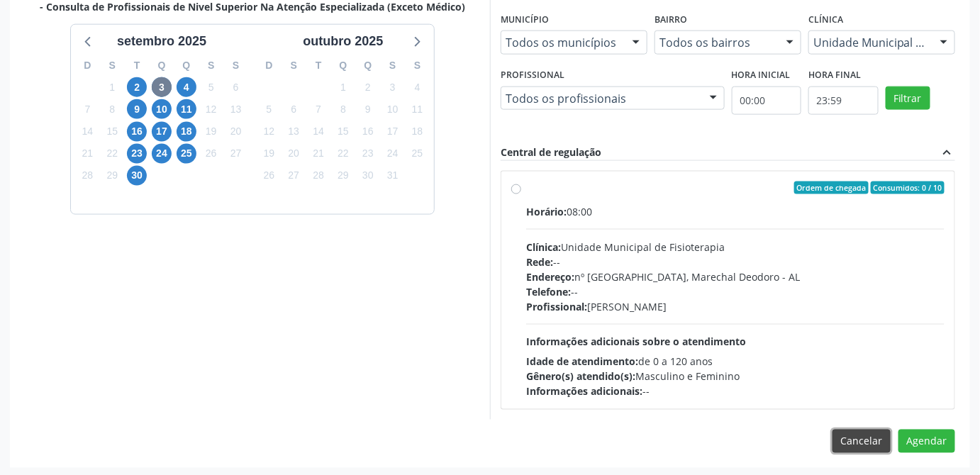
click at [863, 439] on button "Cancelar" at bounding box center [862, 442] width 58 height 24
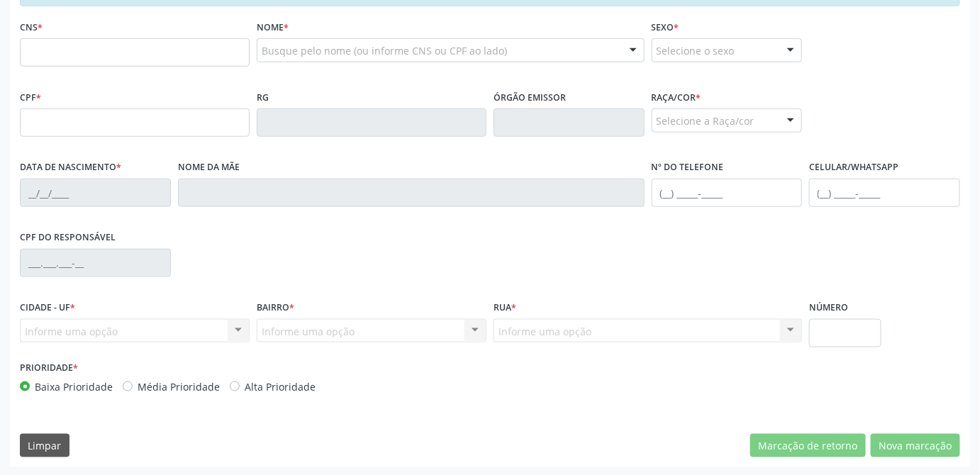
scroll to position [306, 0]
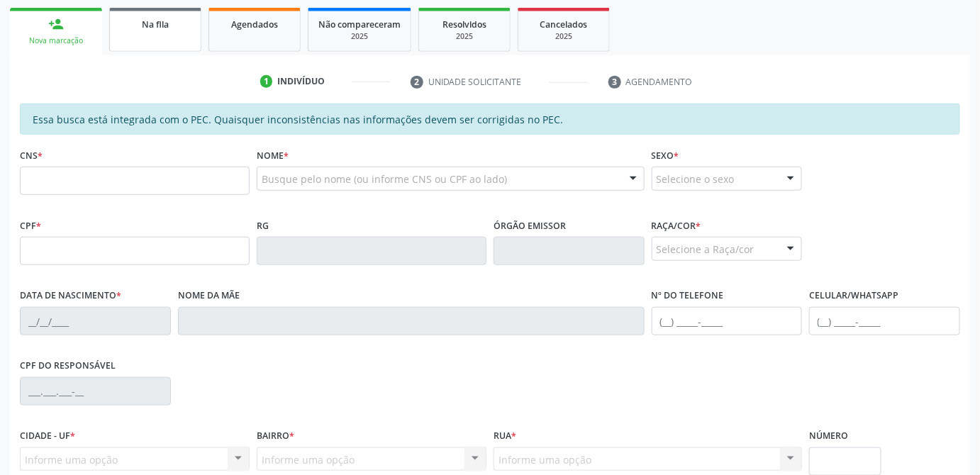
click at [172, 27] on div "Na fila" at bounding box center [155, 23] width 71 height 15
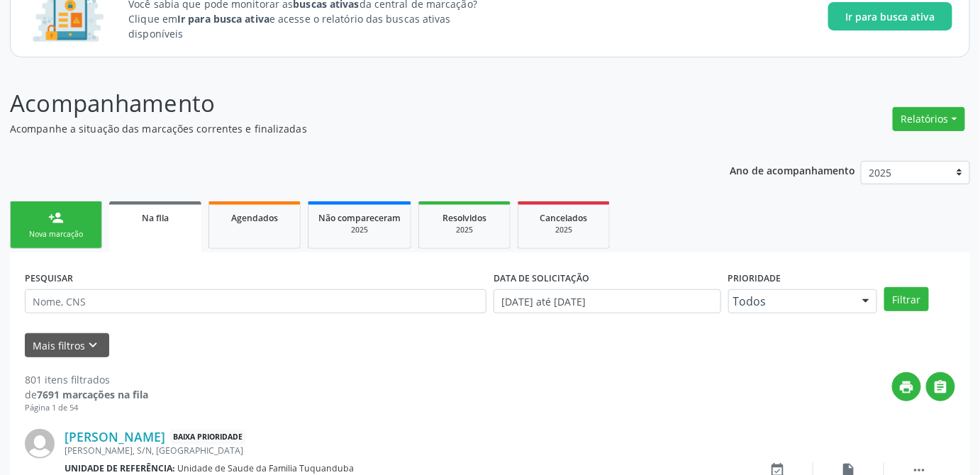
scroll to position [0, 0]
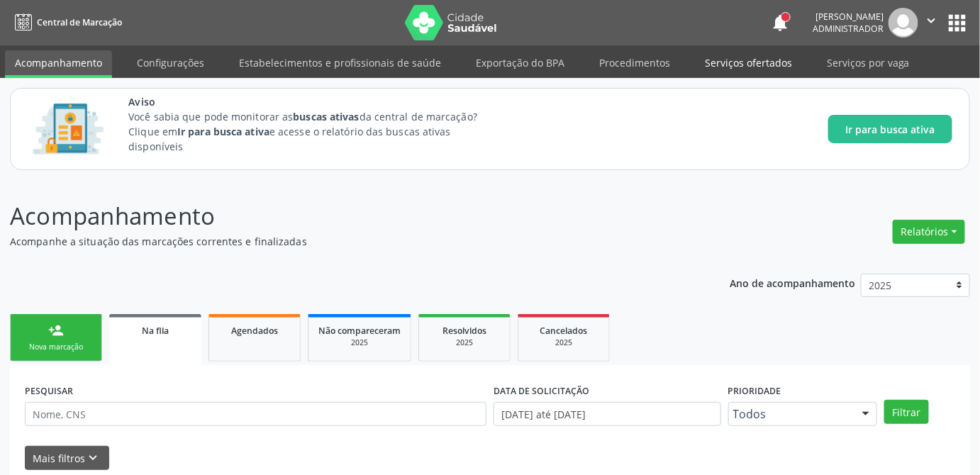
click at [752, 63] on link "Serviços ofertados" at bounding box center [748, 62] width 107 height 25
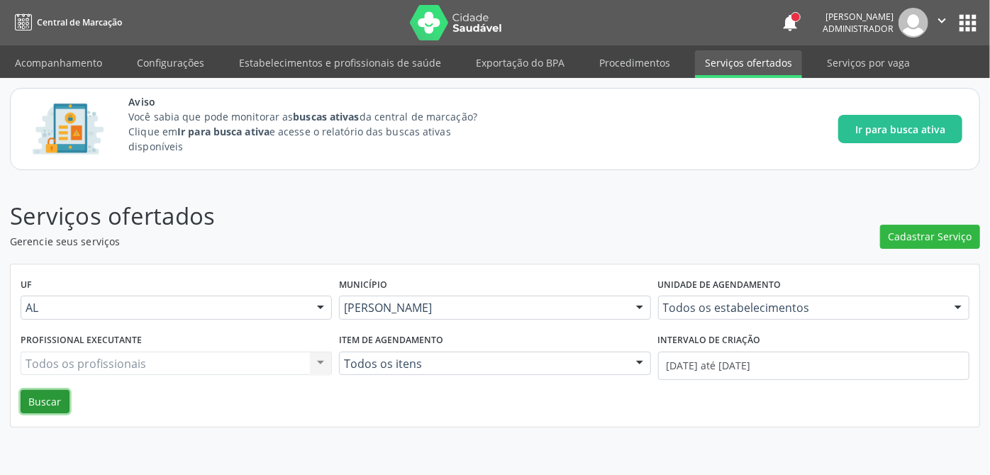
click at [39, 400] on button "Buscar" at bounding box center [45, 402] width 49 height 24
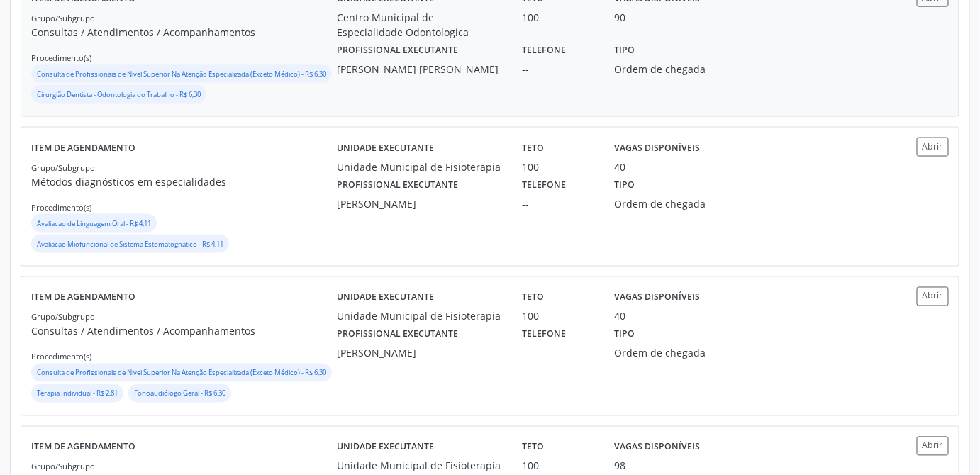
scroll to position [760, 0]
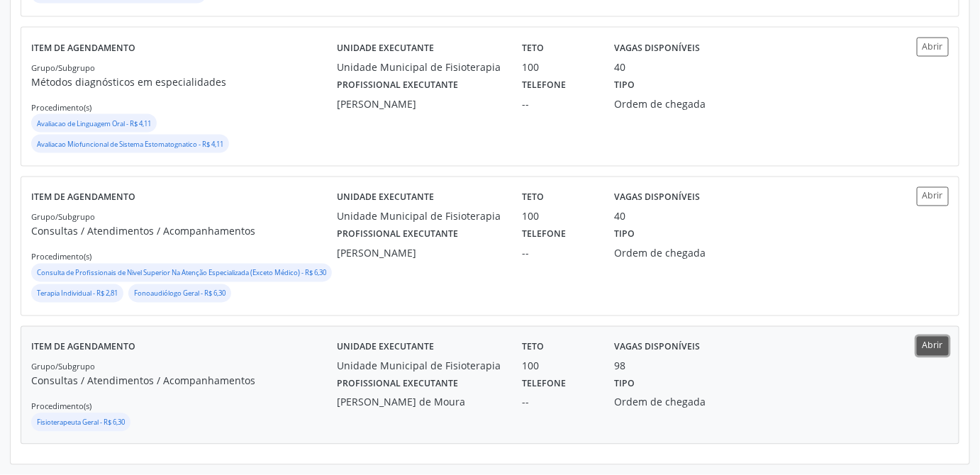
click at [939, 345] on button "Abrir" at bounding box center [933, 346] width 32 height 19
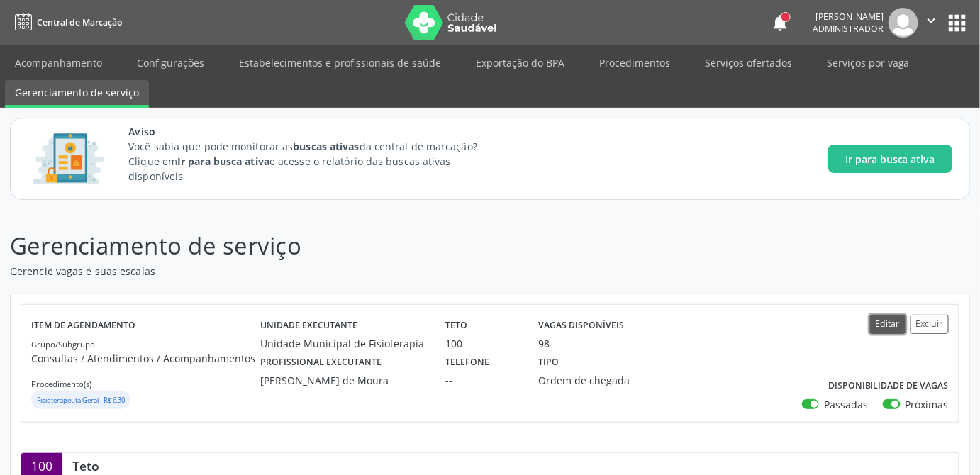
click at [898, 320] on button "Editar" at bounding box center [887, 324] width 35 height 19
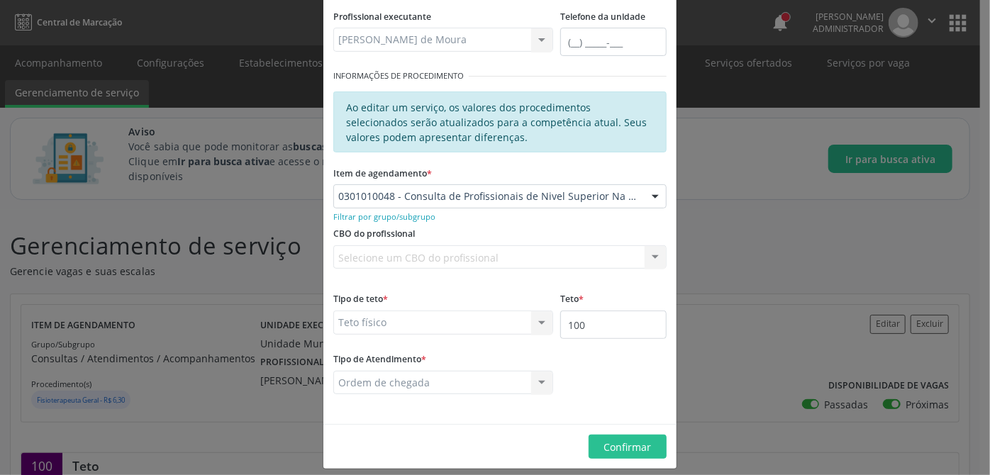
scroll to position [202, 0]
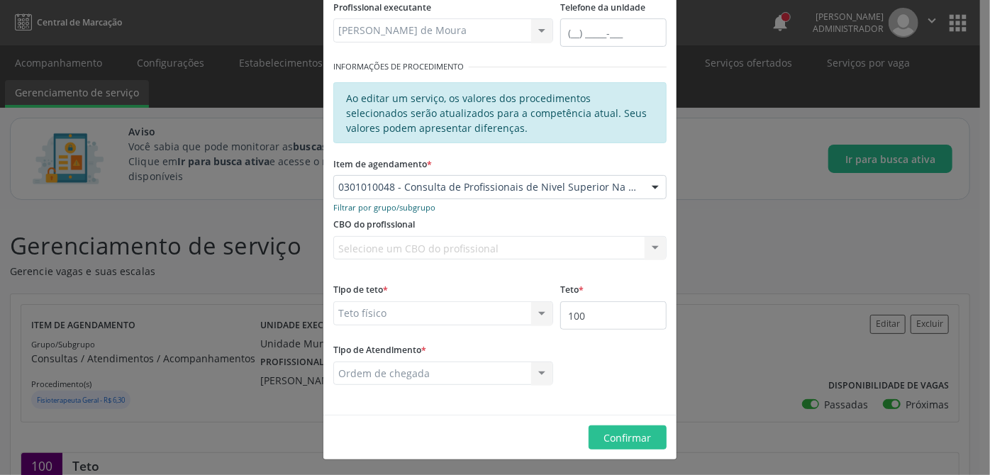
click at [405, 204] on small "Filtrar por grupo/subgrupo" at bounding box center [384, 207] width 102 height 11
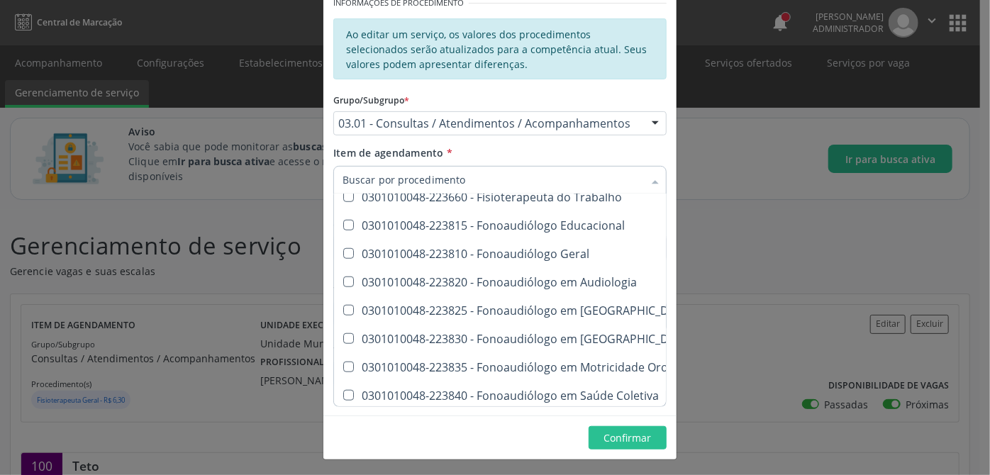
scroll to position [6077, 0]
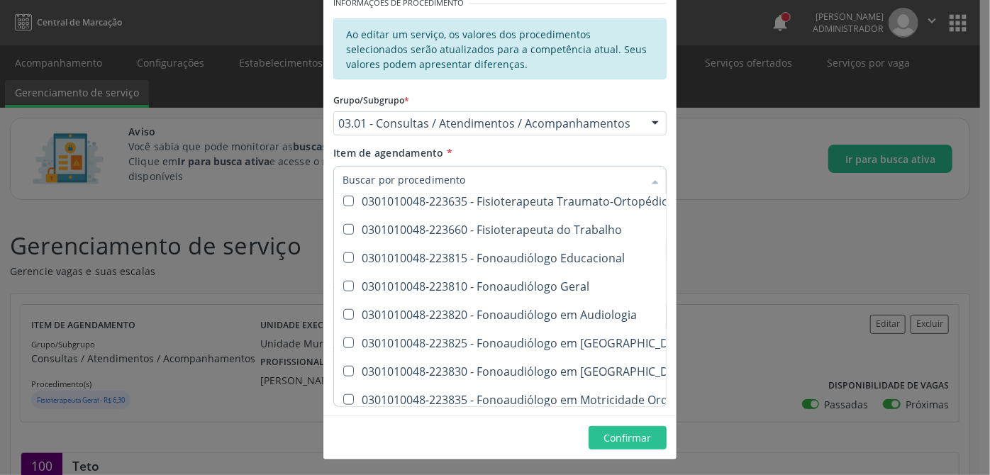
type input "c"
checkbox Geral "false"
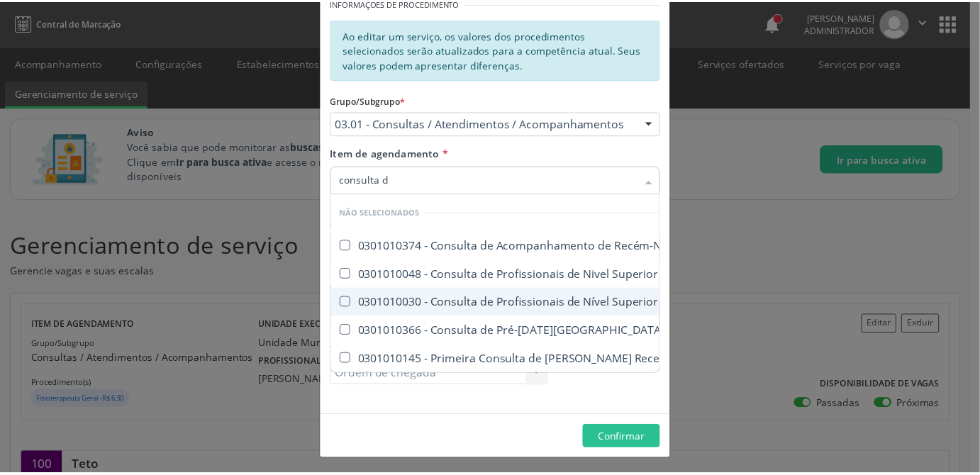
scroll to position [0, 0]
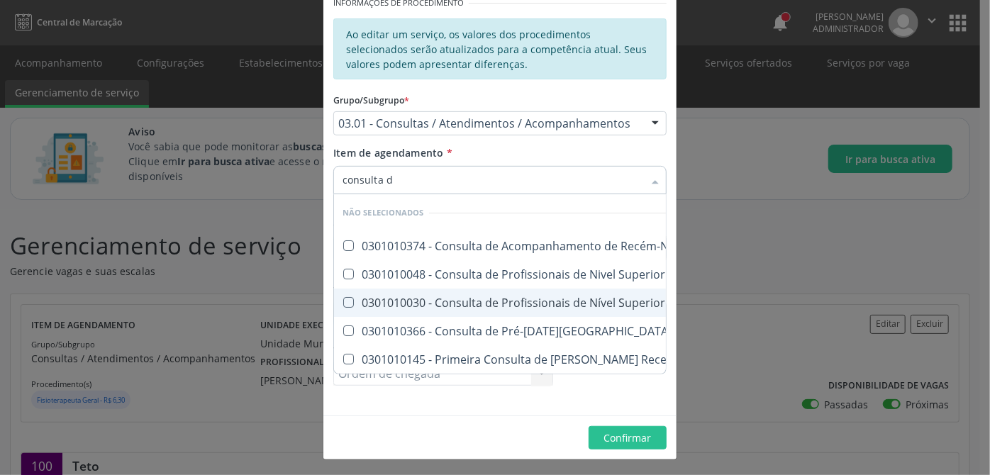
type input "consulta de"
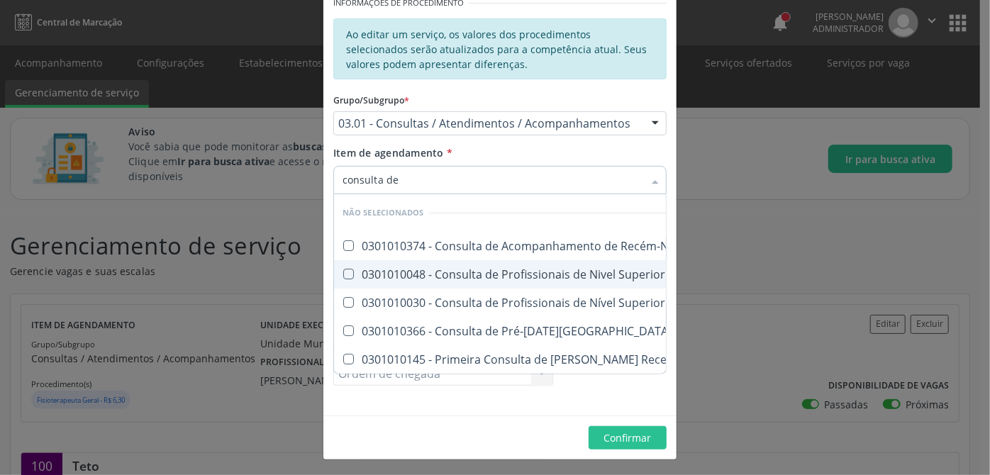
click at [441, 272] on div "0301010048 - Consulta de Profissionais de Nivel Superior Na Atenção Especializa…" at bounding box center [630, 274] width 574 height 11
checkbox Médico\) "true"
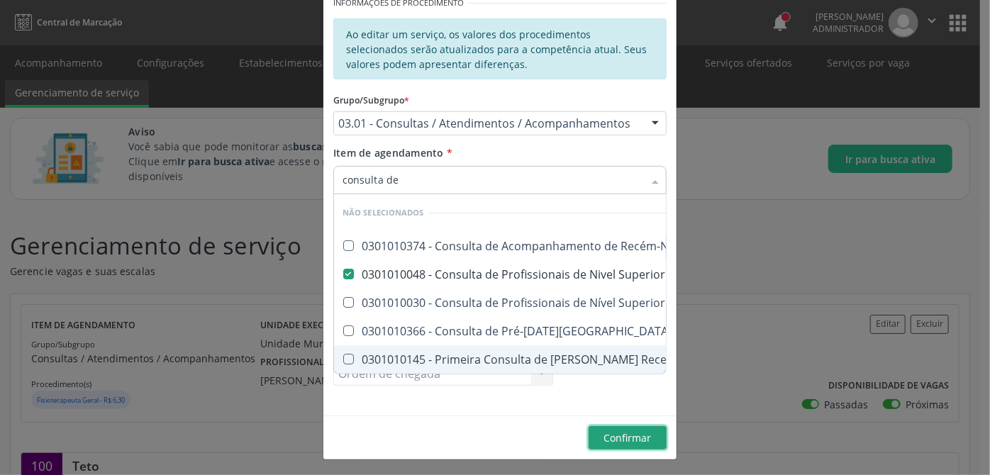
checkbox Neonatal "true"
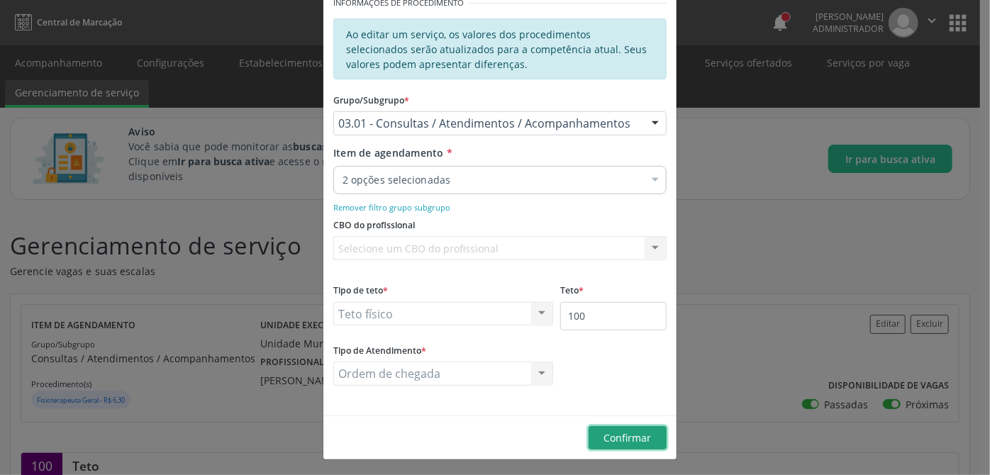
click at [628, 440] on span "Confirmar" at bounding box center [628, 437] width 48 height 13
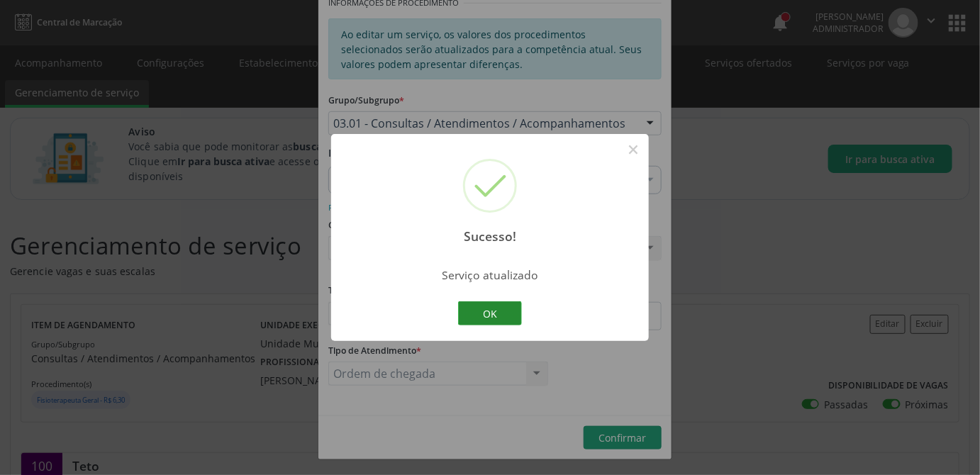
click at [502, 313] on button "OK" at bounding box center [490, 313] width 64 height 24
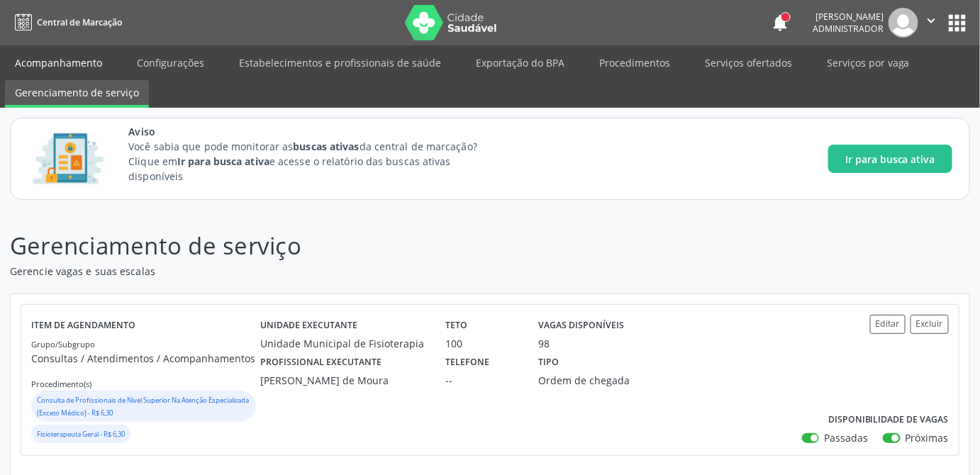
click at [81, 57] on link "Acompanhamento" at bounding box center [58, 62] width 107 height 25
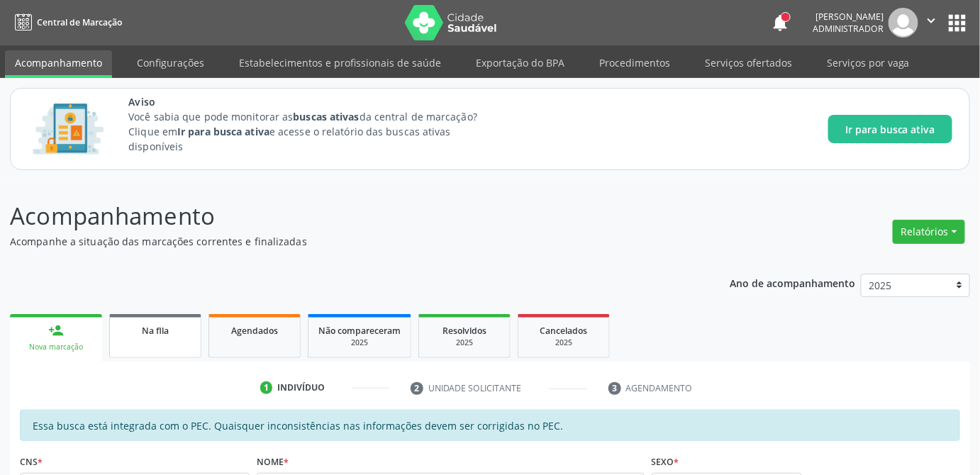
click at [157, 334] on span "Na fila" at bounding box center [155, 331] width 27 height 12
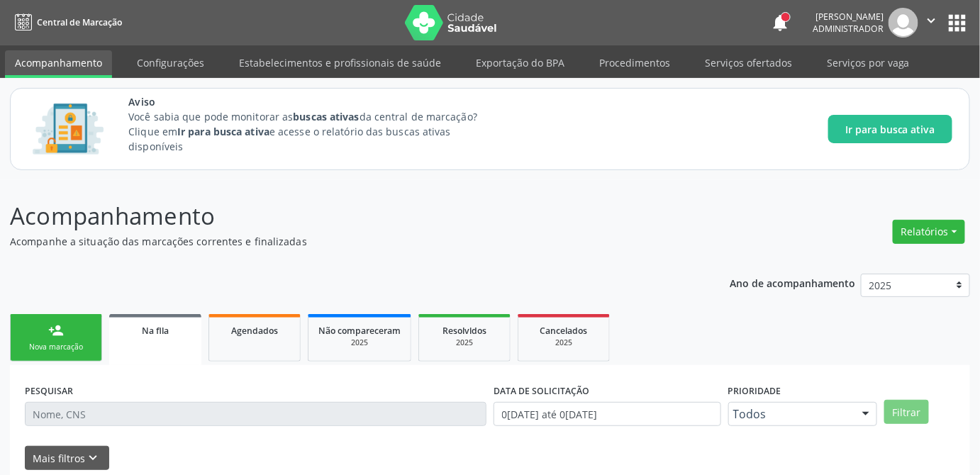
scroll to position [108, 0]
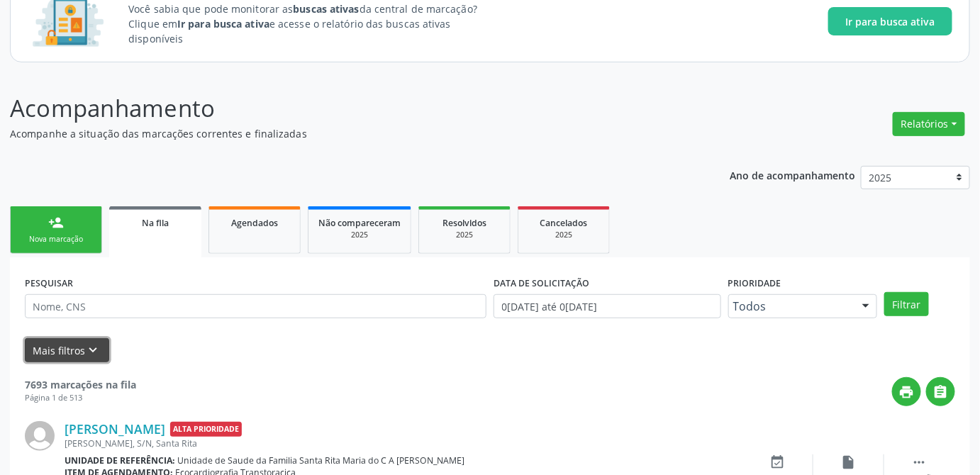
click at [61, 356] on button "Mais filtros keyboard_arrow_down" at bounding box center [67, 350] width 84 height 25
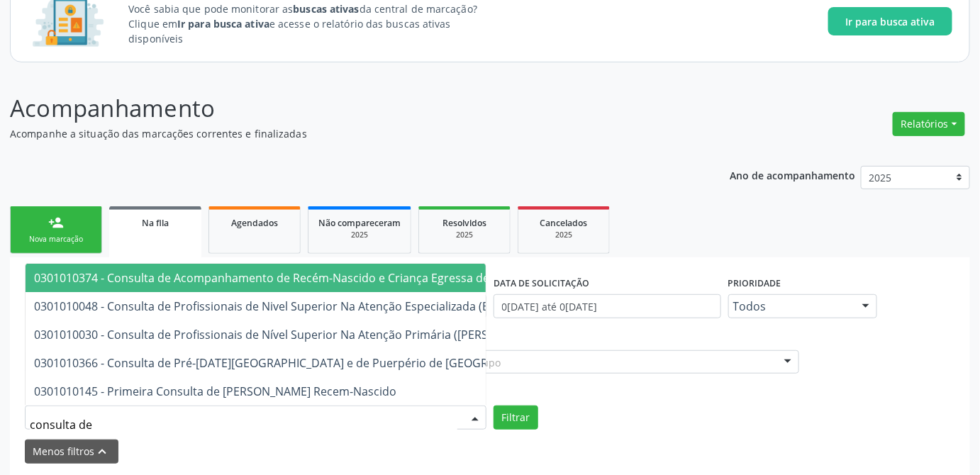
type input "consulta de"
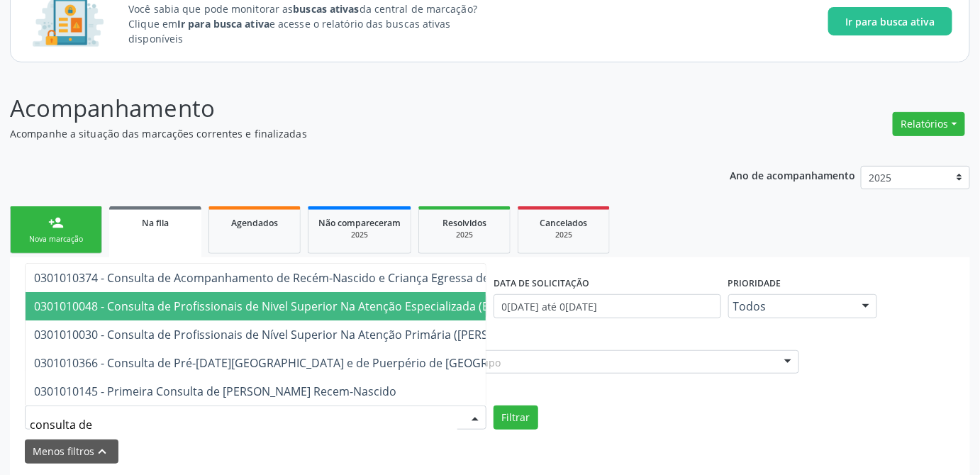
click at [121, 300] on span "0301010048 - Consulta de Profissionais de Nivel Superior Na Atenção Especializa…" at bounding box center [298, 307] width 529 height 16
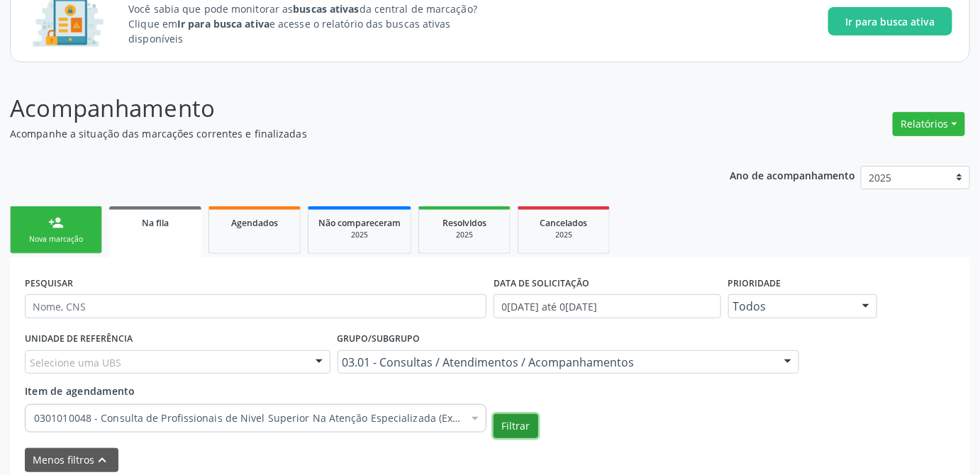
click at [506, 422] on button "Filtrar" at bounding box center [516, 426] width 45 height 24
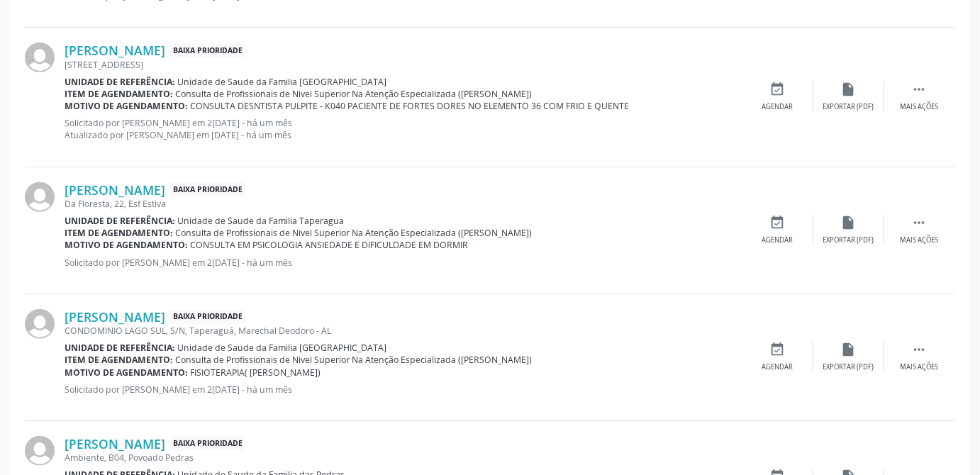
scroll to position [2088, 0]
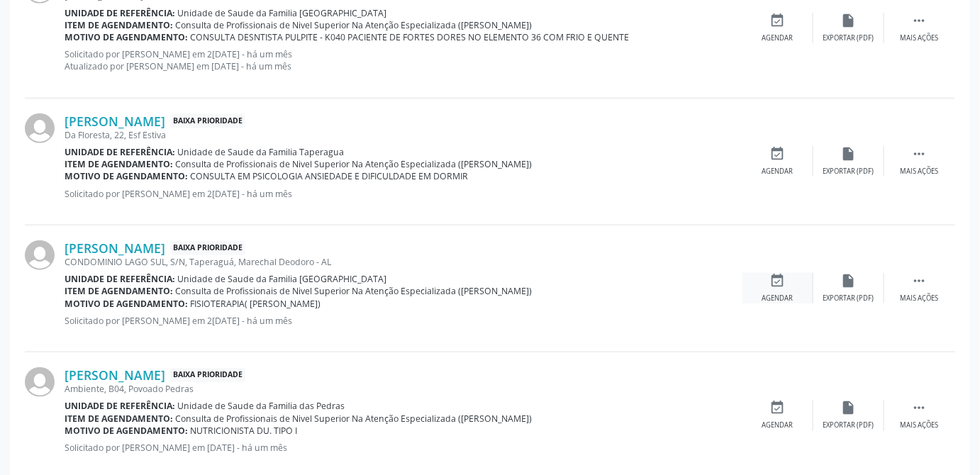
click at [772, 284] on icon "event_available" at bounding box center [778, 281] width 16 height 16
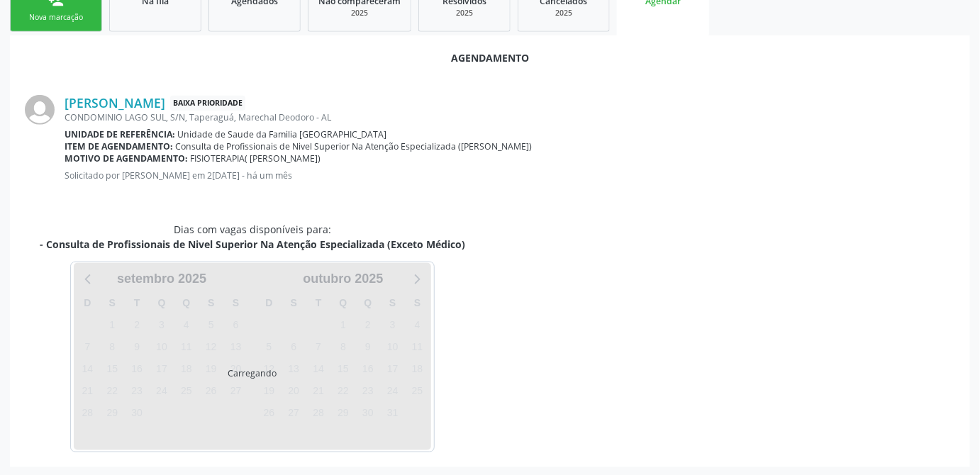
scroll to position [363, 0]
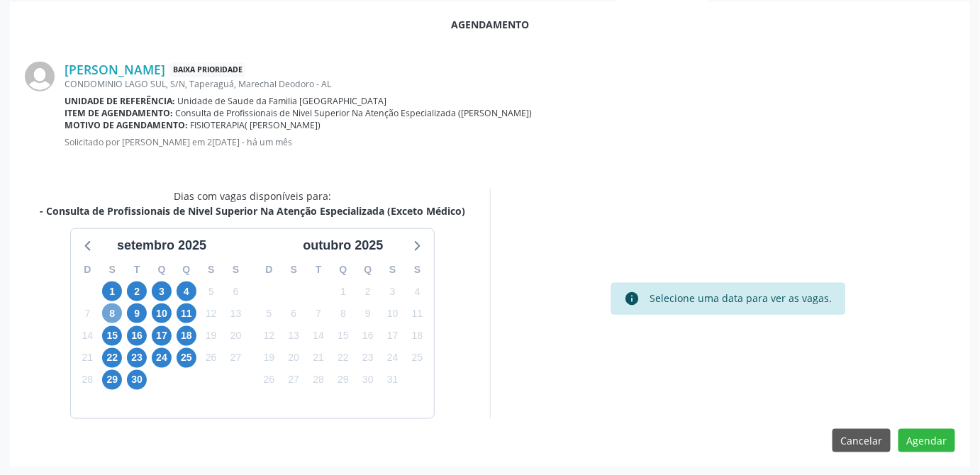
click at [116, 317] on span "8" at bounding box center [112, 314] width 20 height 20
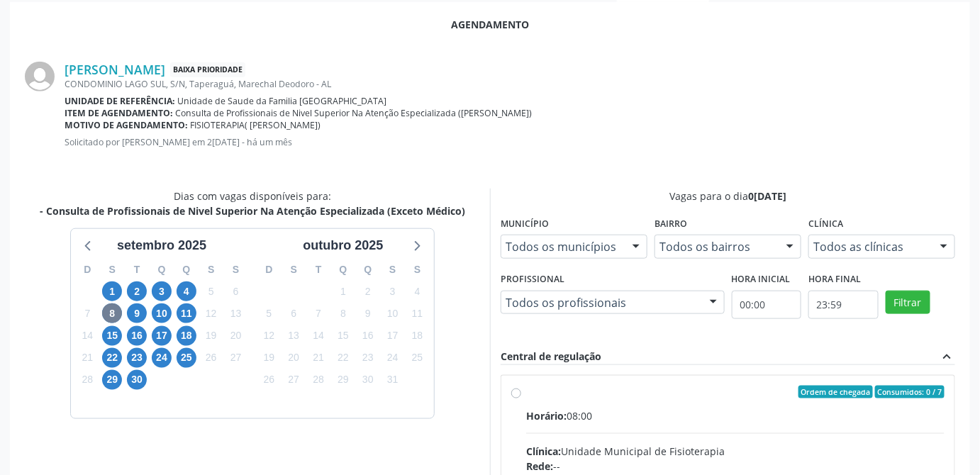
click at [941, 246] on div at bounding box center [943, 247] width 21 height 24
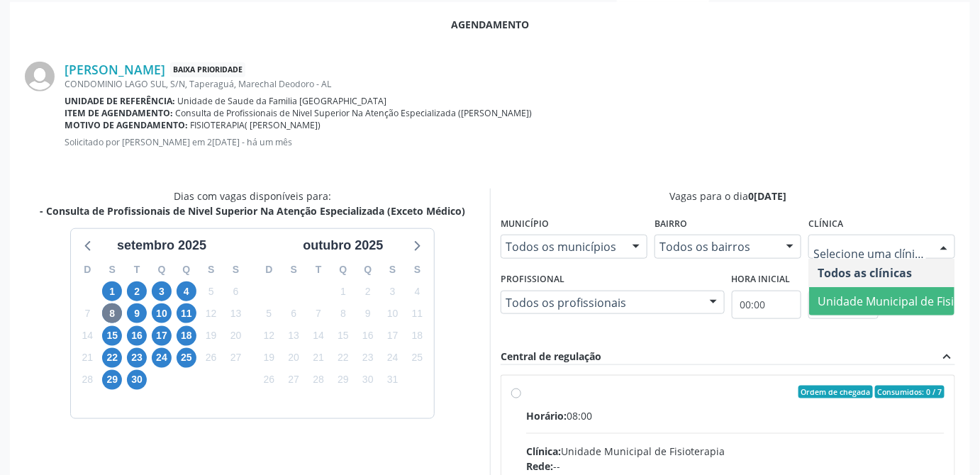
click at [894, 297] on span "Unidade Municipal de Fisioterapia" at bounding box center [909, 302] width 182 height 16
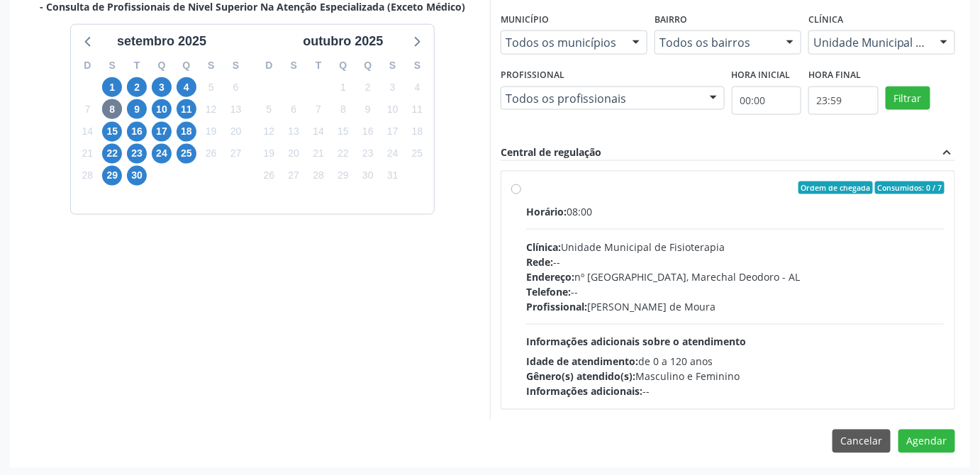
scroll to position [503, 0]
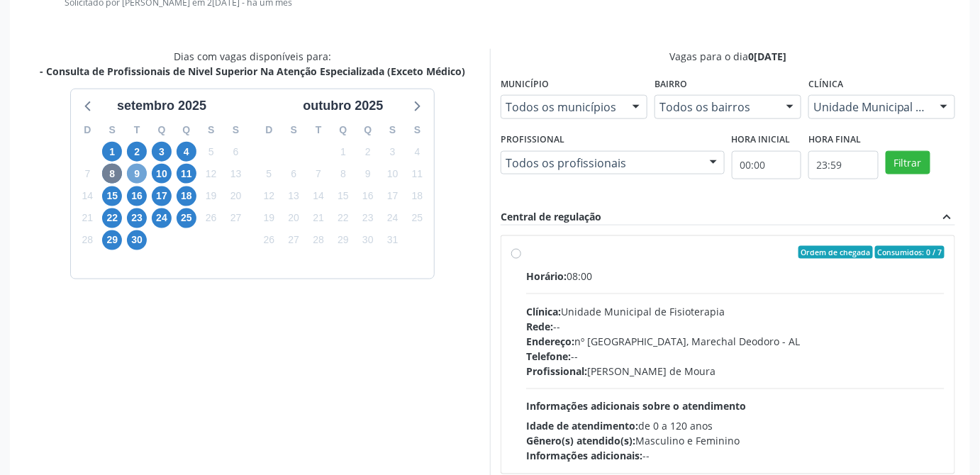
click at [133, 169] on span "9" at bounding box center [137, 174] width 20 height 20
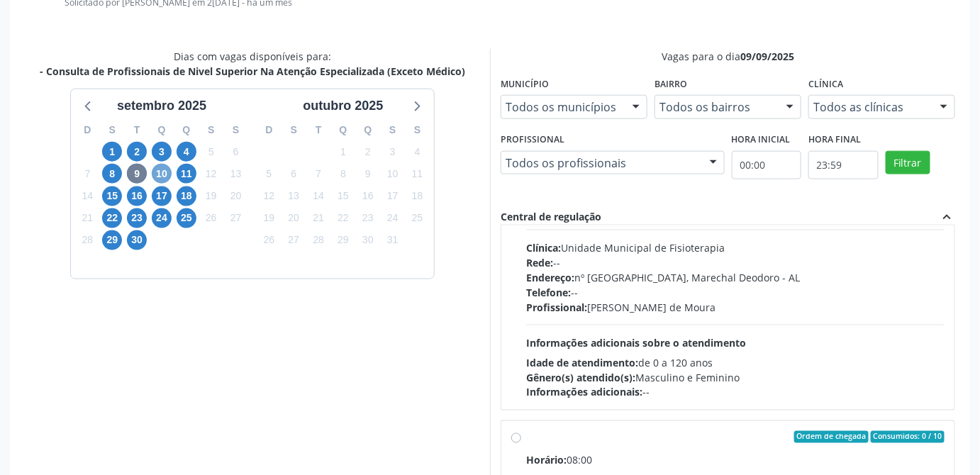
click at [162, 172] on span "10" at bounding box center [162, 174] width 20 height 20
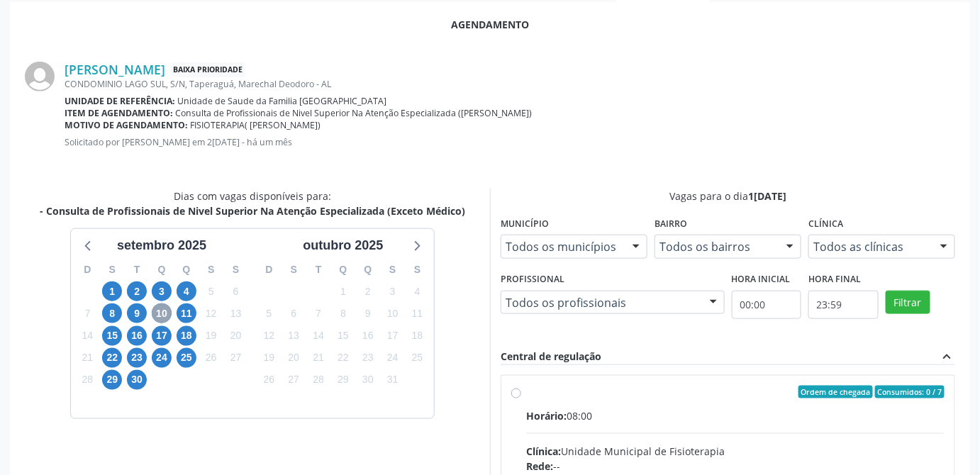
scroll to position [503, 0]
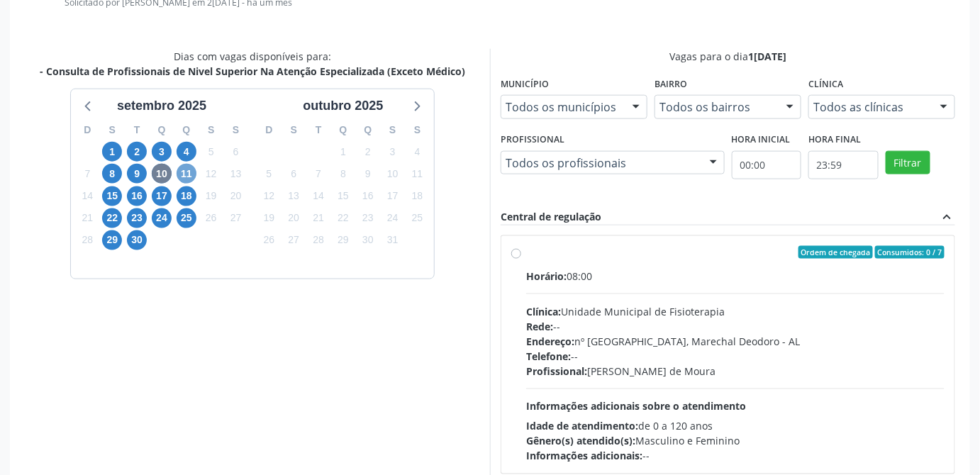
click at [179, 172] on span "11" at bounding box center [187, 174] width 20 height 20
click at [154, 194] on span "17" at bounding box center [162, 196] width 20 height 20
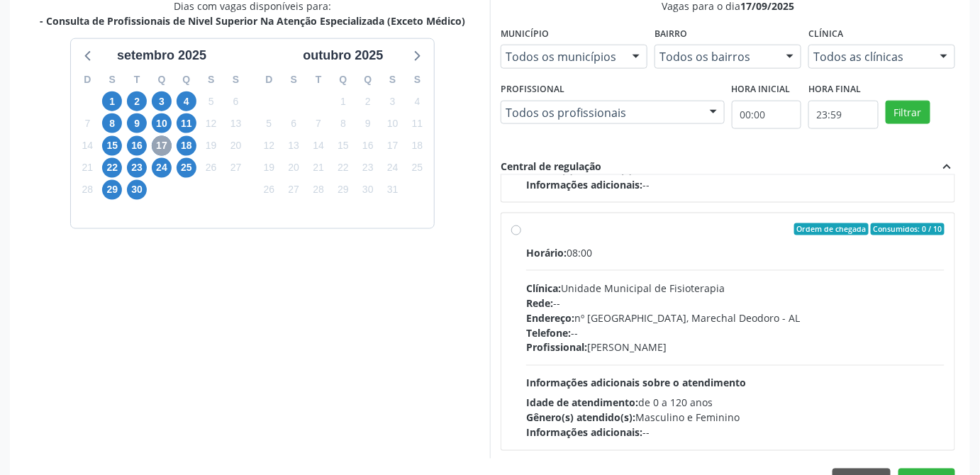
scroll to position [594, 0]
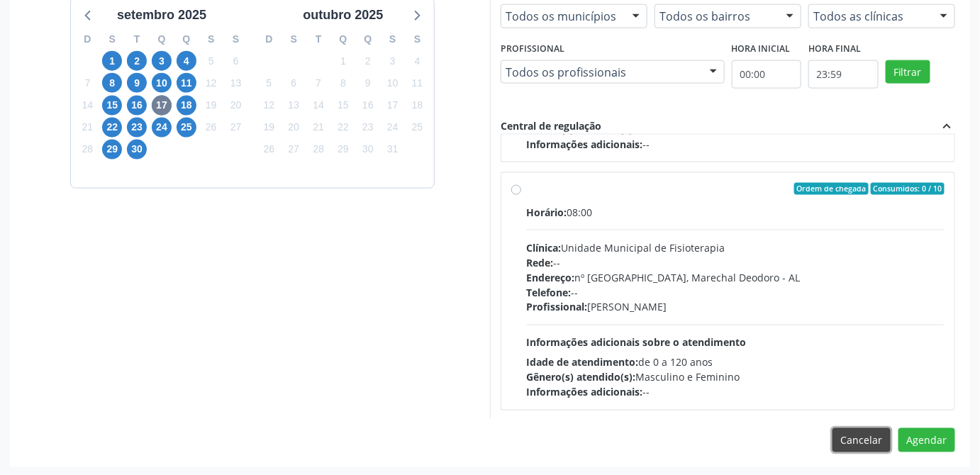
click at [854, 437] on button "Cancelar" at bounding box center [862, 440] width 58 height 24
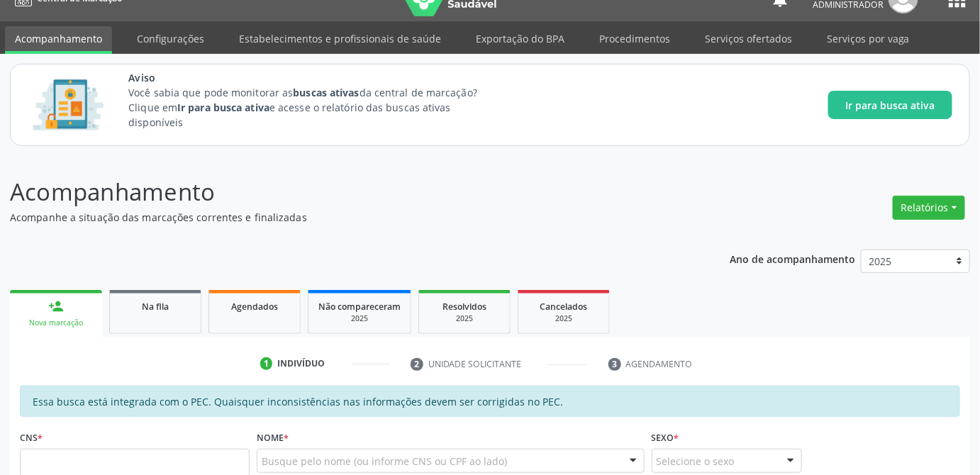
scroll to position [0, 0]
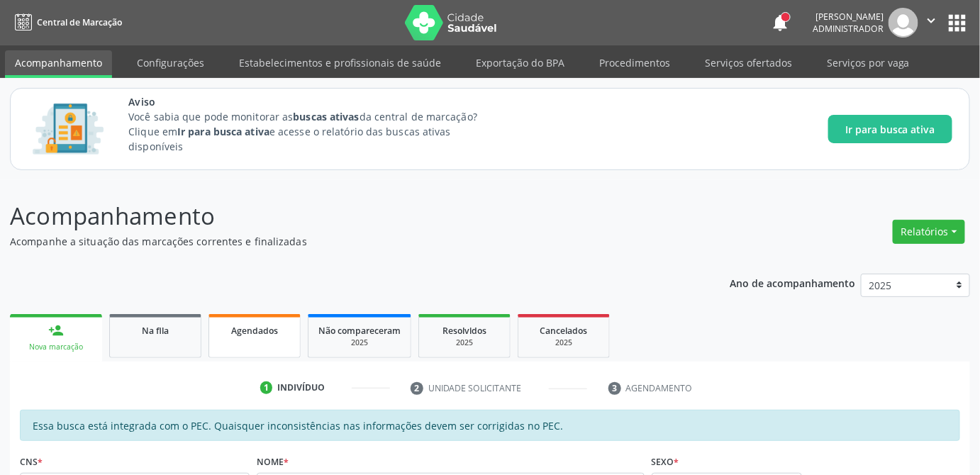
click at [250, 334] on span "Agendados" at bounding box center [254, 331] width 47 height 12
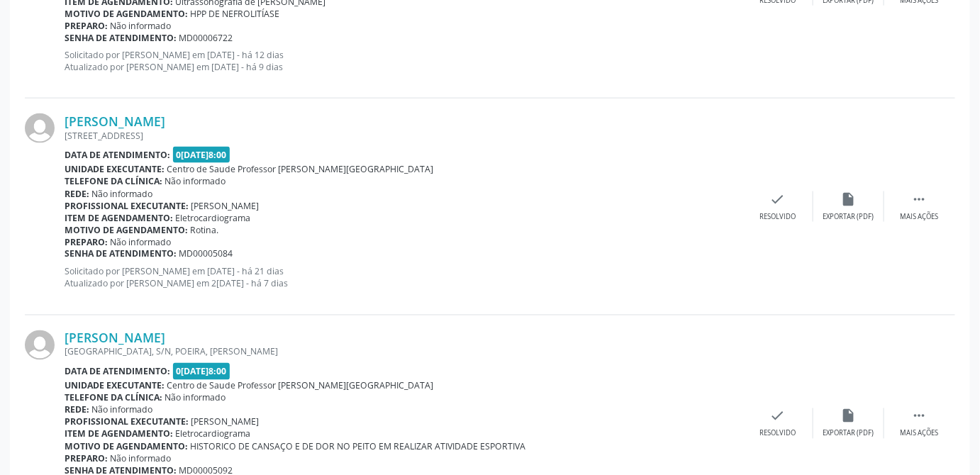
scroll to position [773, 0]
